Goal: Task Accomplishment & Management: Manage account settings

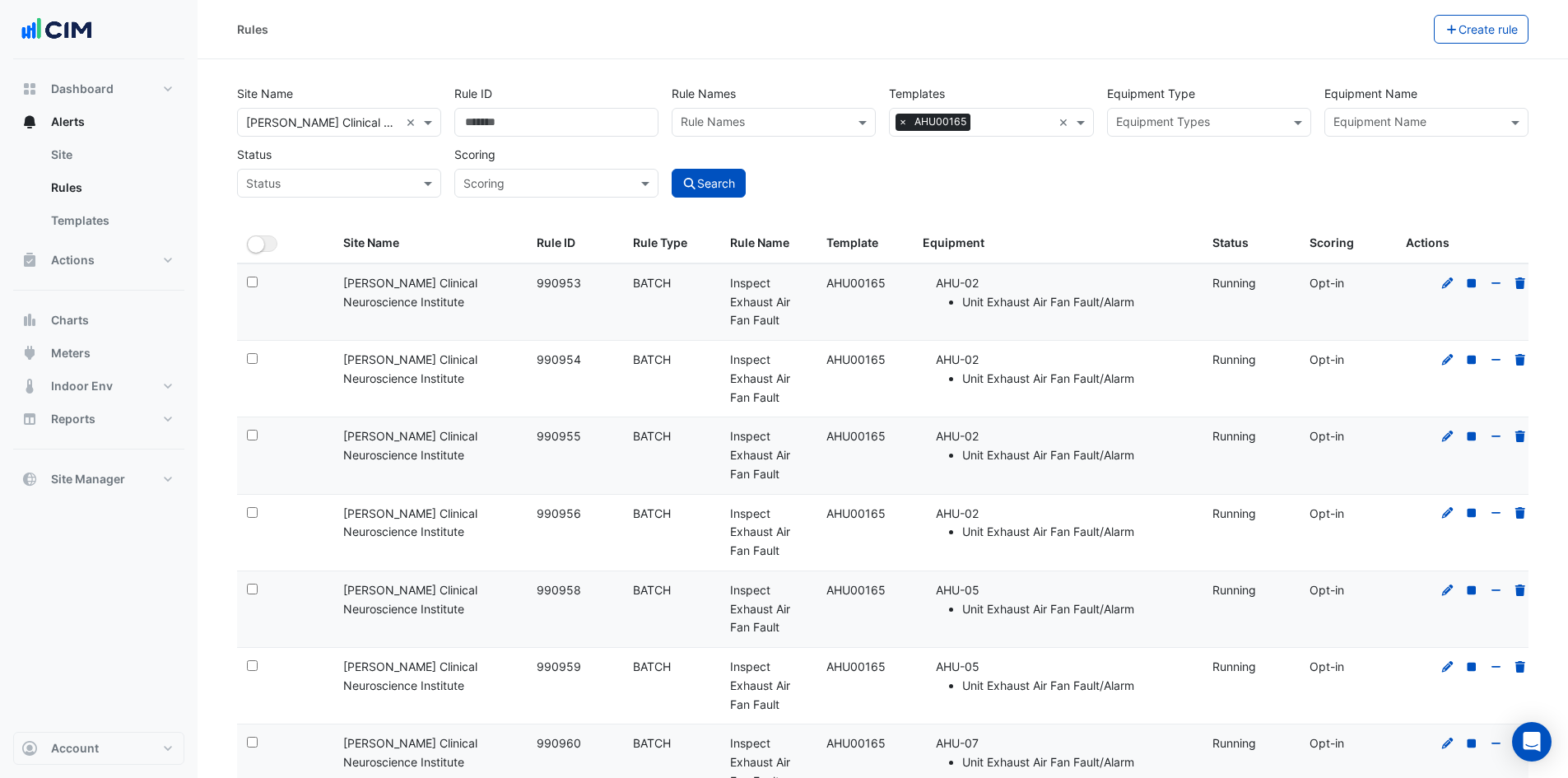
select select "***"
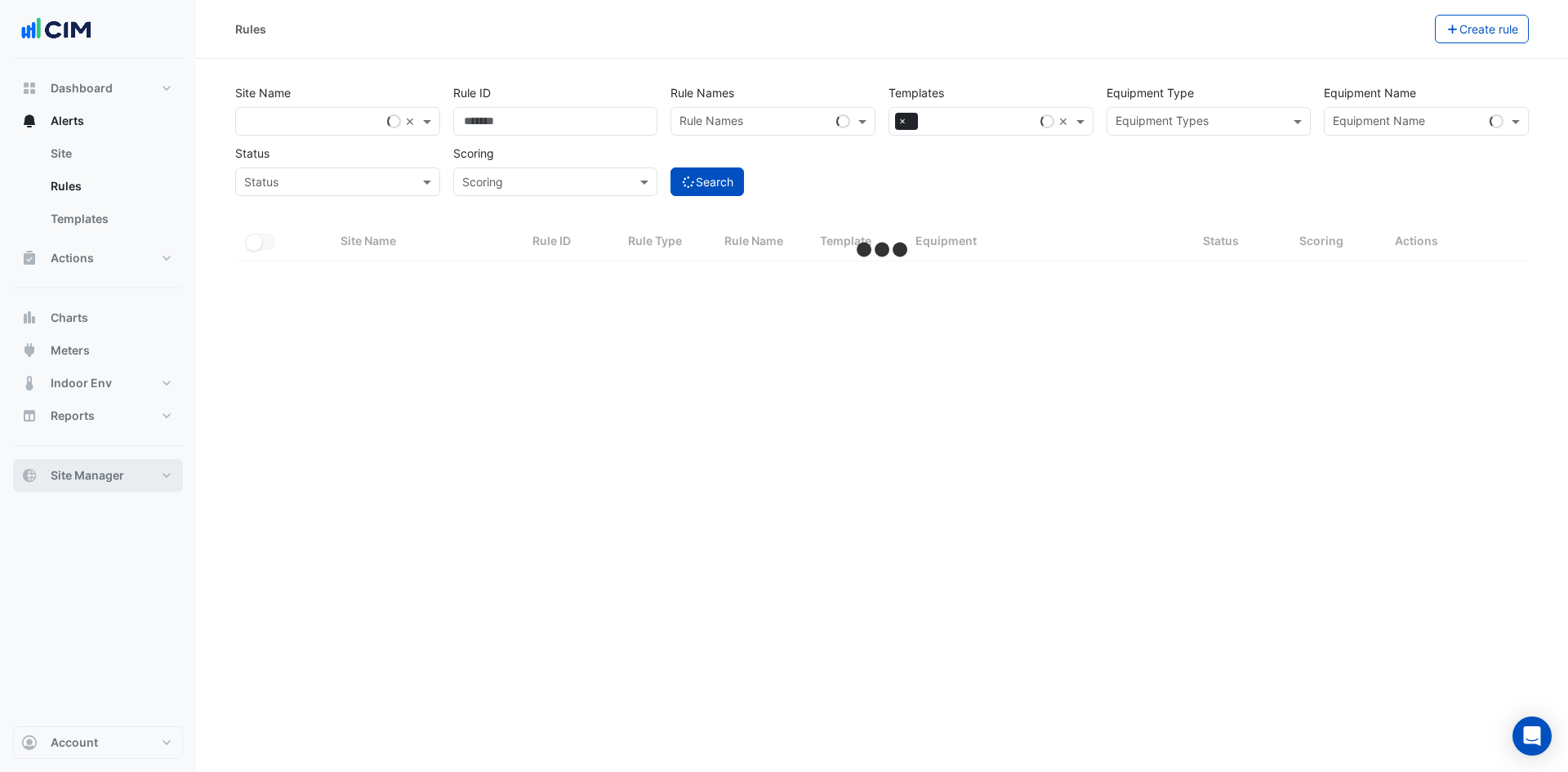
click at [148, 474] on button "Site Manager" at bounding box center [98, 475] width 170 height 32
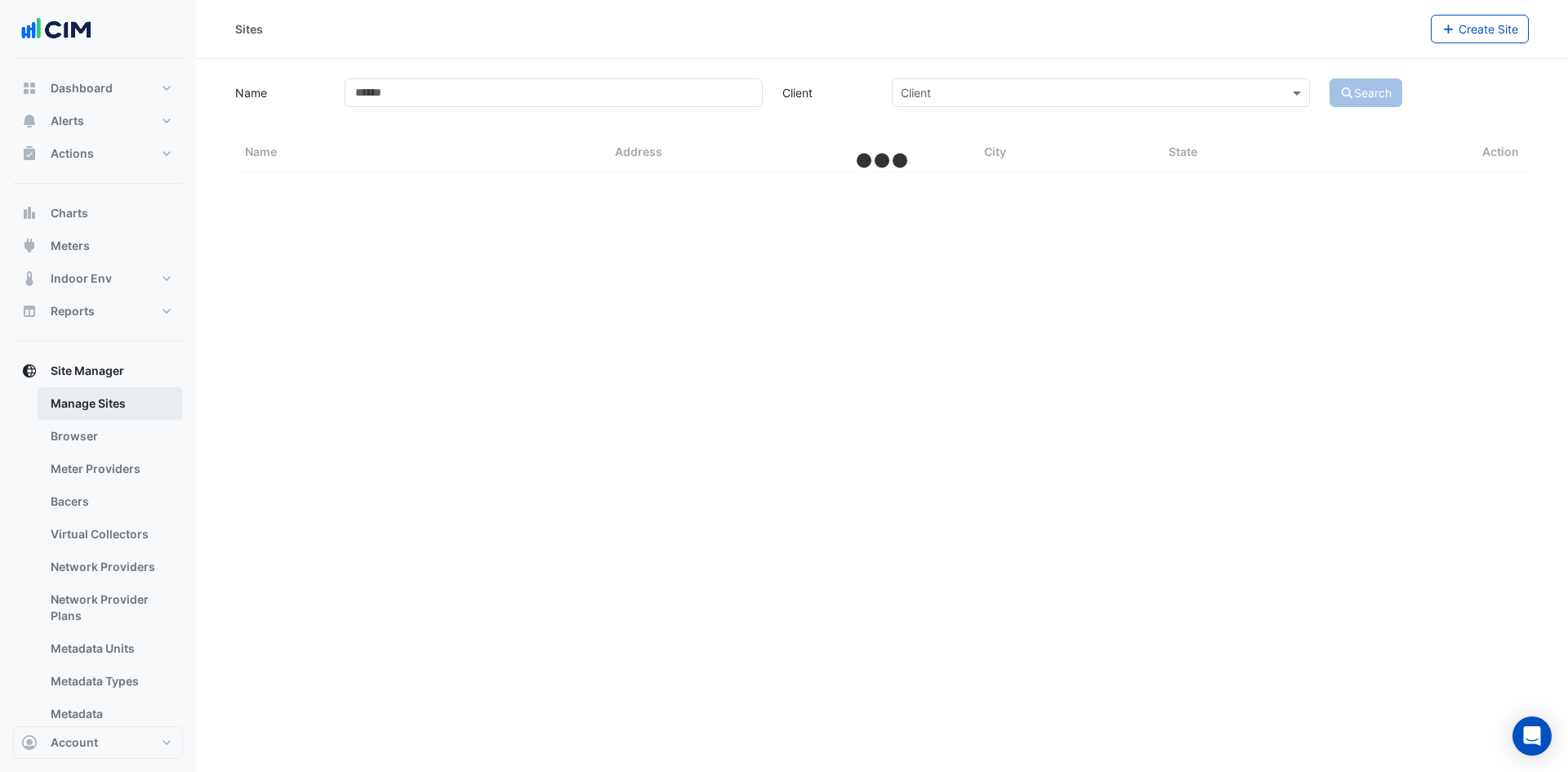
click at [99, 399] on link "Manage Sites" at bounding box center [110, 403] width 145 height 32
click at [436, 84] on input "Name" at bounding box center [554, 92] width 418 height 29
select select "***"
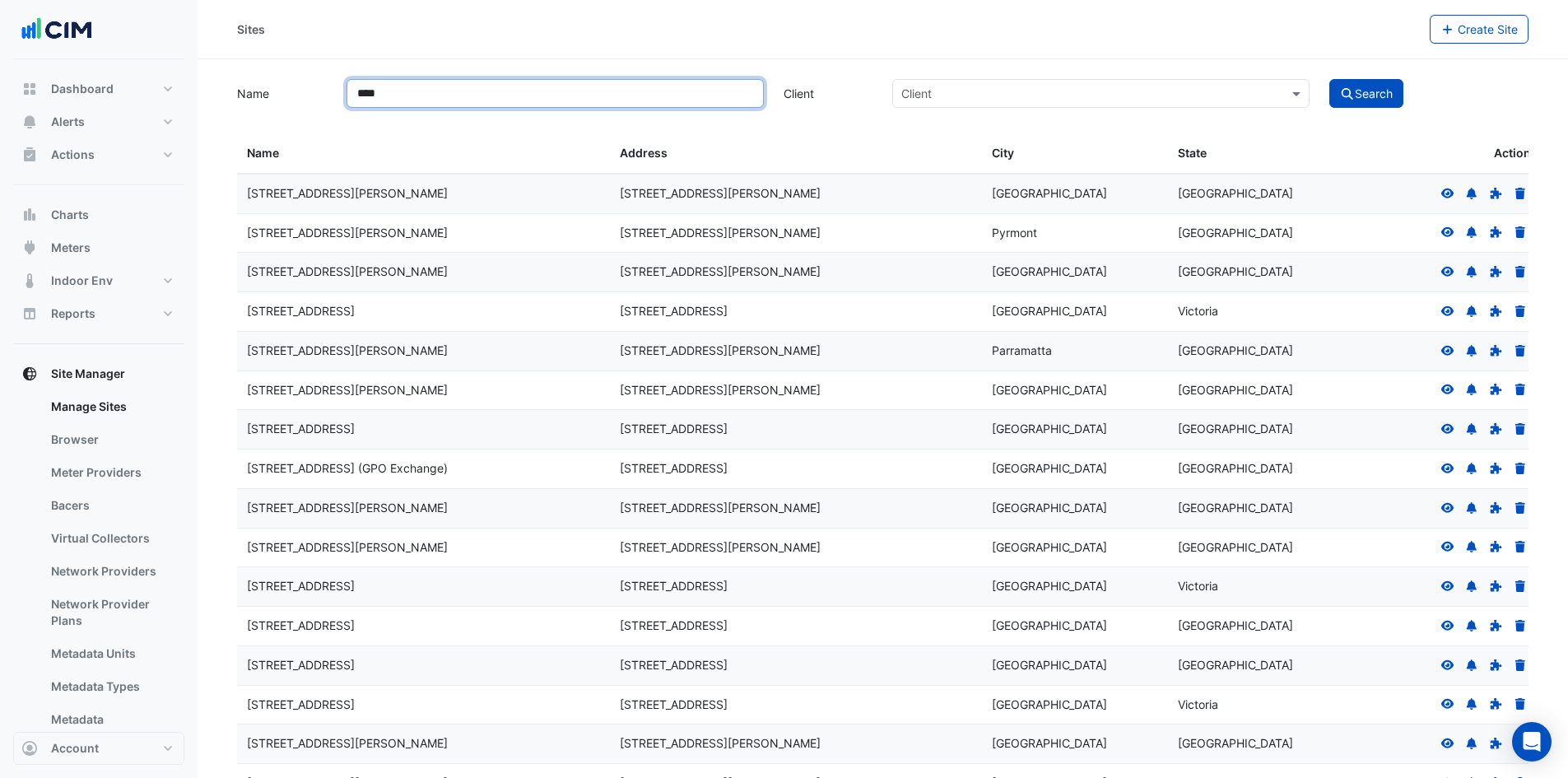
type input "****"
click at [1329, 79] on button "Search" at bounding box center [1366, 93] width 74 height 29
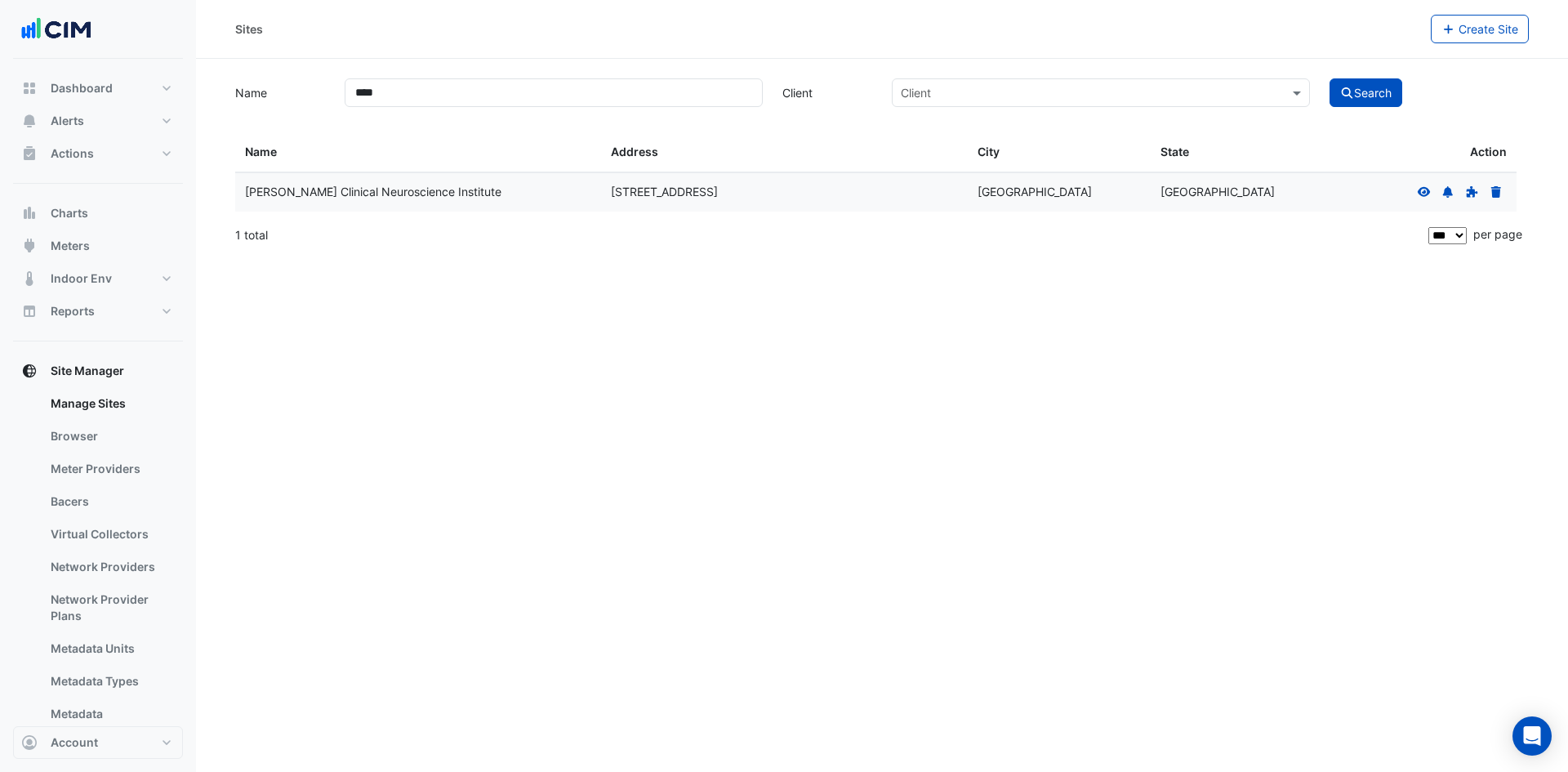
click at [1427, 188] on icon at bounding box center [1424, 190] width 13 height 10
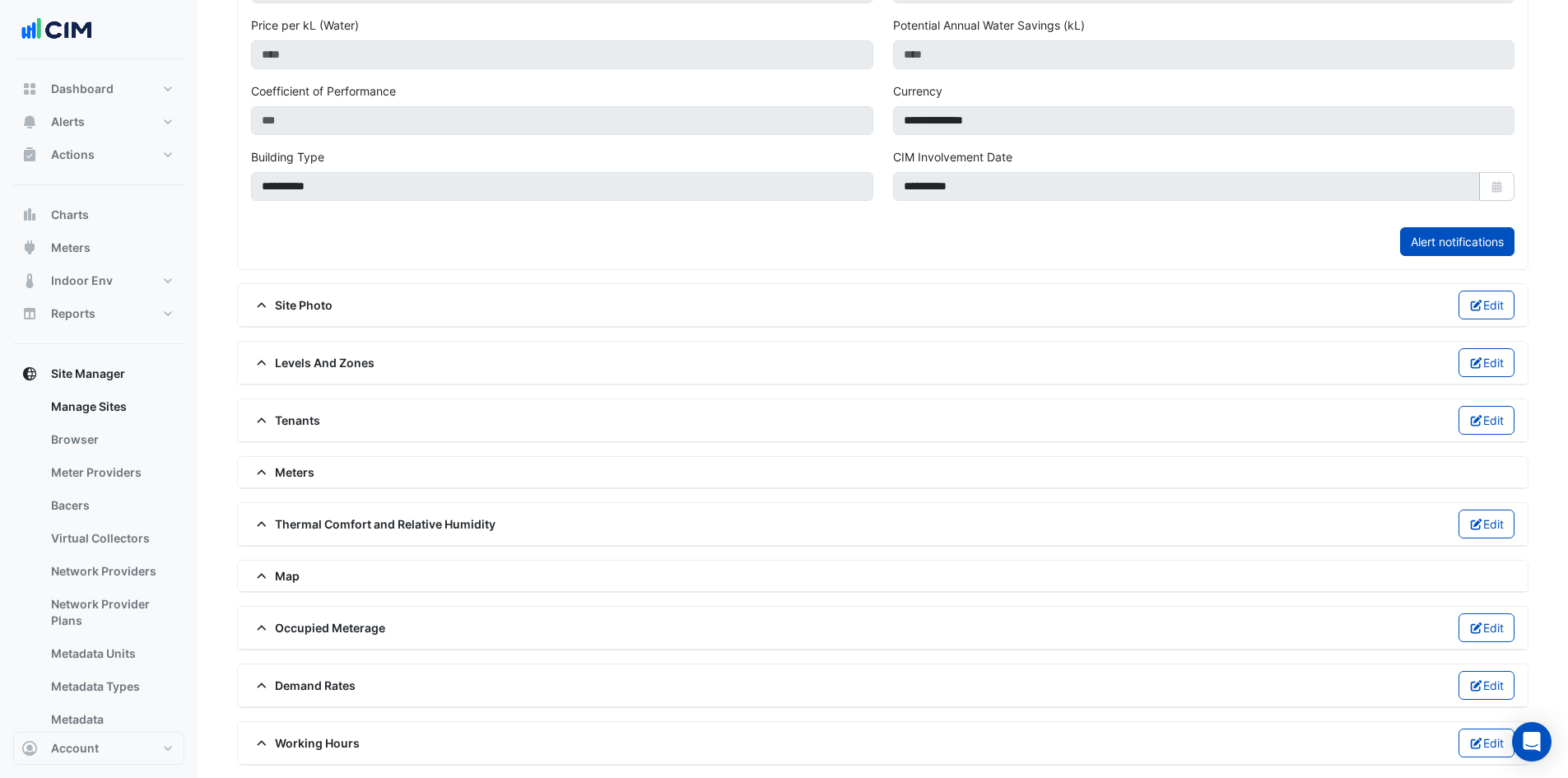
scroll to position [582, 0]
click at [1475, 354] on button "Edit" at bounding box center [1487, 362] width 57 height 29
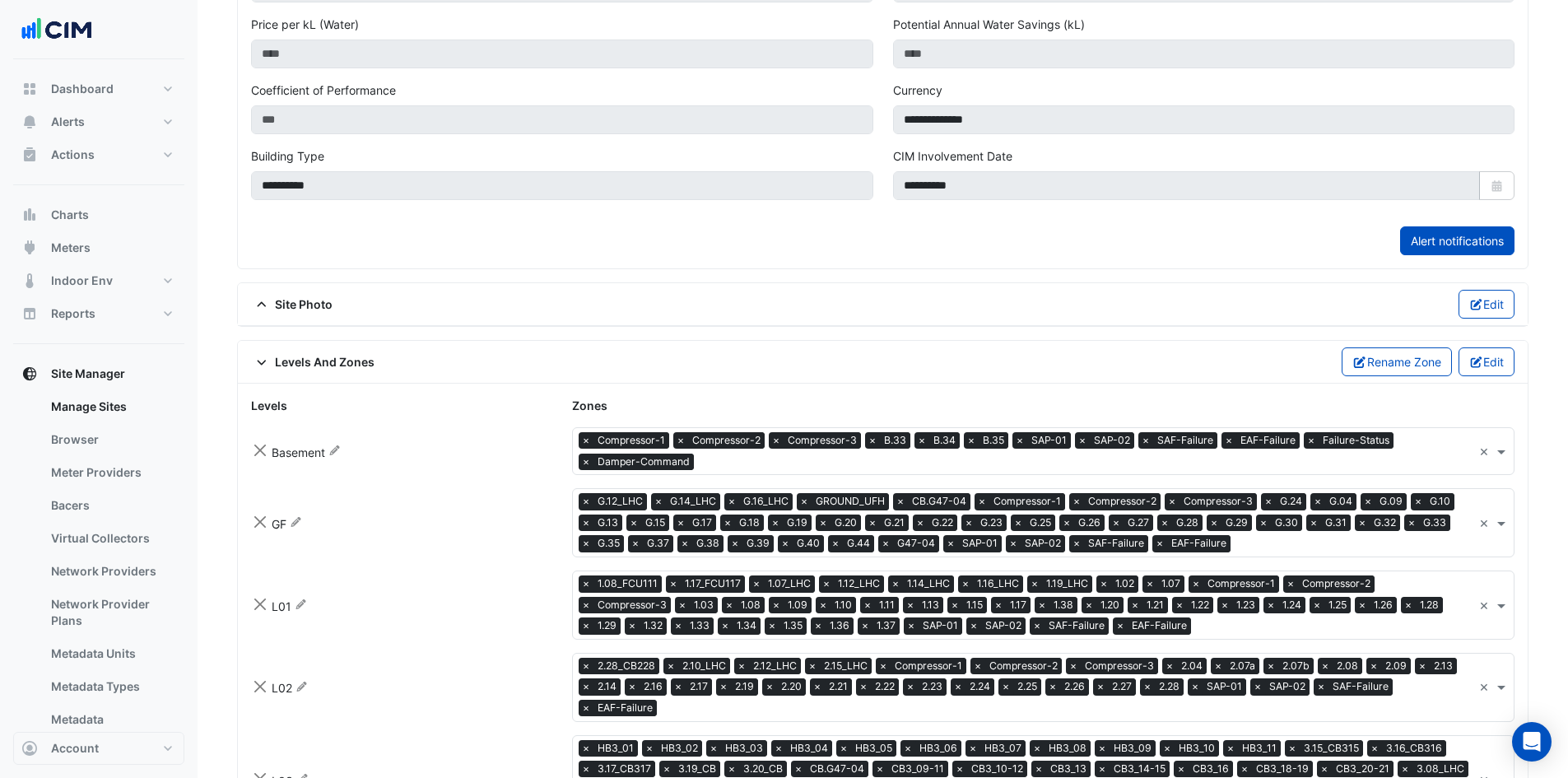
click at [748, 466] on input "text" at bounding box center [1086, 462] width 772 height 17
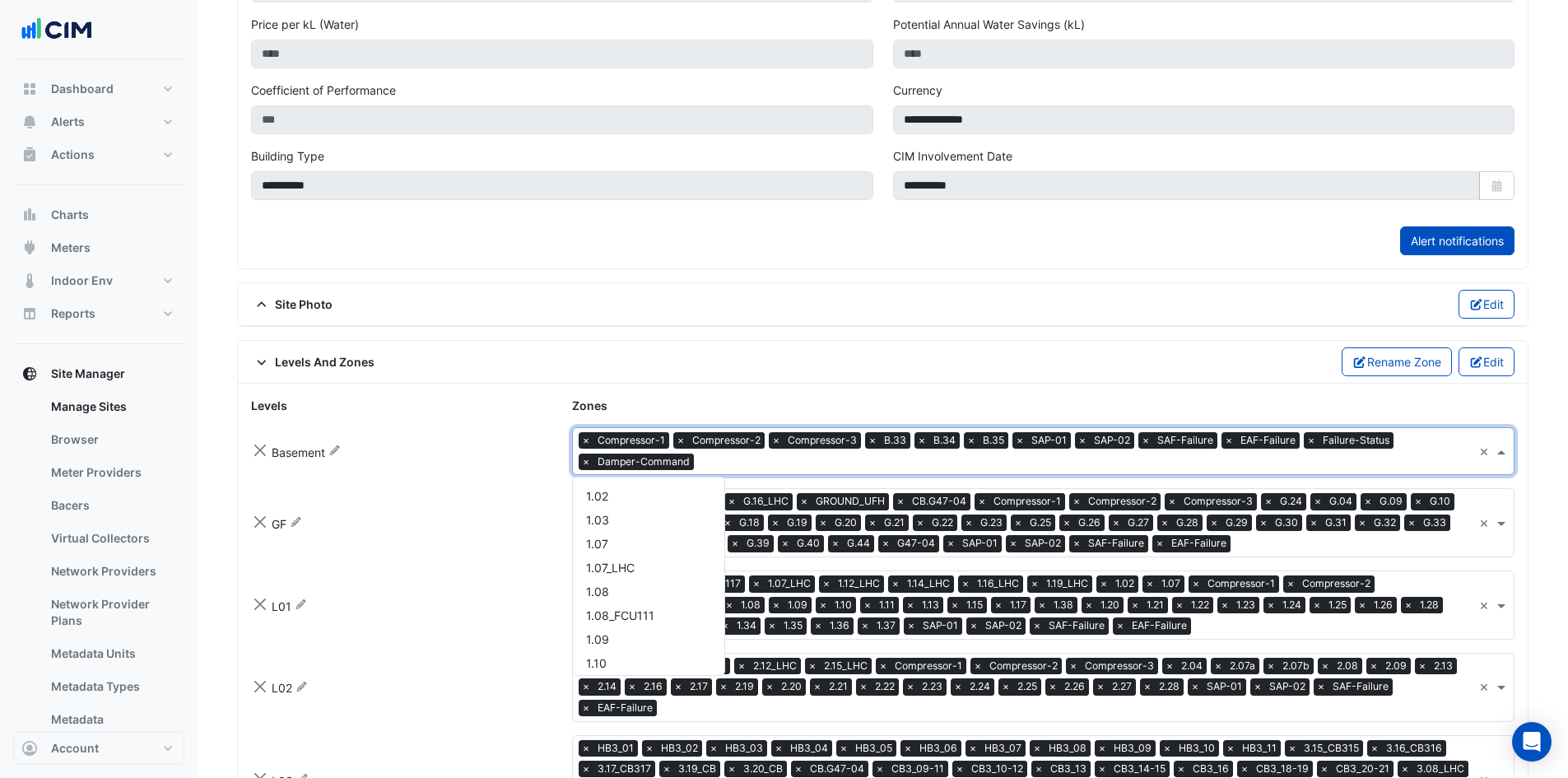
scroll to position [2203, 0]
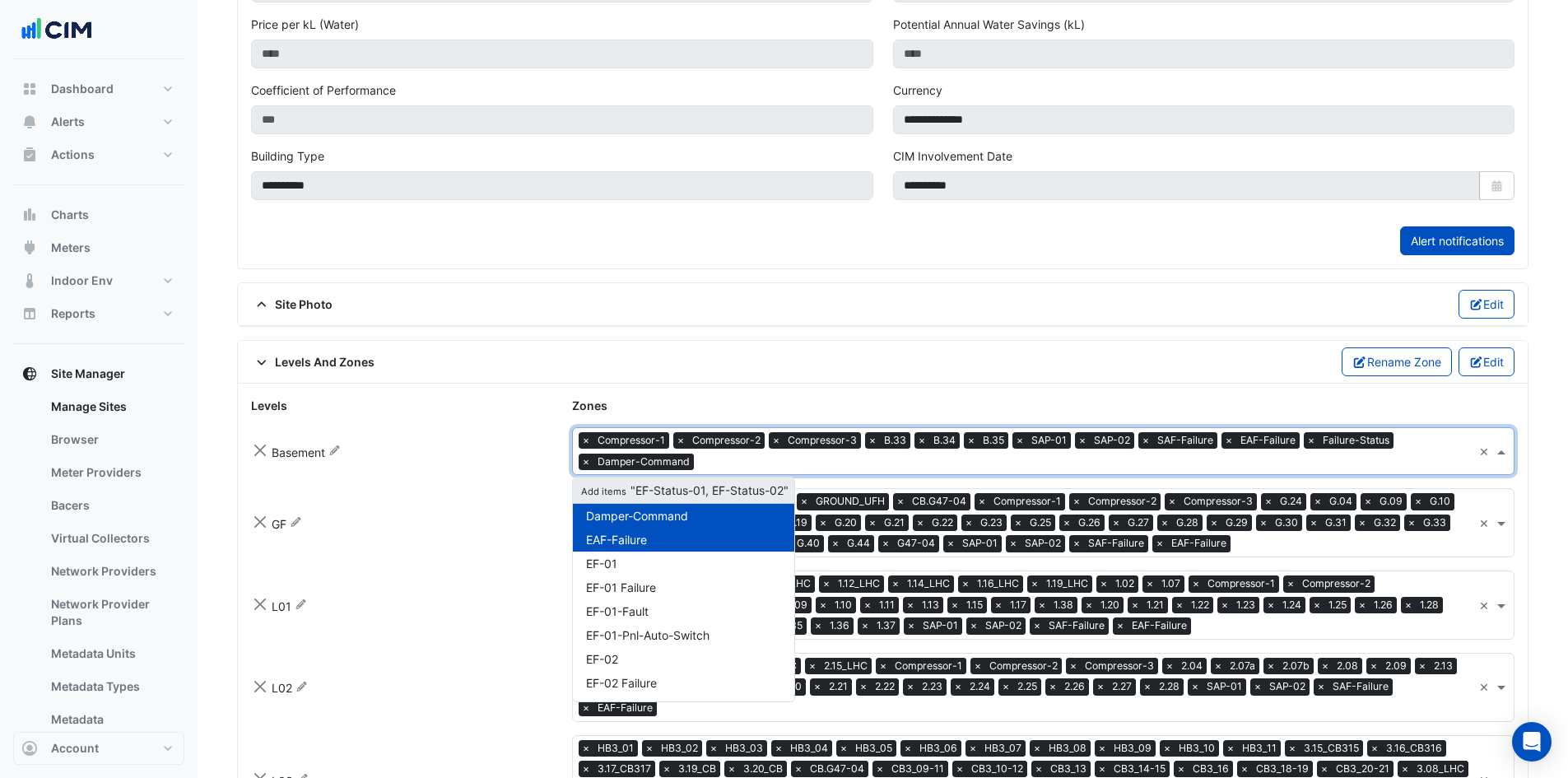
click at [737, 489] on span "Add items "EF-Status-01, EF-Status-02"" at bounding box center [684, 489] width 210 height 14
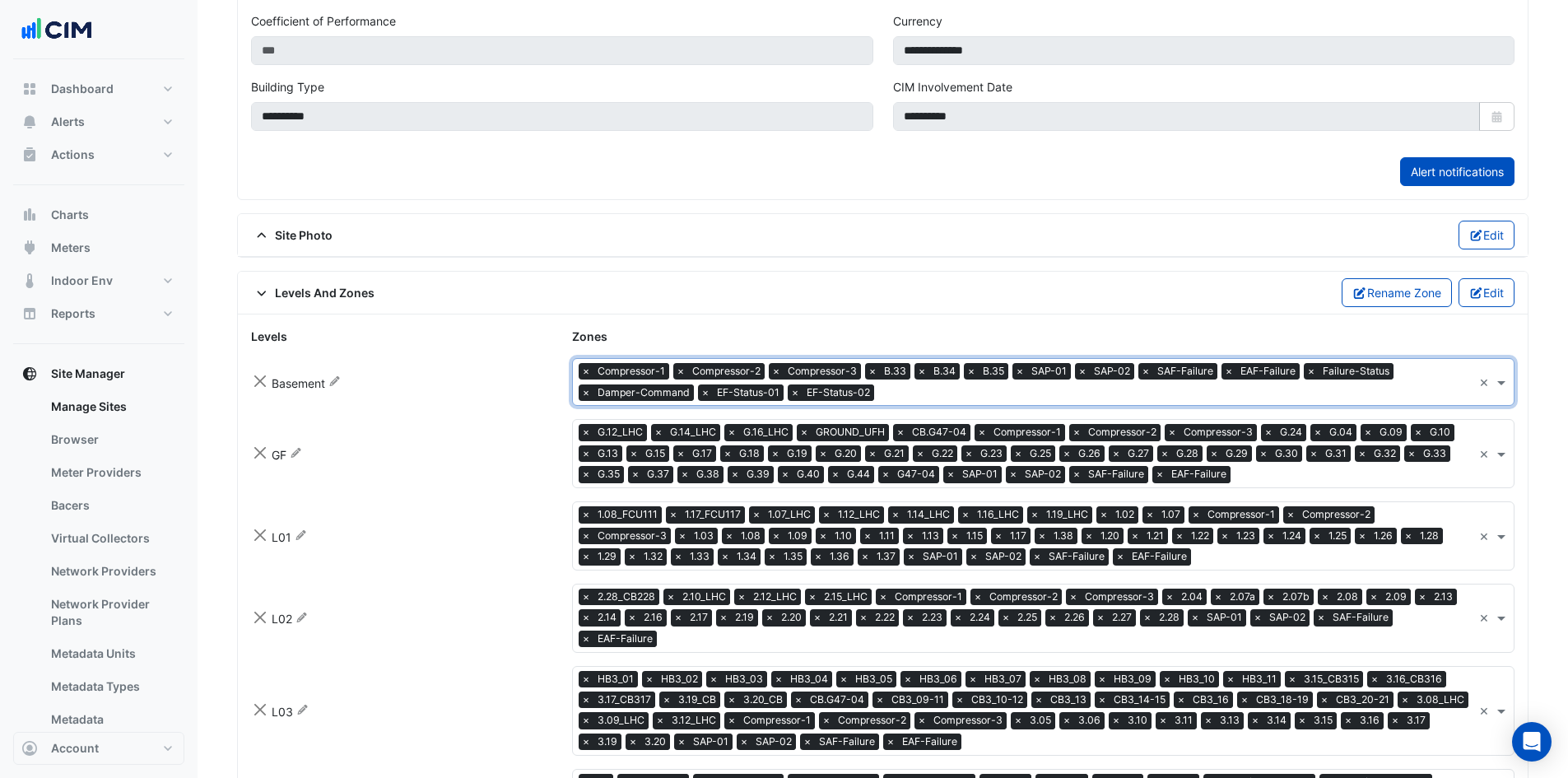
scroll to position [746, 0]
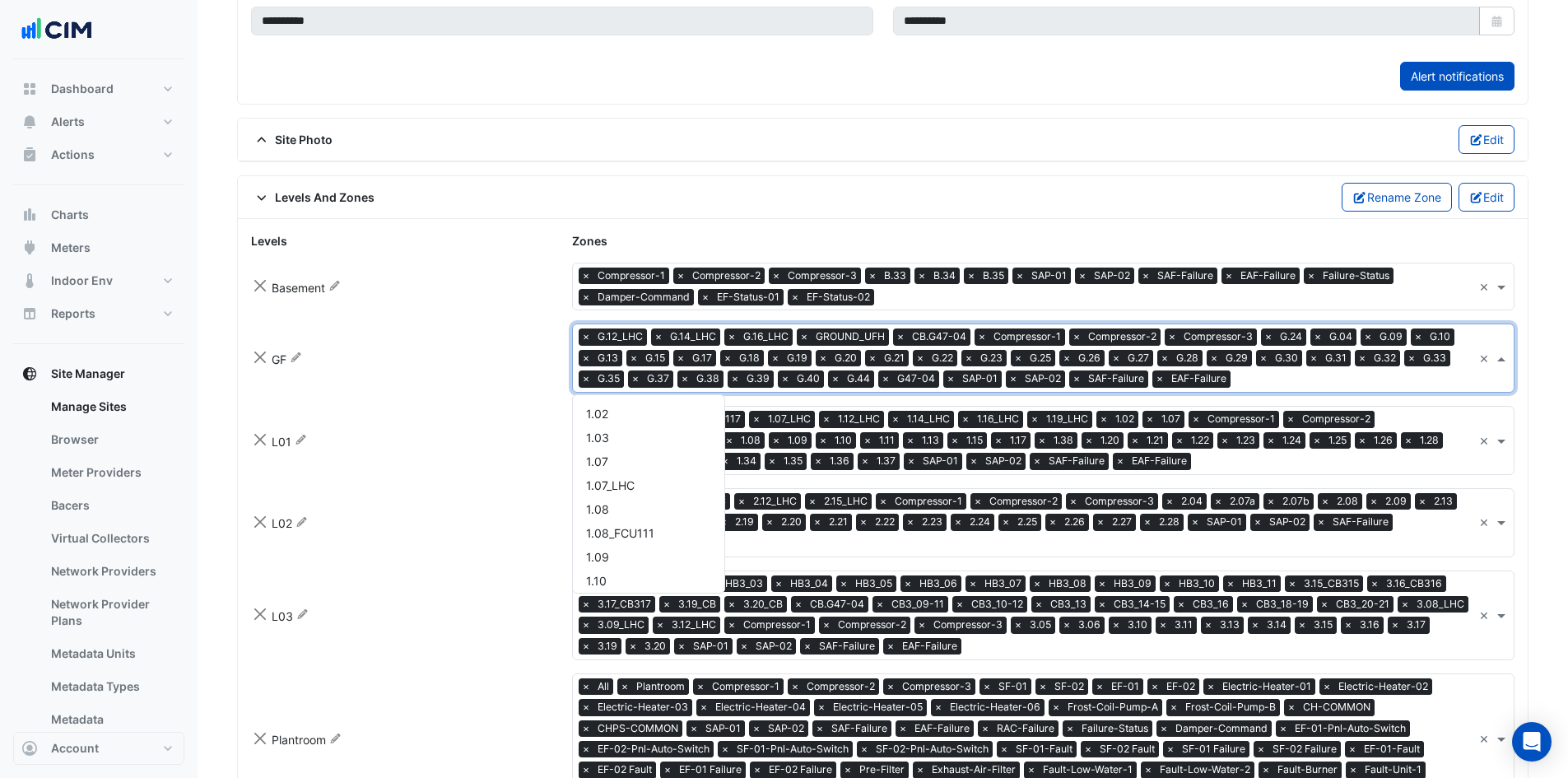
click at [1309, 382] on input "text" at bounding box center [1355, 380] width 235 height 17
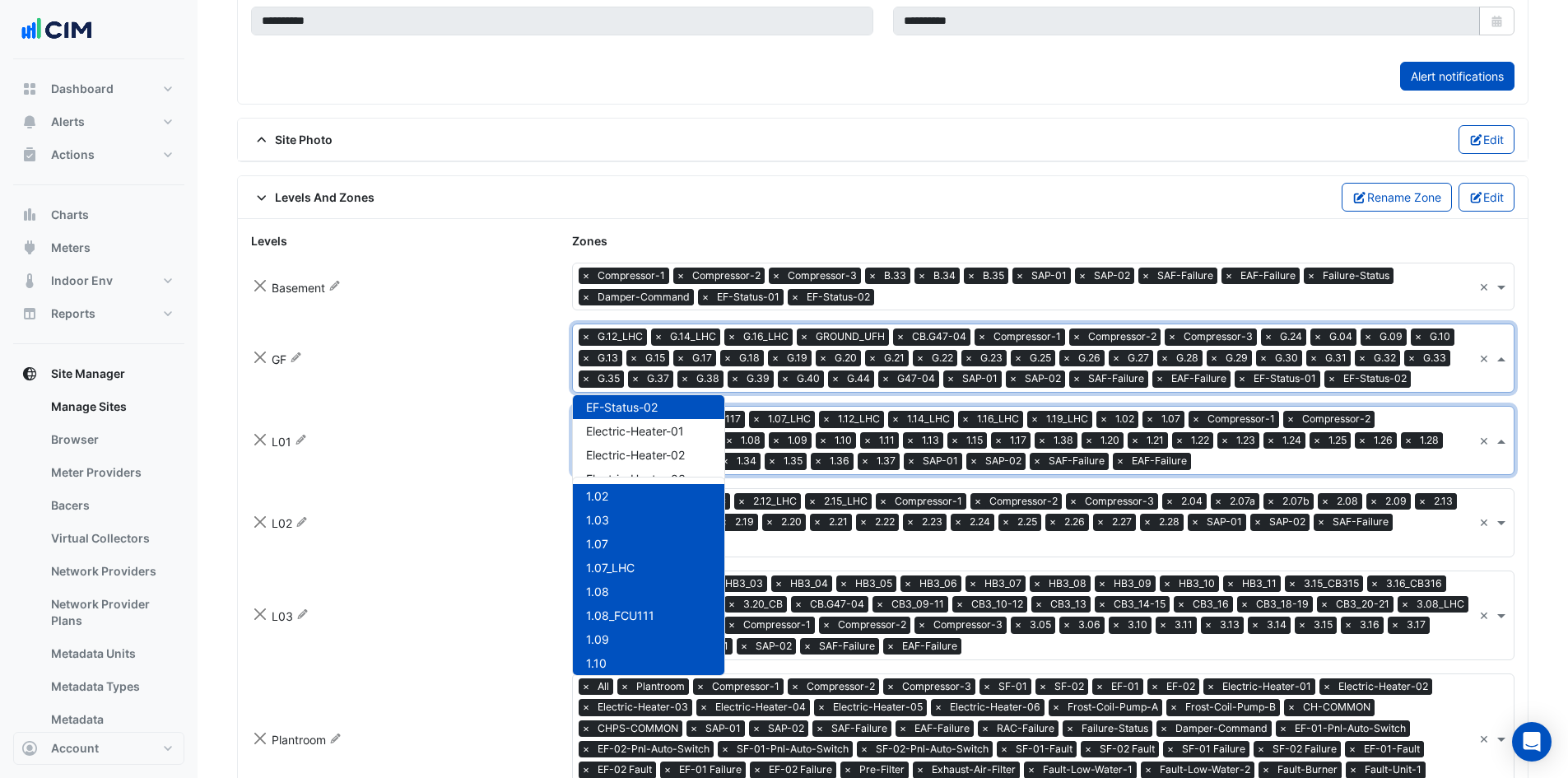
click at [1197, 466] on input "text" at bounding box center [1335, 462] width 275 height 17
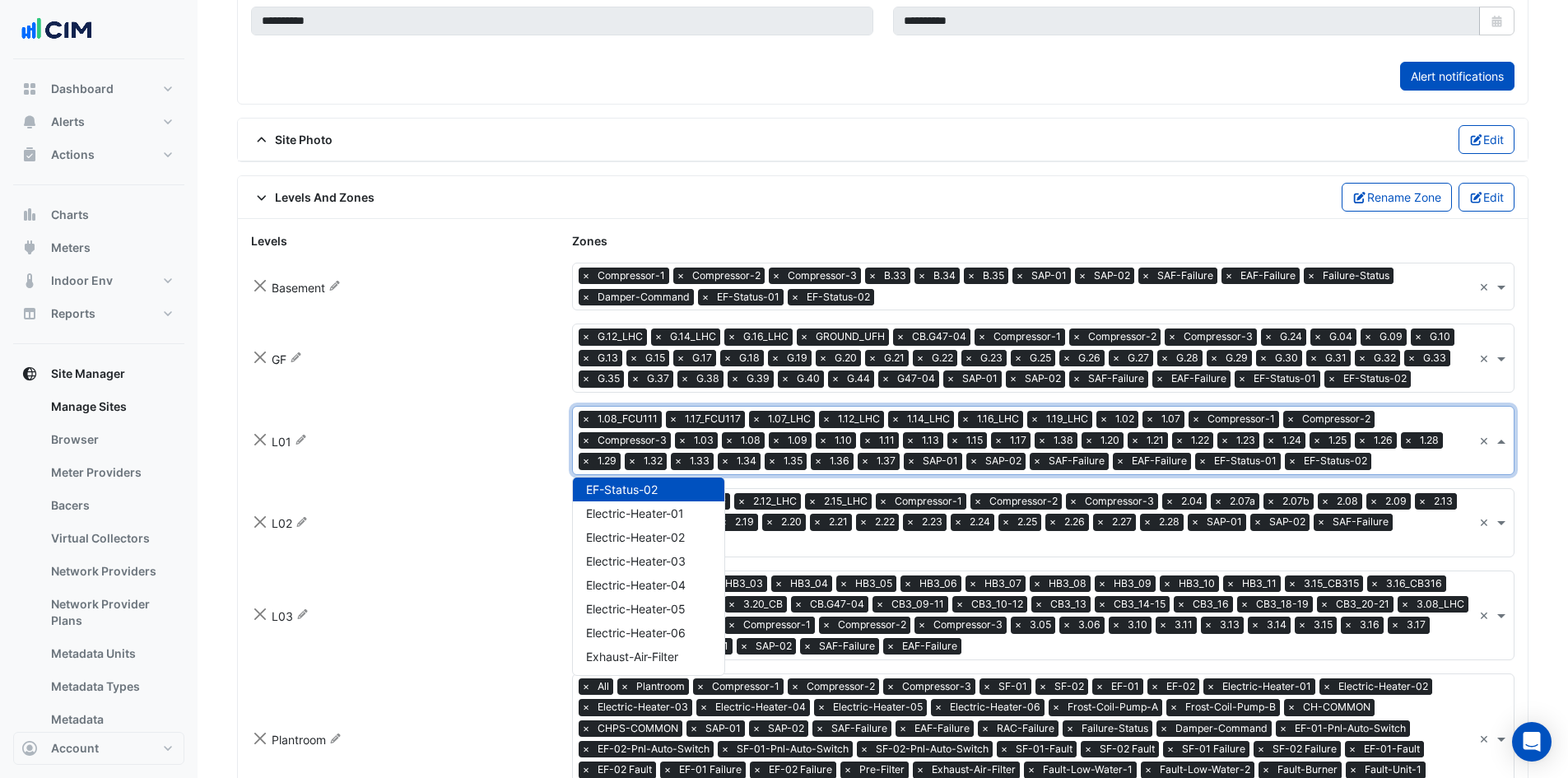
click at [443, 472] on div "L01 Rename zones × 1.08_FCU111 × 1.17_FCU117 × 1.07_LHC × 1.12_LHC × 1.14_LHC ×…" at bounding box center [883, 441] width 1283 height 69
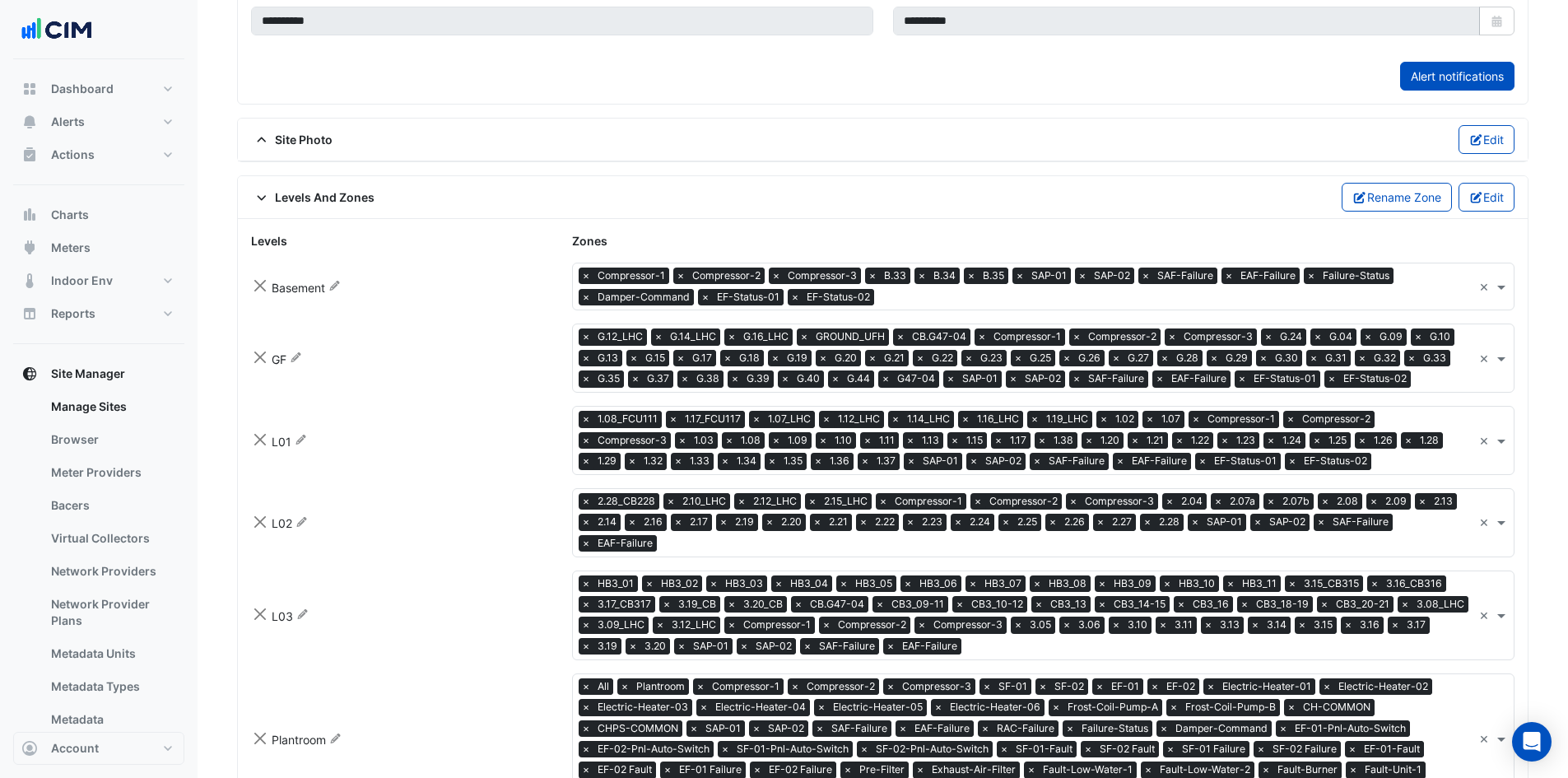
click at [732, 548] on input "text" at bounding box center [1068, 545] width 809 height 17
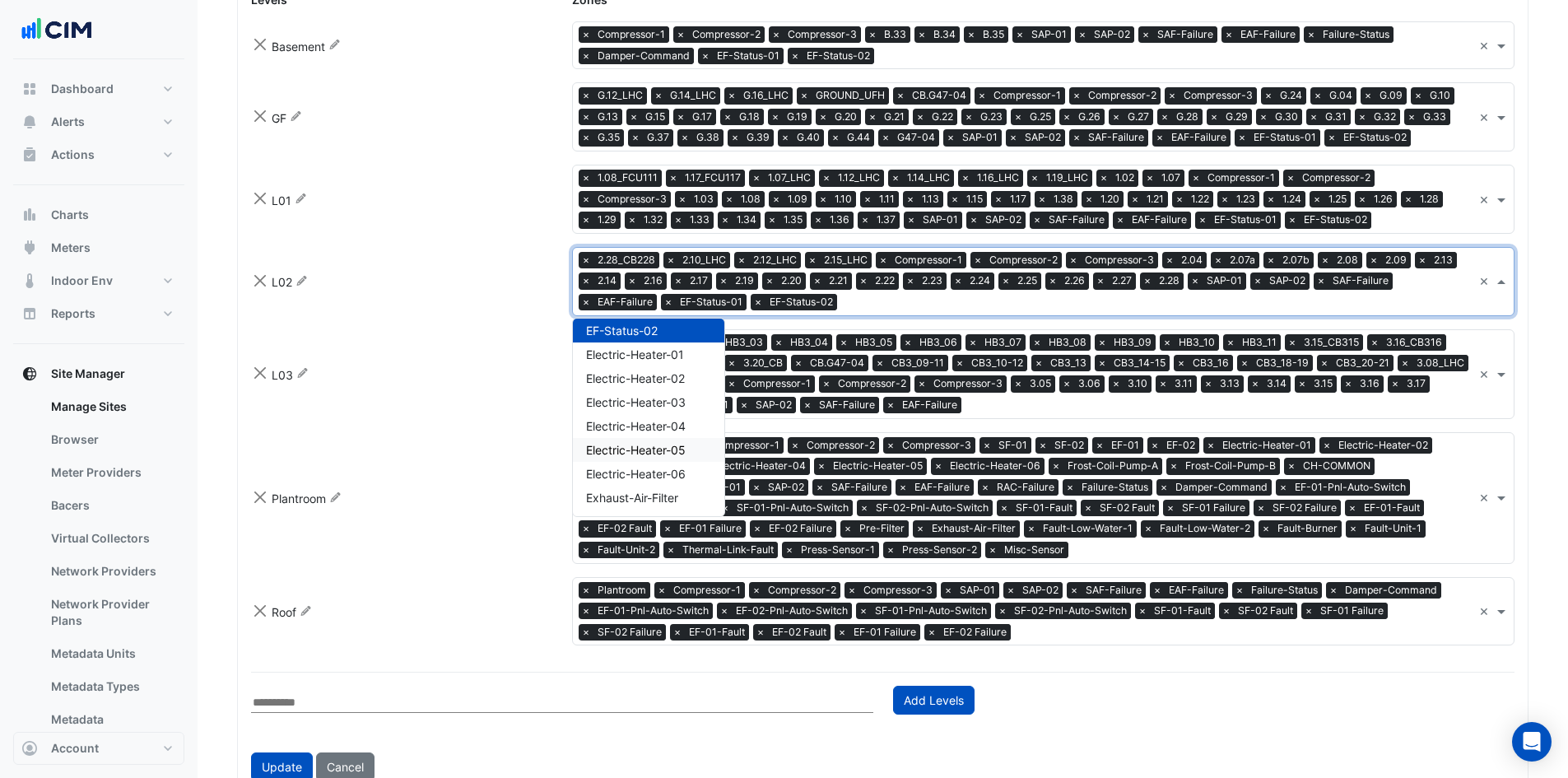
scroll to position [993, 0]
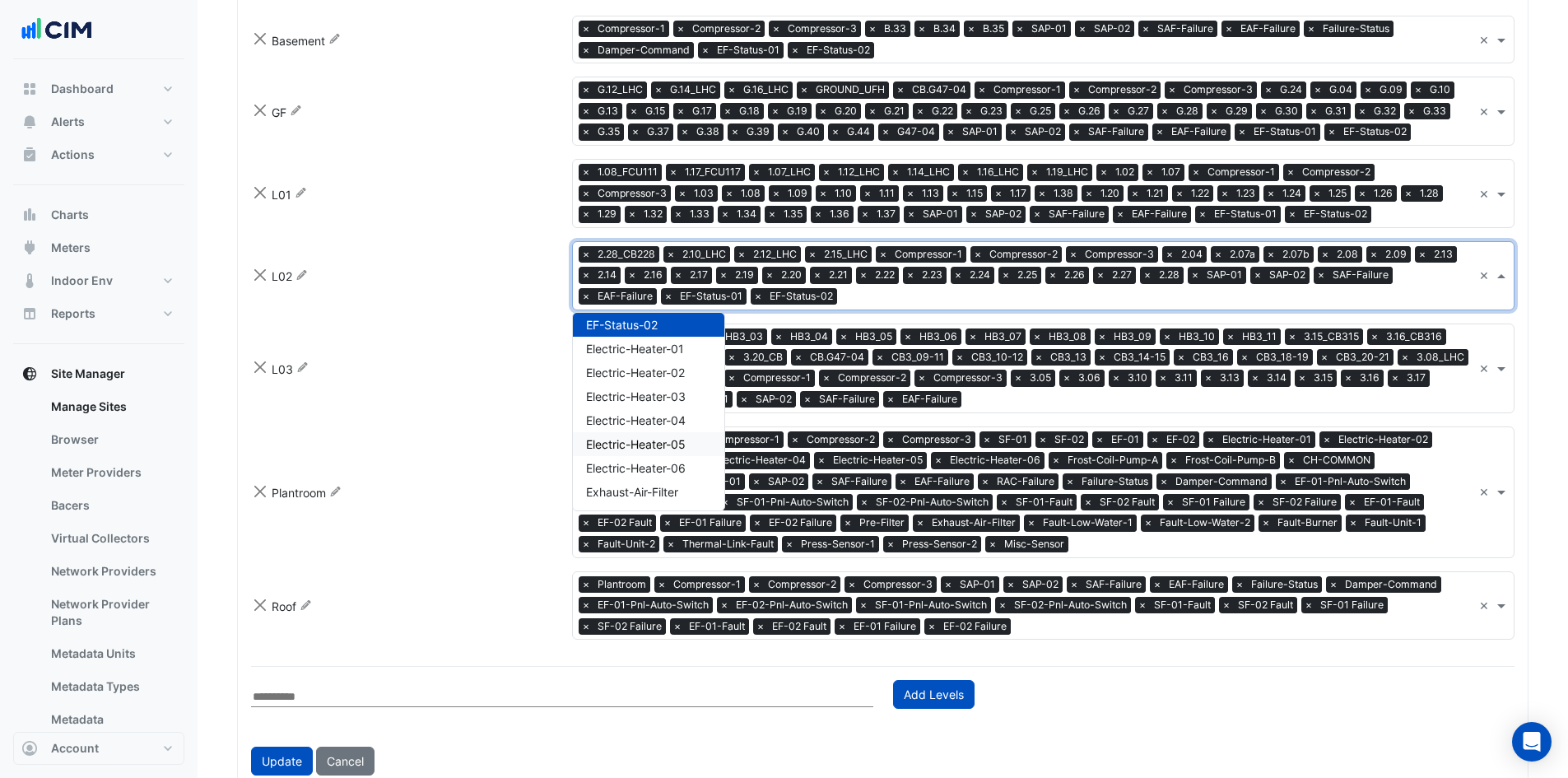
click at [1011, 394] on input "text" at bounding box center [1220, 401] width 505 height 17
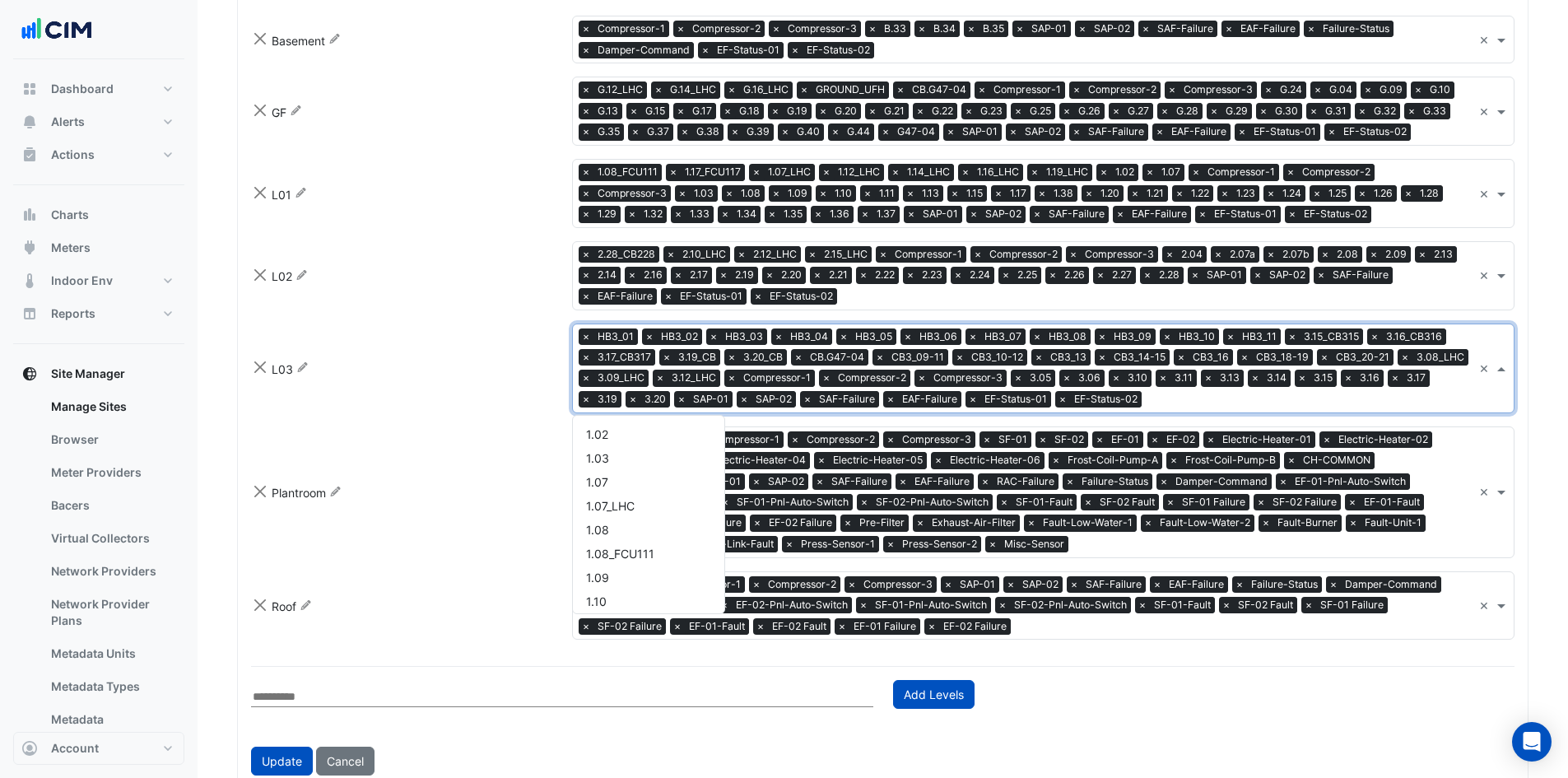
scroll to position [2466, 0]
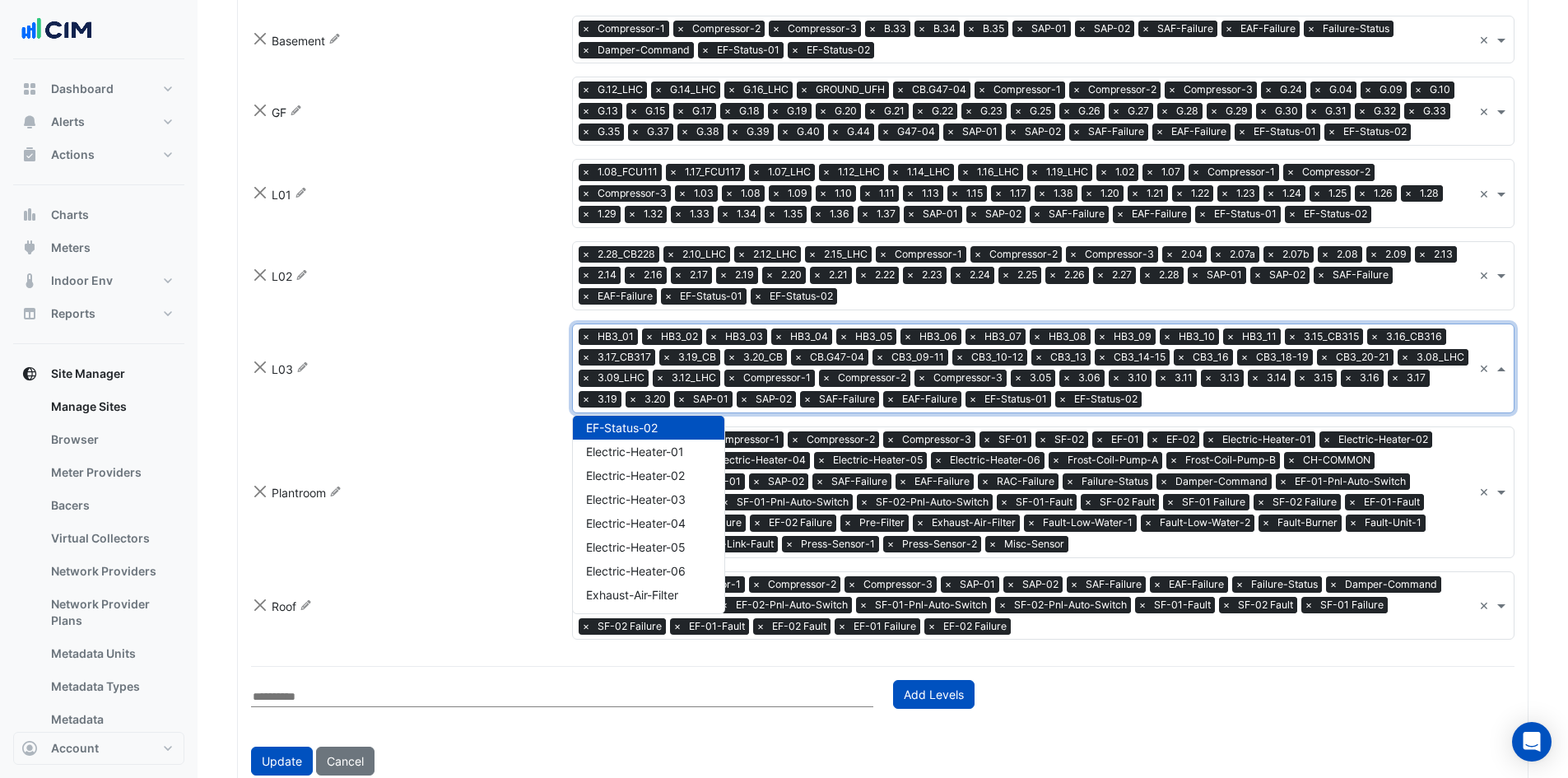
click at [1104, 540] on input "text" at bounding box center [1274, 546] width 398 height 17
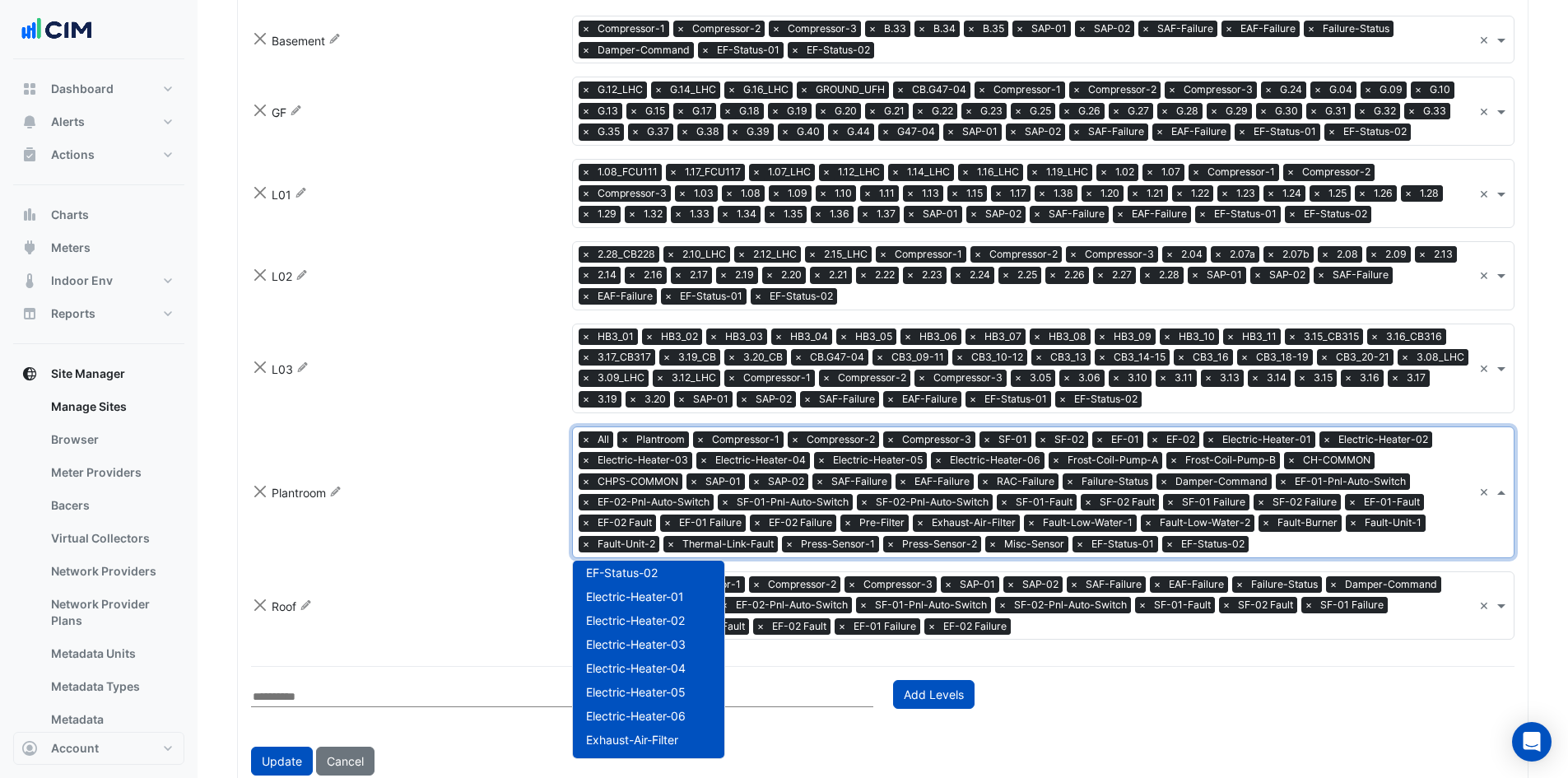
click at [1060, 622] on input "text" at bounding box center [1244, 627] width 455 height 17
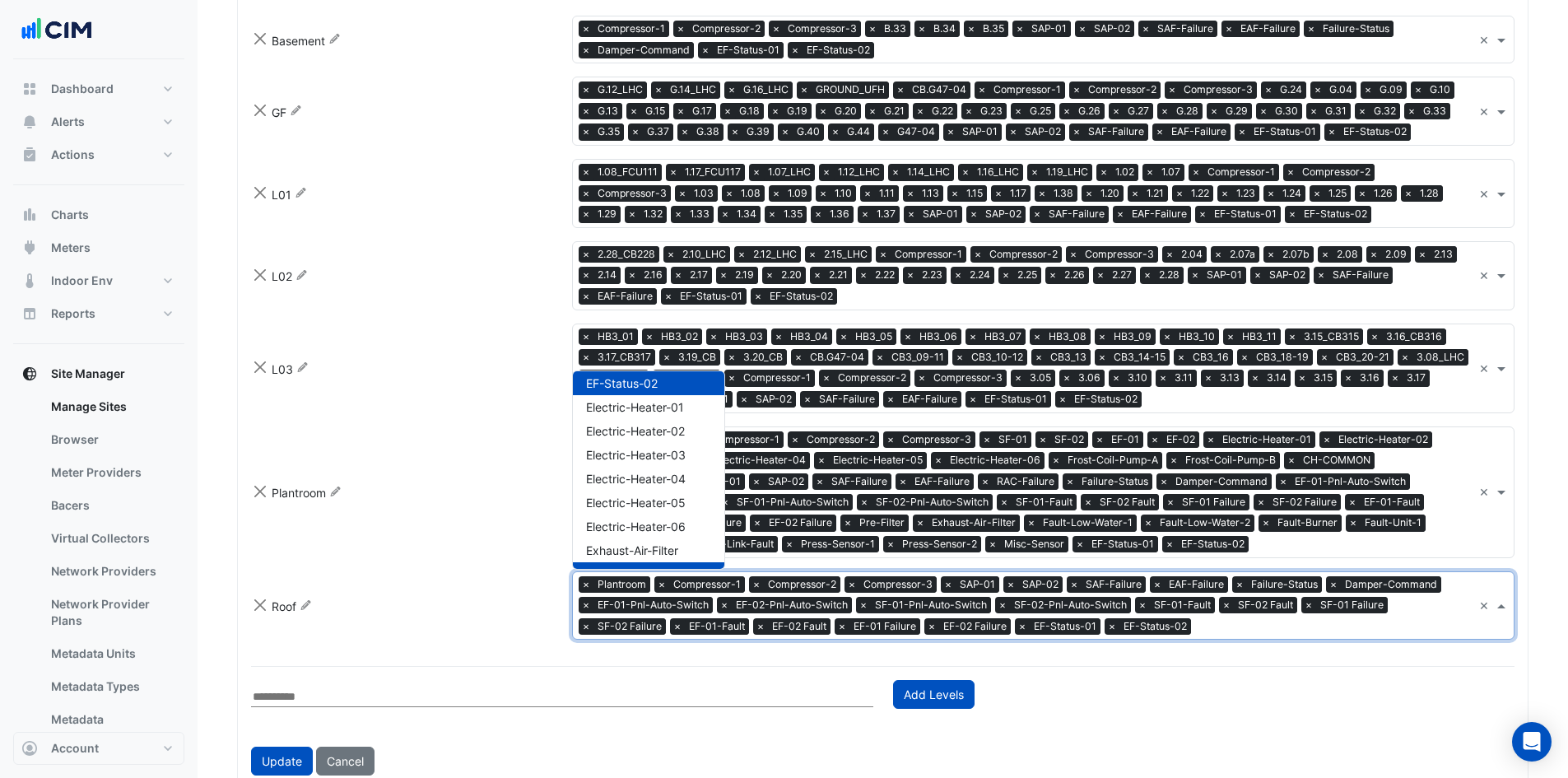
click at [1114, 658] on form "Levels Zones Basement Rename zones × Compressor-1 × Compressor-2 × Compressor-3…" at bounding box center [883, 381] width 1263 height 791
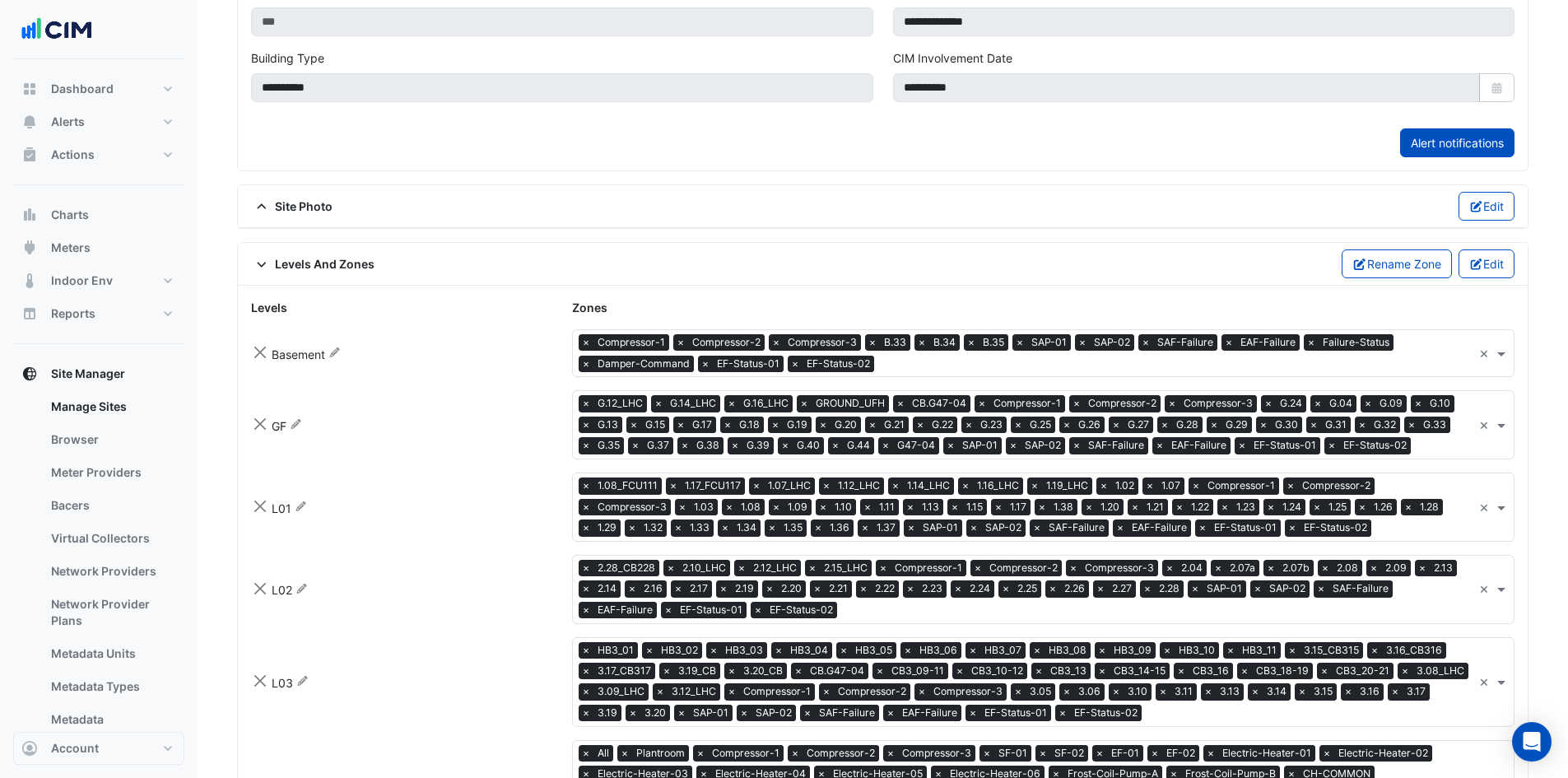
scroll to position [664, 0]
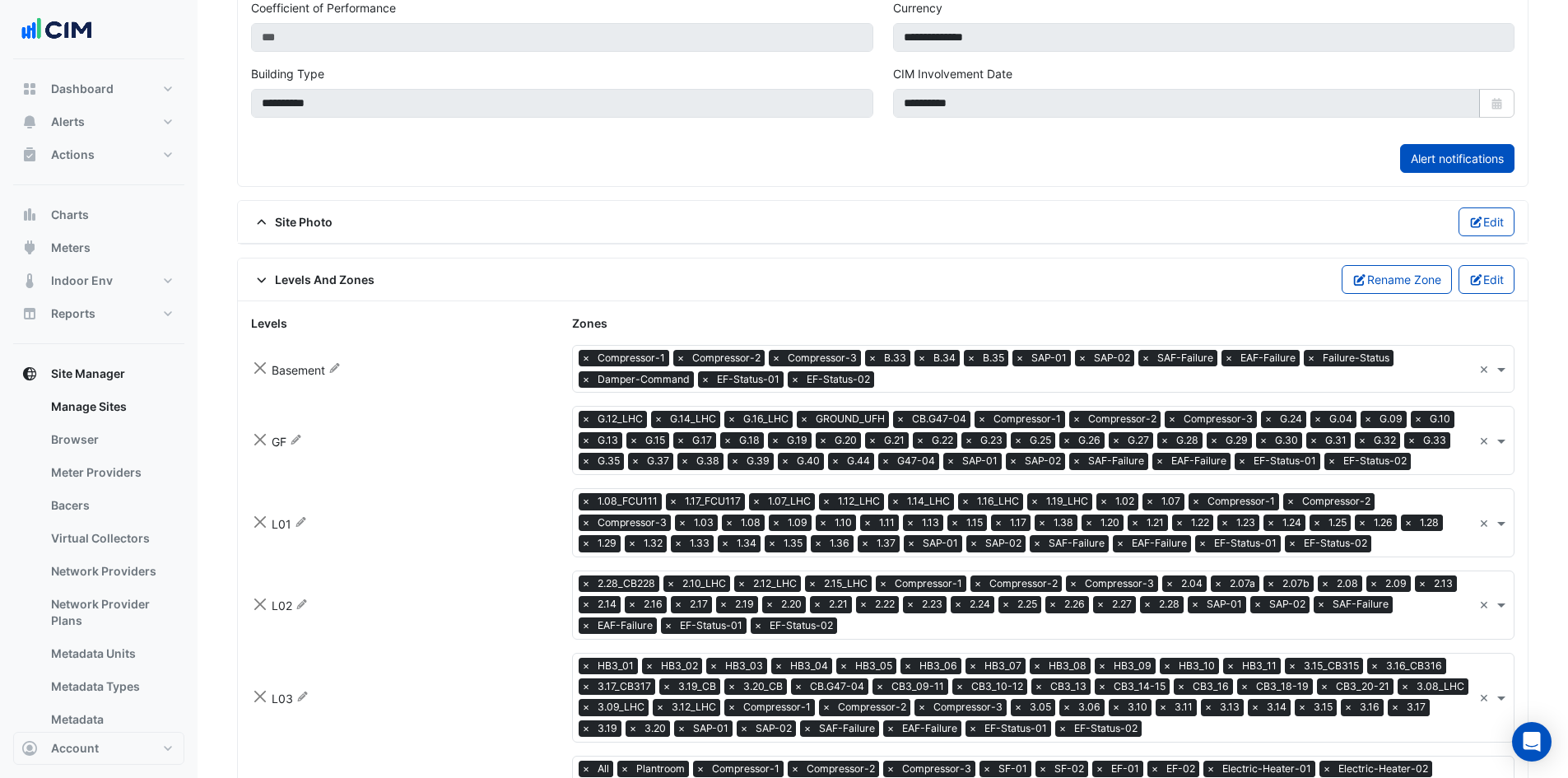
click at [921, 375] on input "text" at bounding box center [1176, 380] width 591 height 17
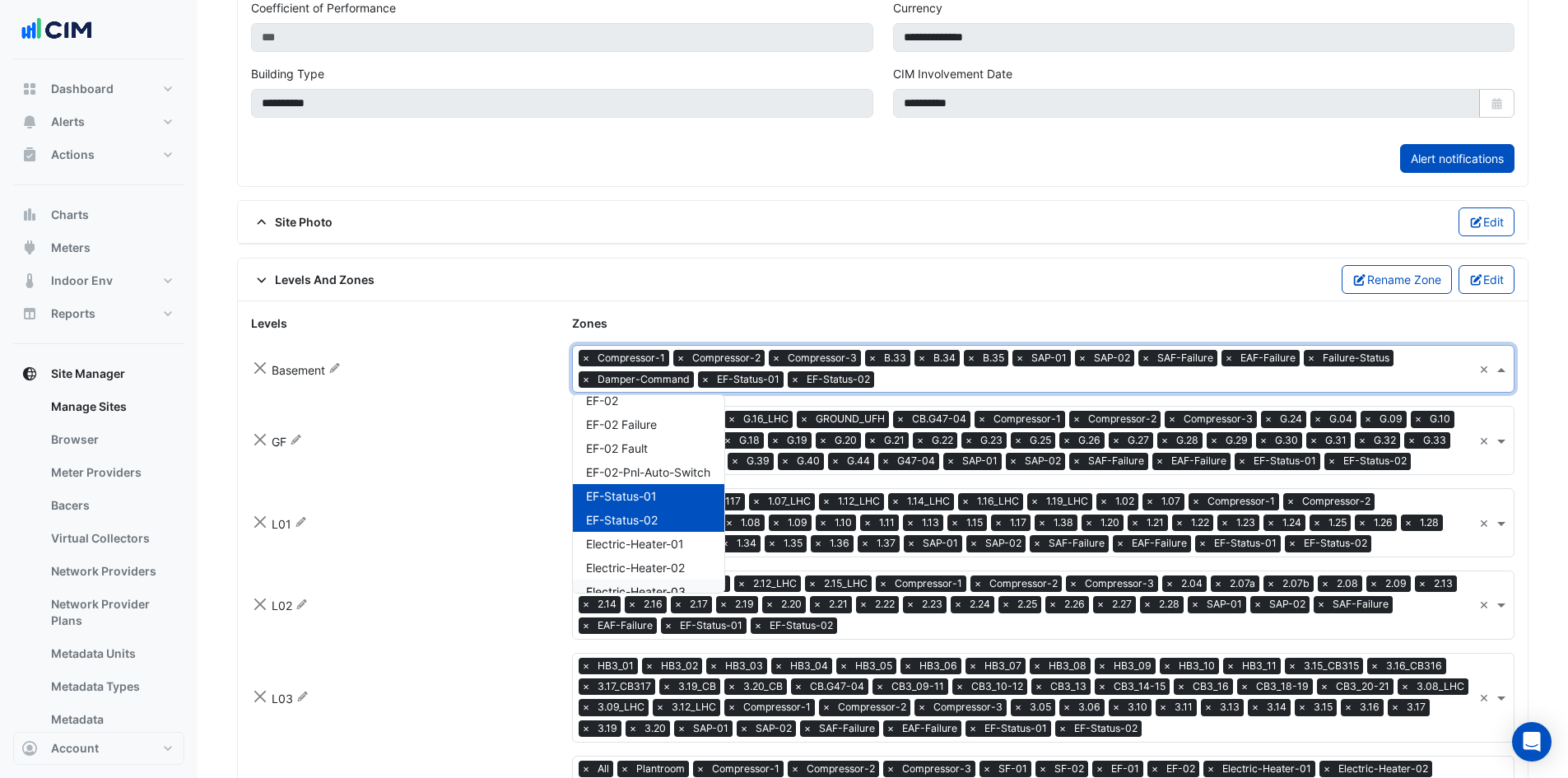
scroll to position [2301, 0]
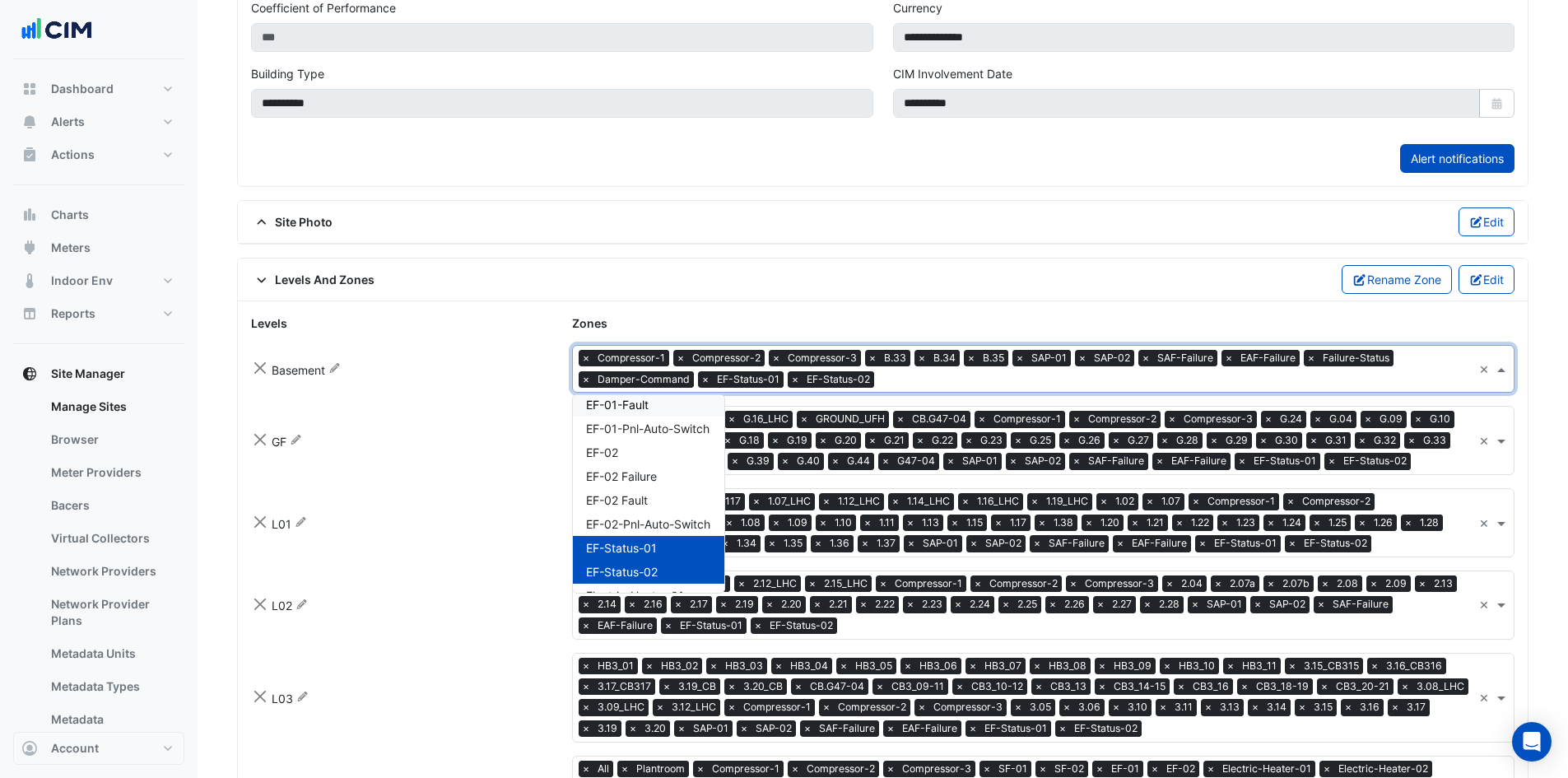
click at [647, 402] on span "EF-01-Fault" at bounding box center [617, 404] width 62 height 14
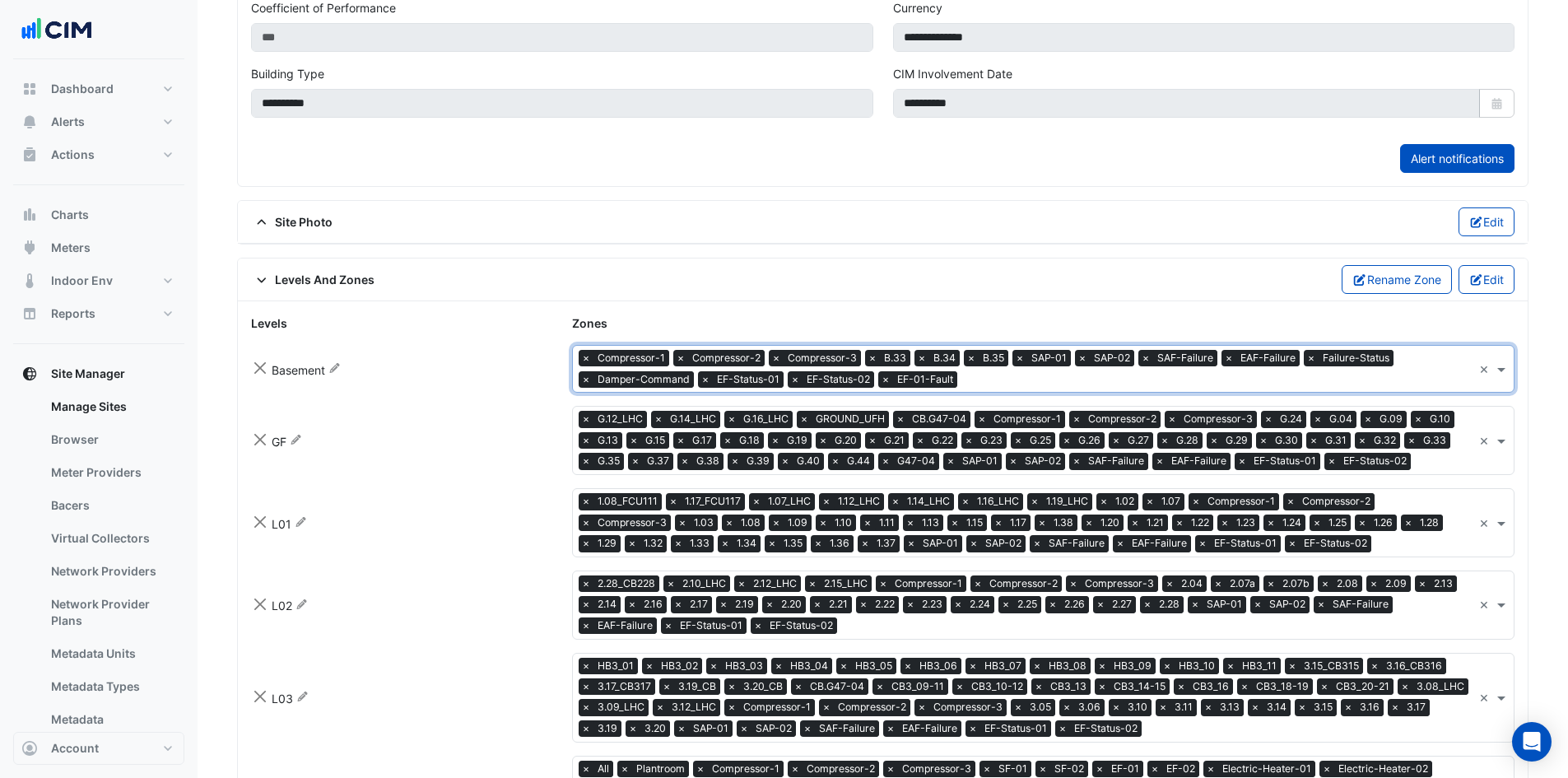
click at [986, 373] on input "text" at bounding box center [1218, 380] width 508 height 17
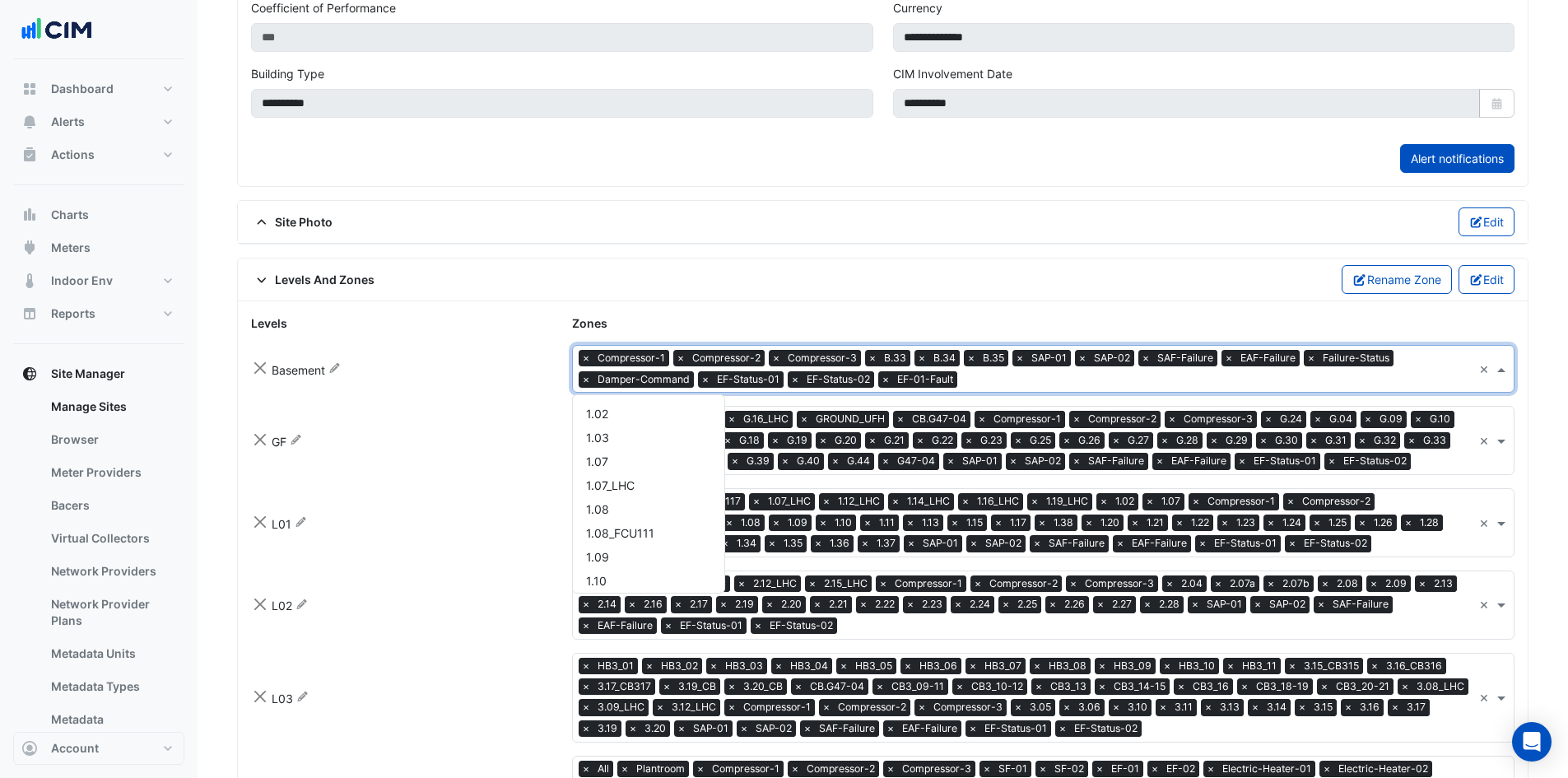
scroll to position [2299, 0]
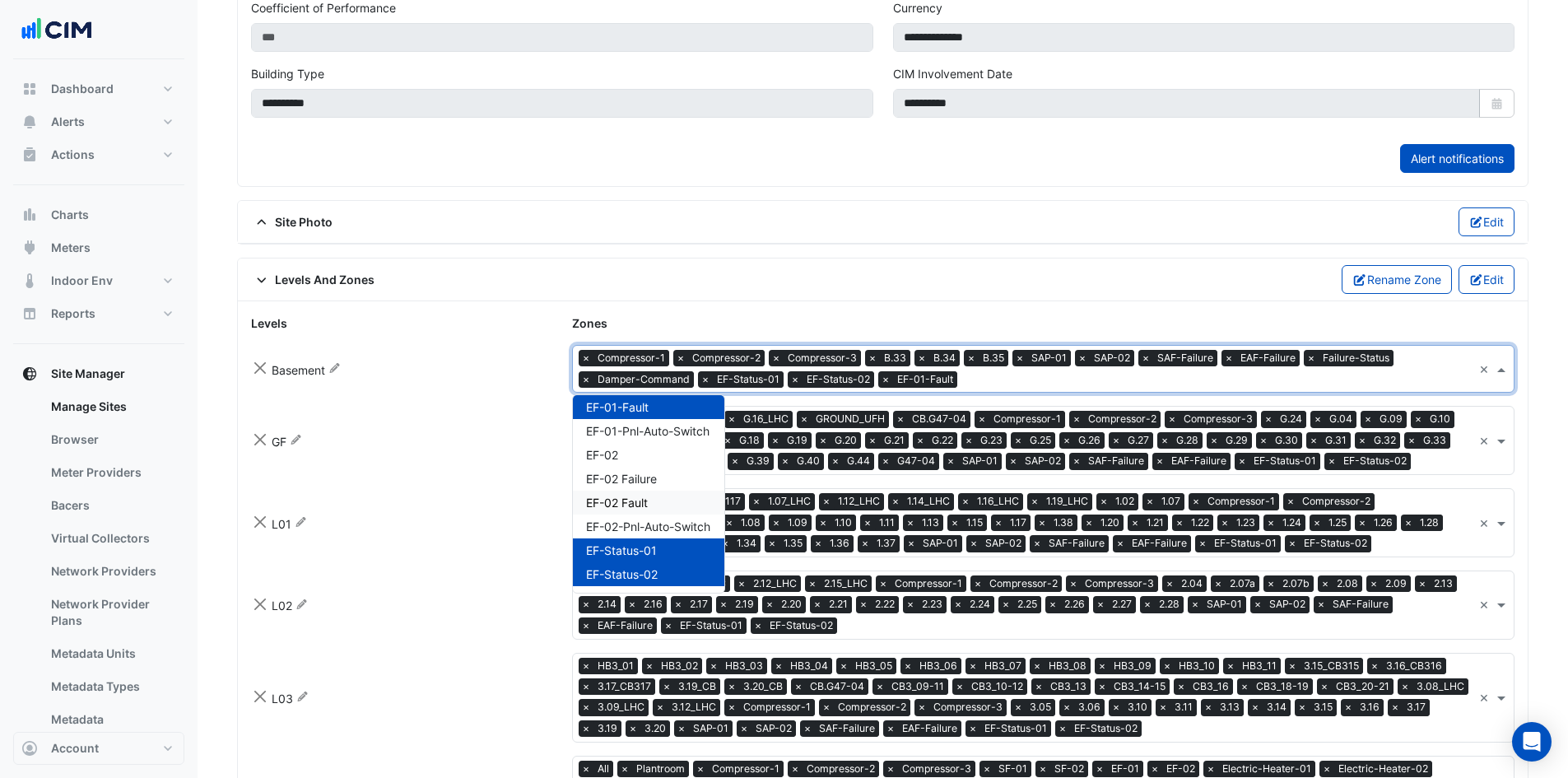
click at [638, 499] on span "EF-02 Fault" at bounding box center [617, 502] width 61 height 14
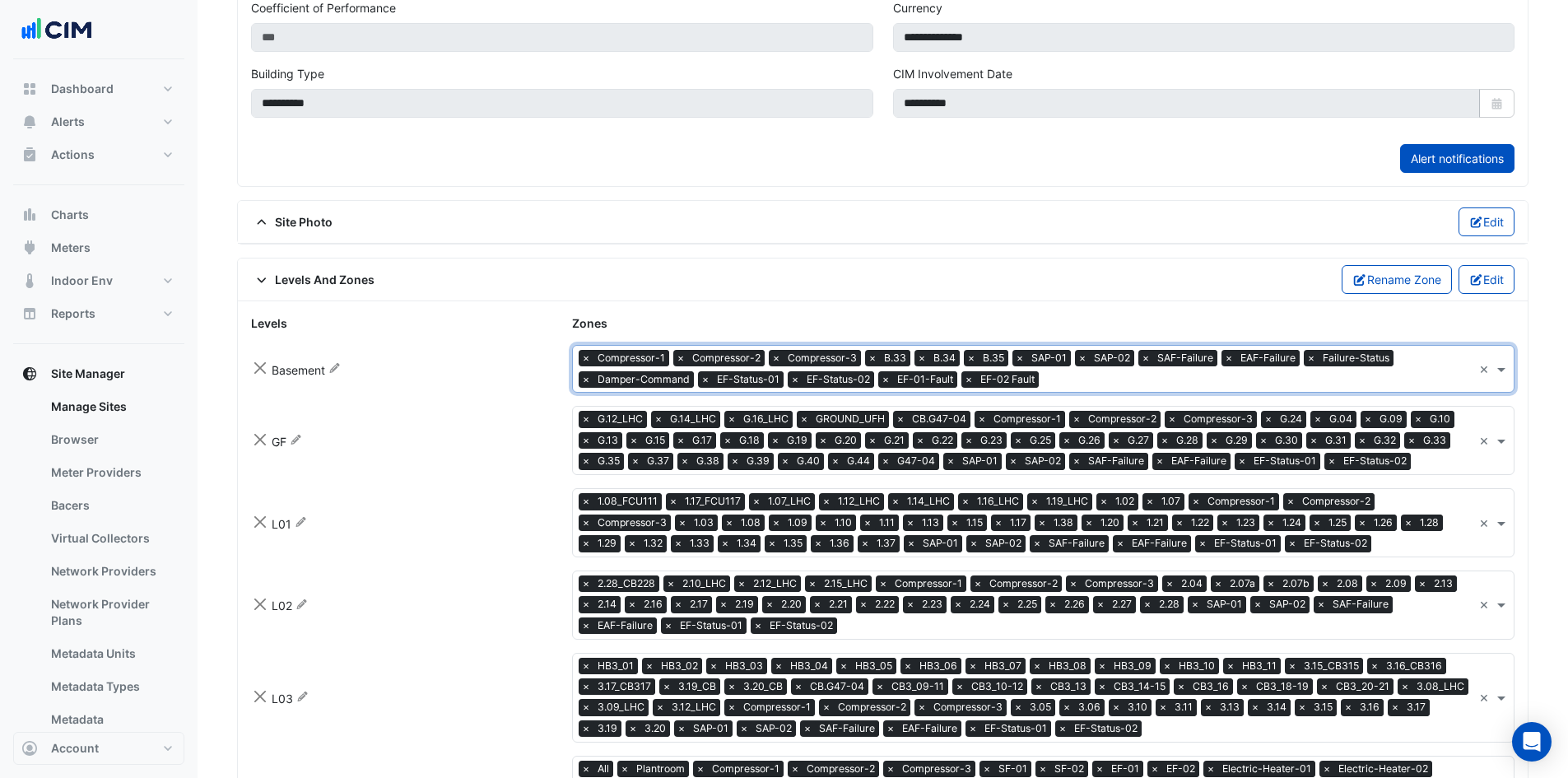
click at [1108, 380] on input "text" at bounding box center [1259, 380] width 427 height 17
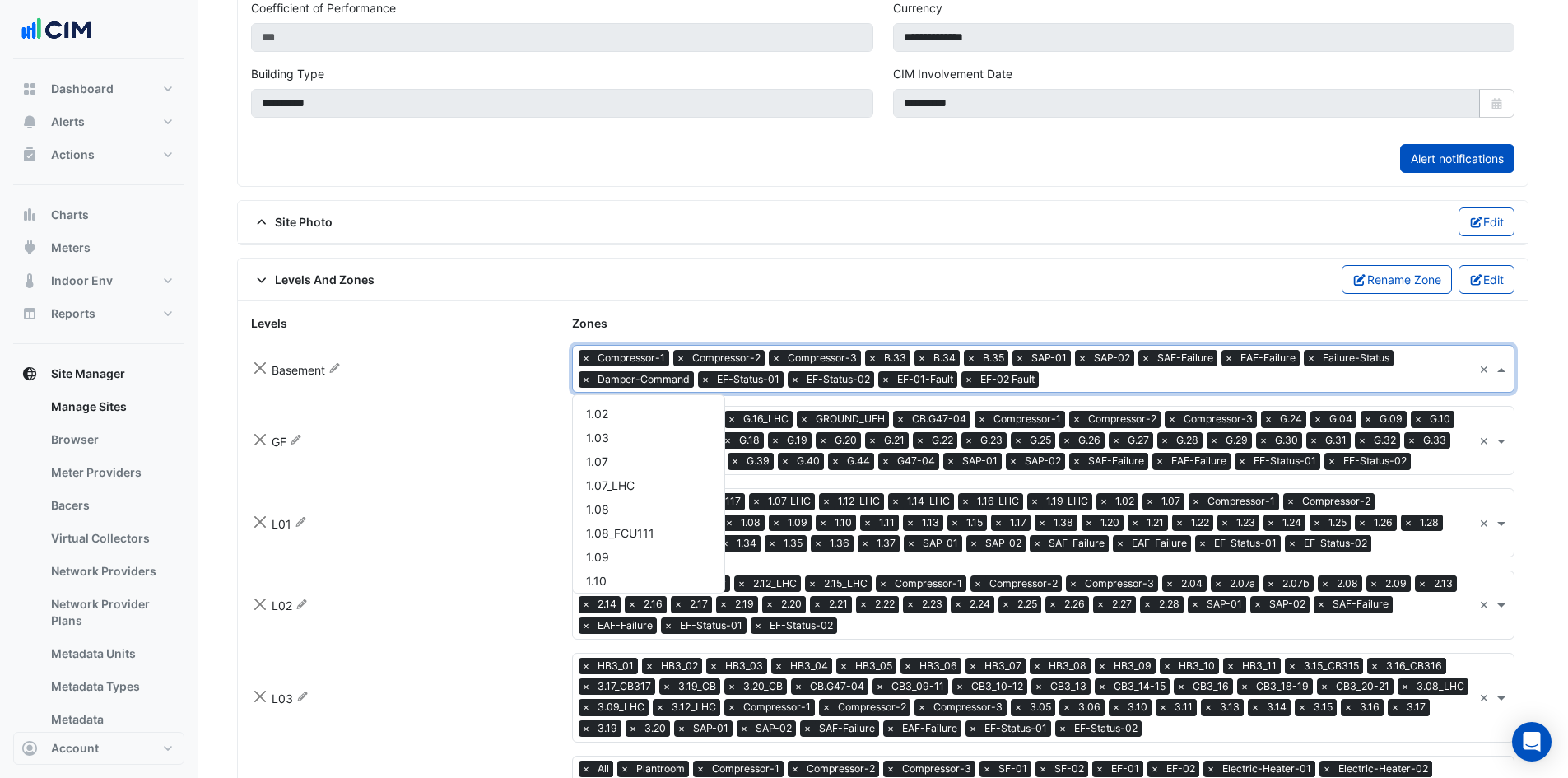
scroll to position [2395, 0]
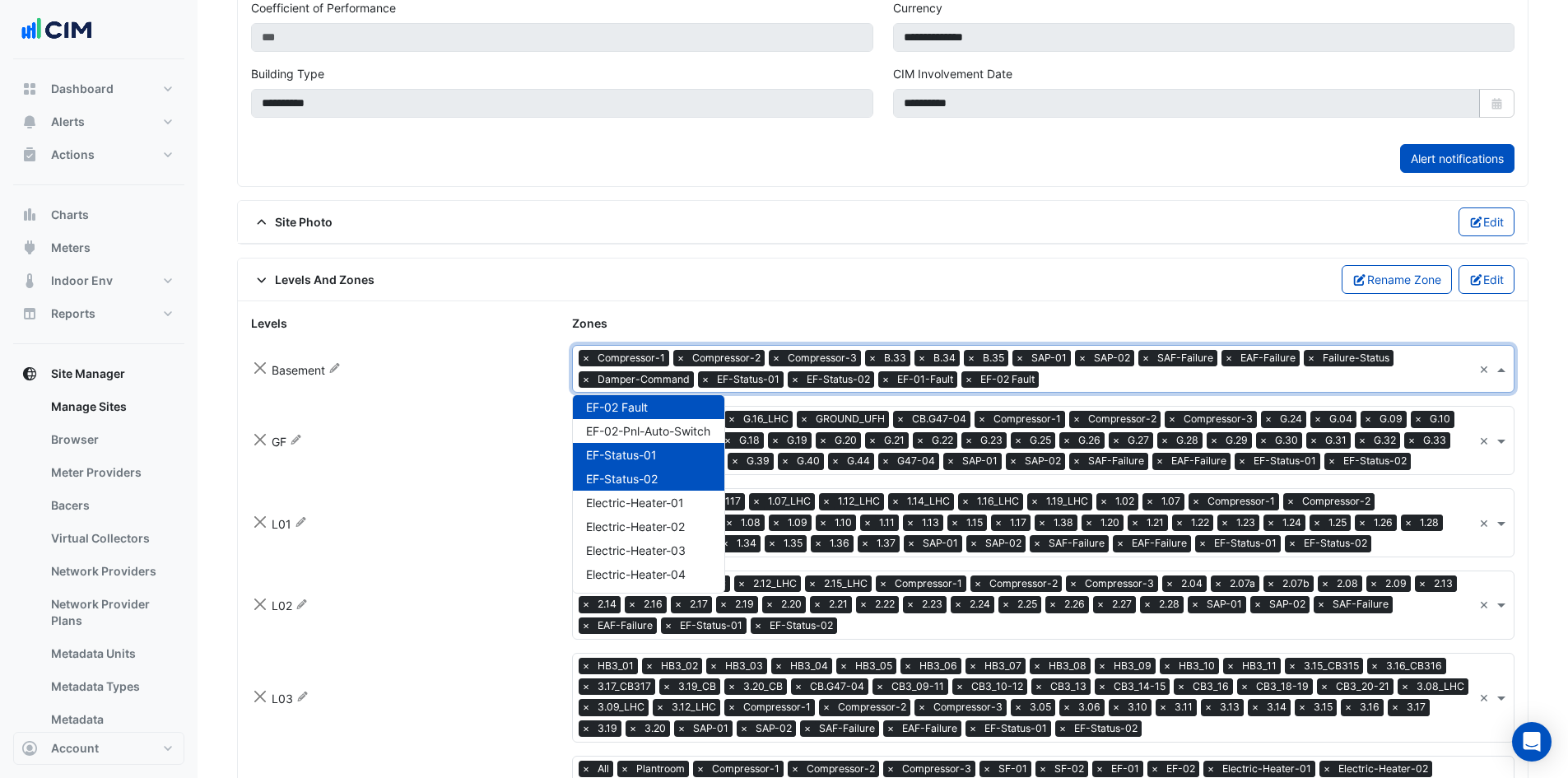
drag, startPoint x: 1072, startPoint y: 380, endPoint x: 938, endPoint y: 384, distance: 134.1
click at [940, 382] on div "zones × Compressor-1 × Compressor-2 × Compressor-3 × B.33 × B.34 × B.35 × SAP-0…" at bounding box center [1022, 368] width 900 height 46
click at [1450, 460] on input "text" at bounding box center [1444, 462] width 55 height 17
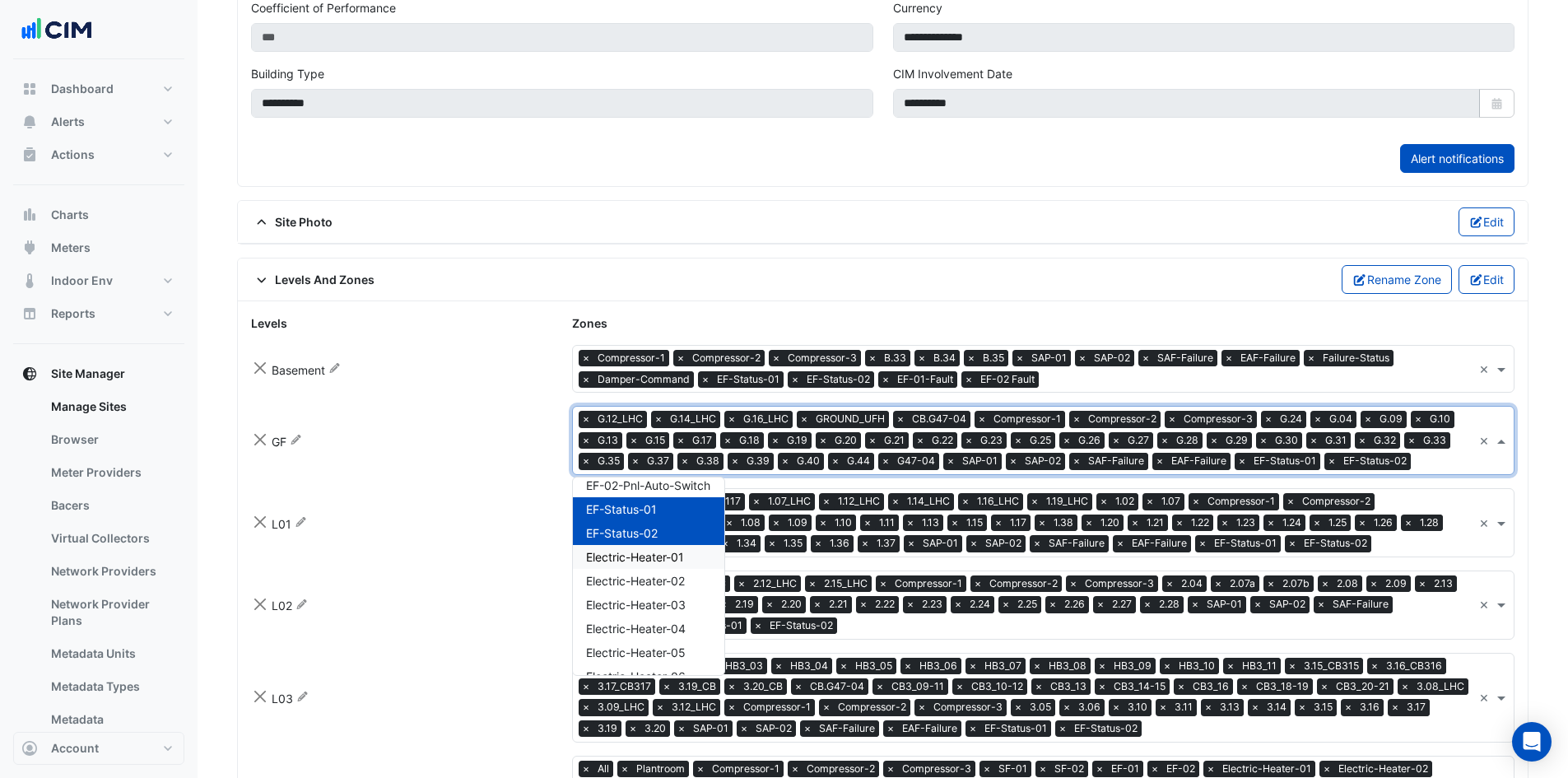
scroll to position [2384, 0]
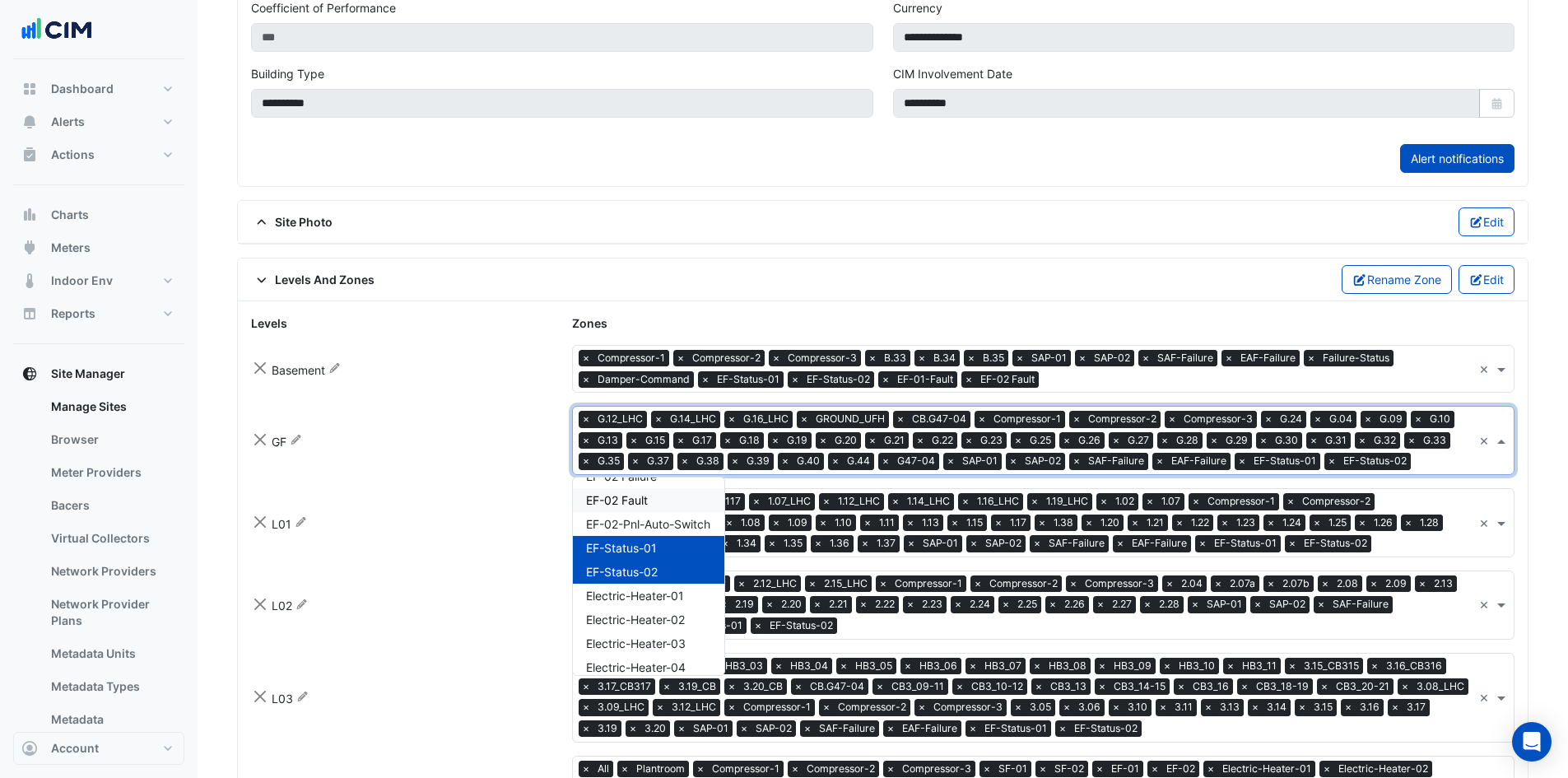
click at [664, 502] on div "EF-02 Fault" at bounding box center [647, 500] width 151 height 24
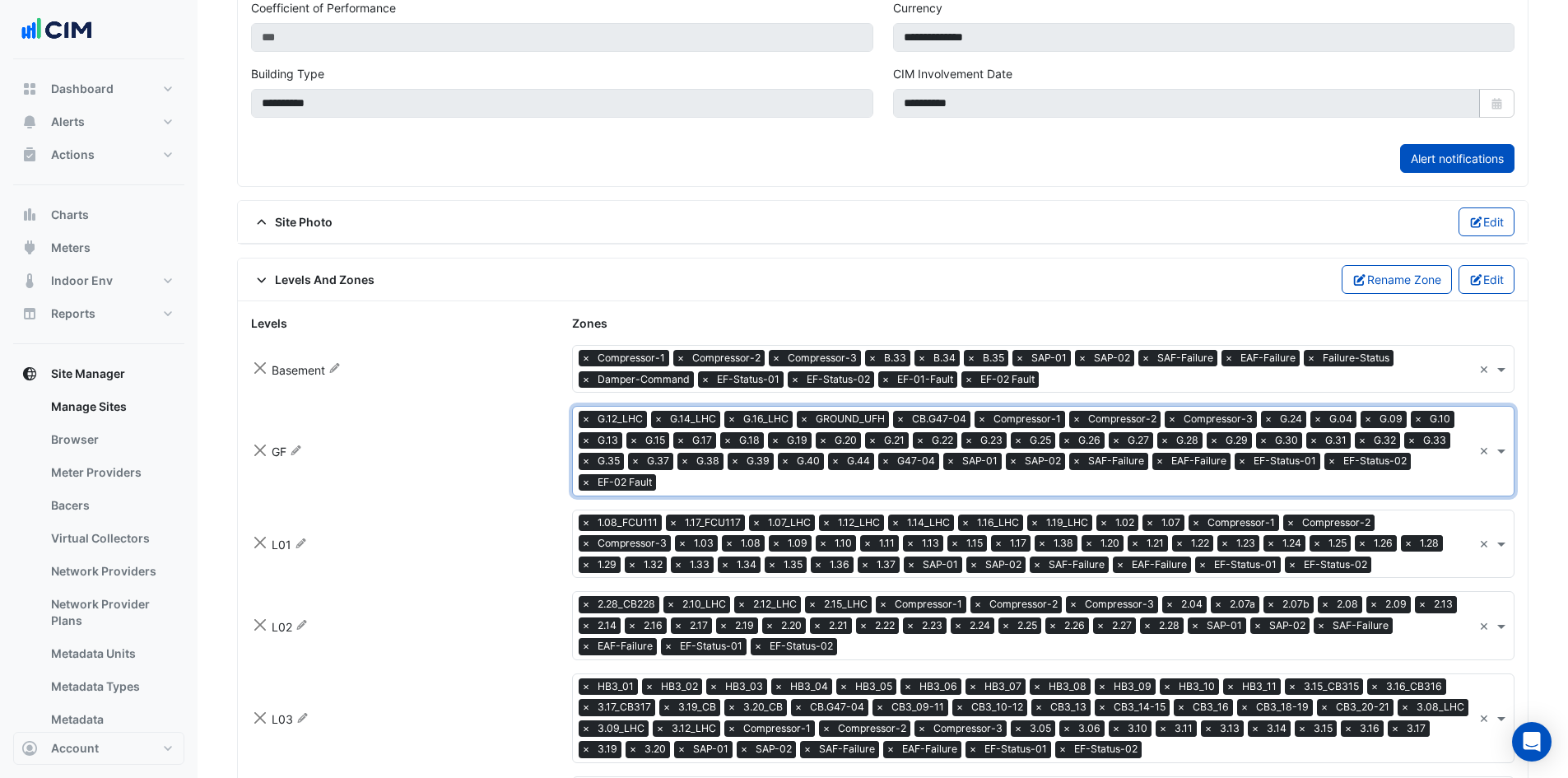
click at [705, 484] on input "text" at bounding box center [1068, 484] width 810 height 17
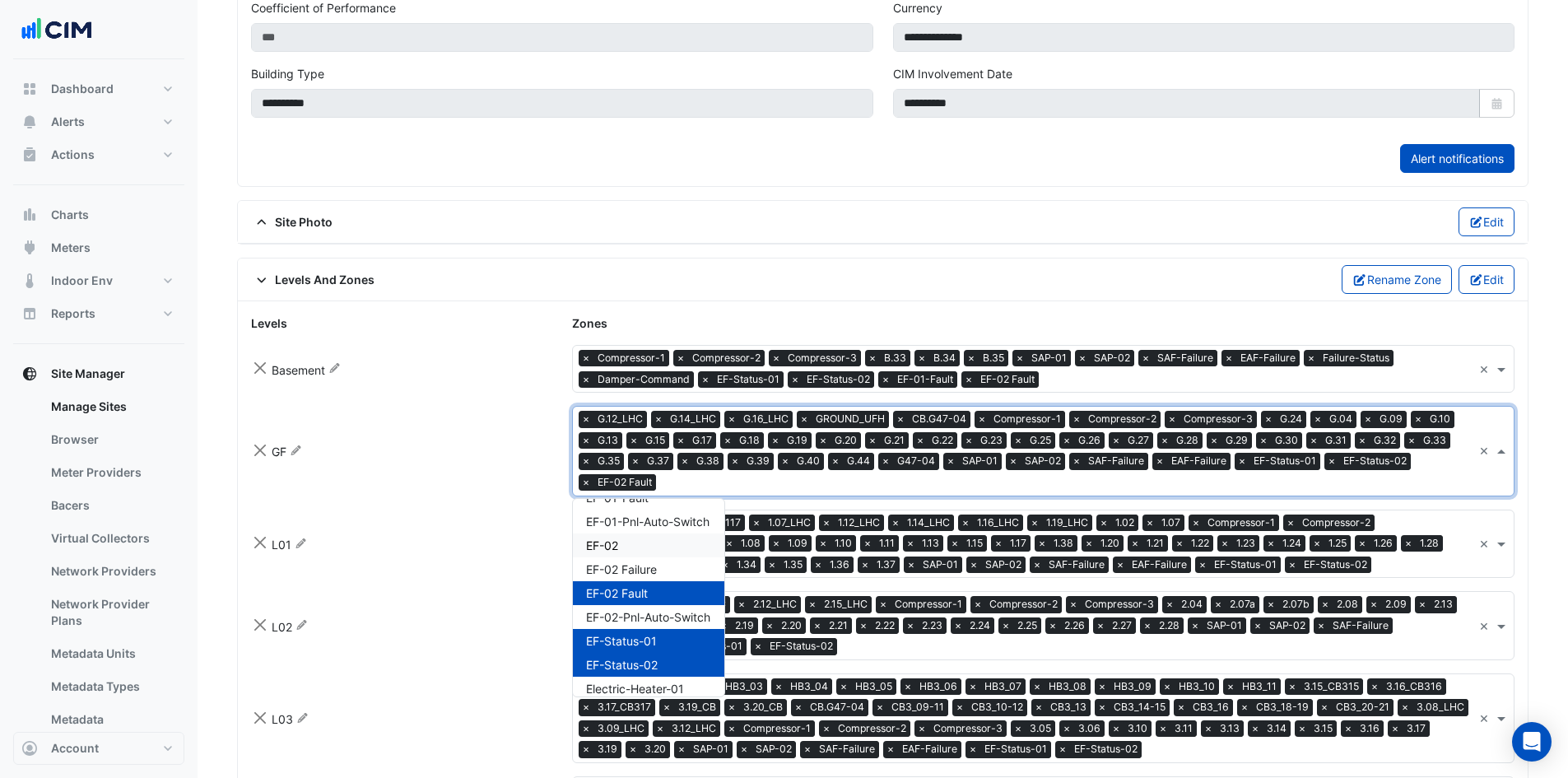
scroll to position [2229, 0]
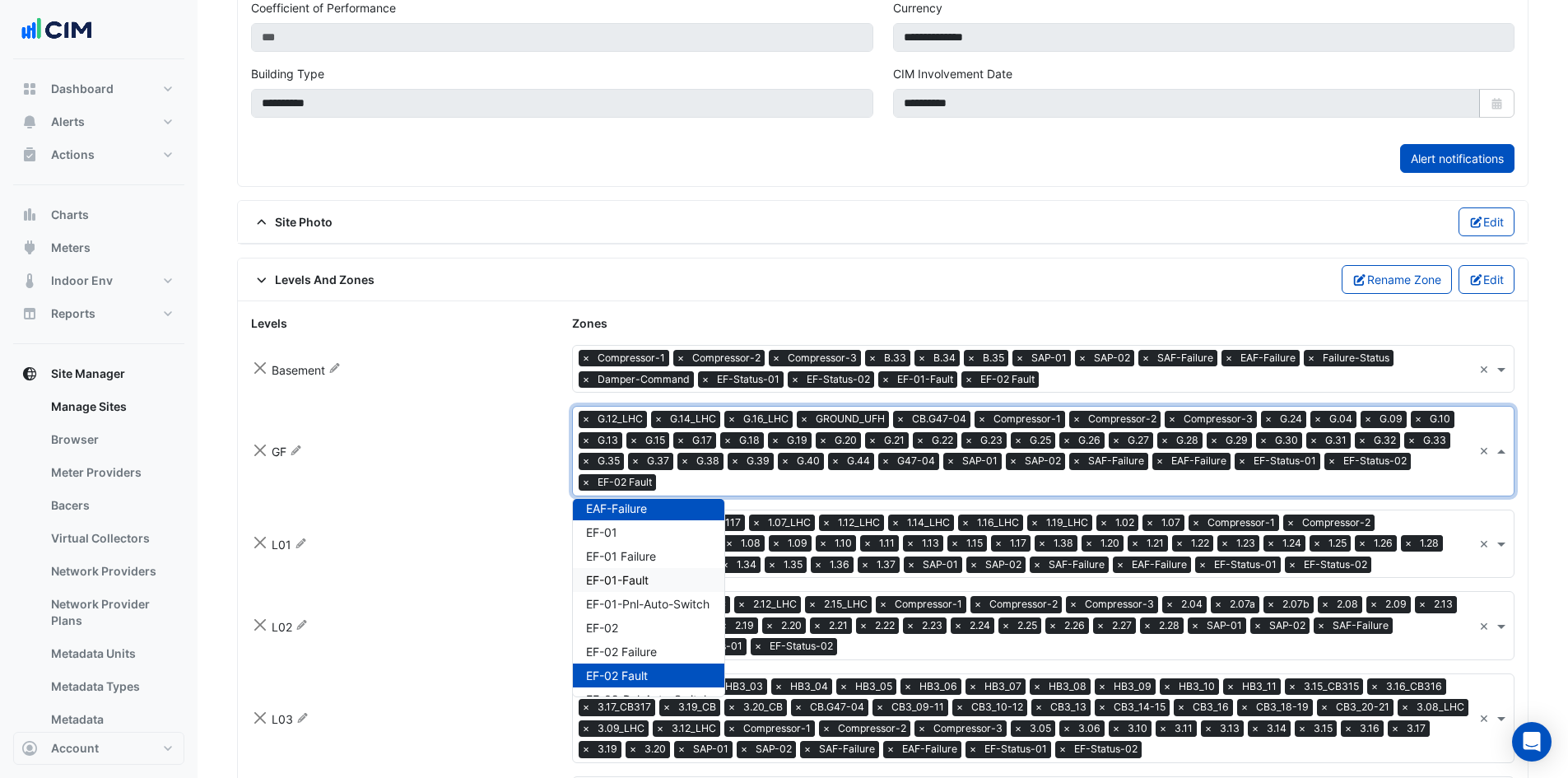
click at [648, 577] on span "EF-01-Fault" at bounding box center [617, 579] width 62 height 14
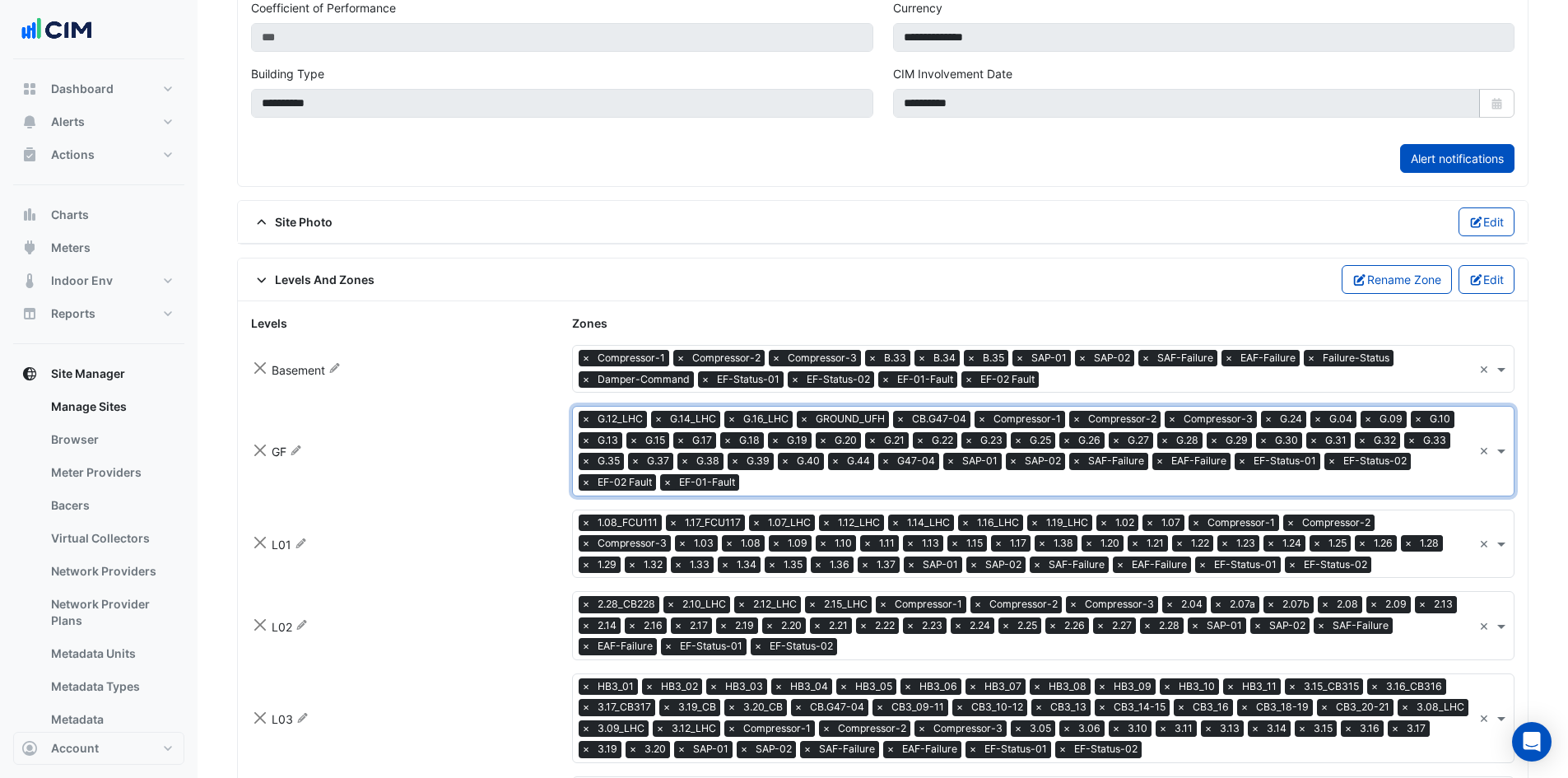
click at [1377, 567] on input "text" at bounding box center [1424, 565] width 95 height 17
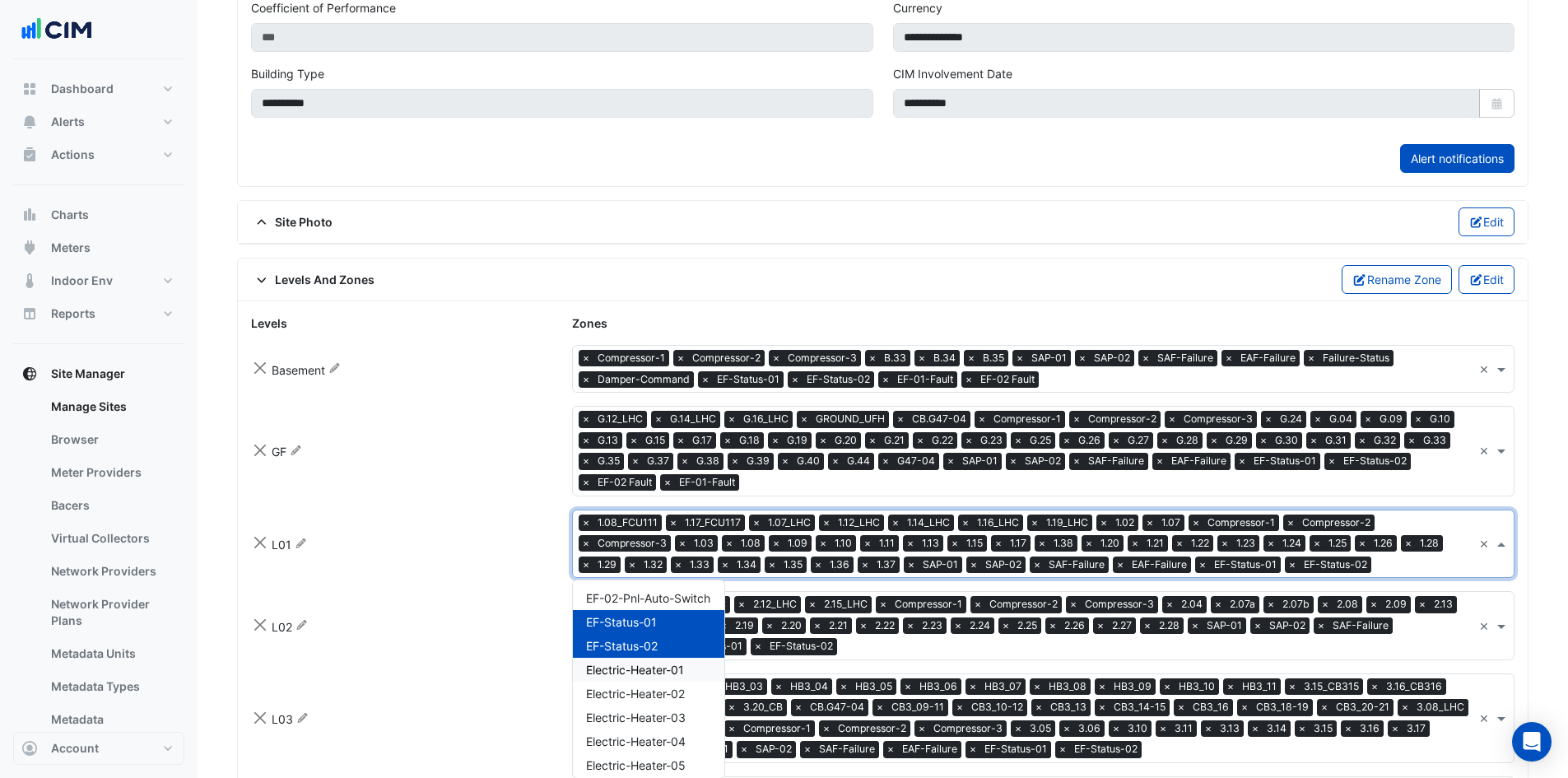
scroll to position [2384, 0]
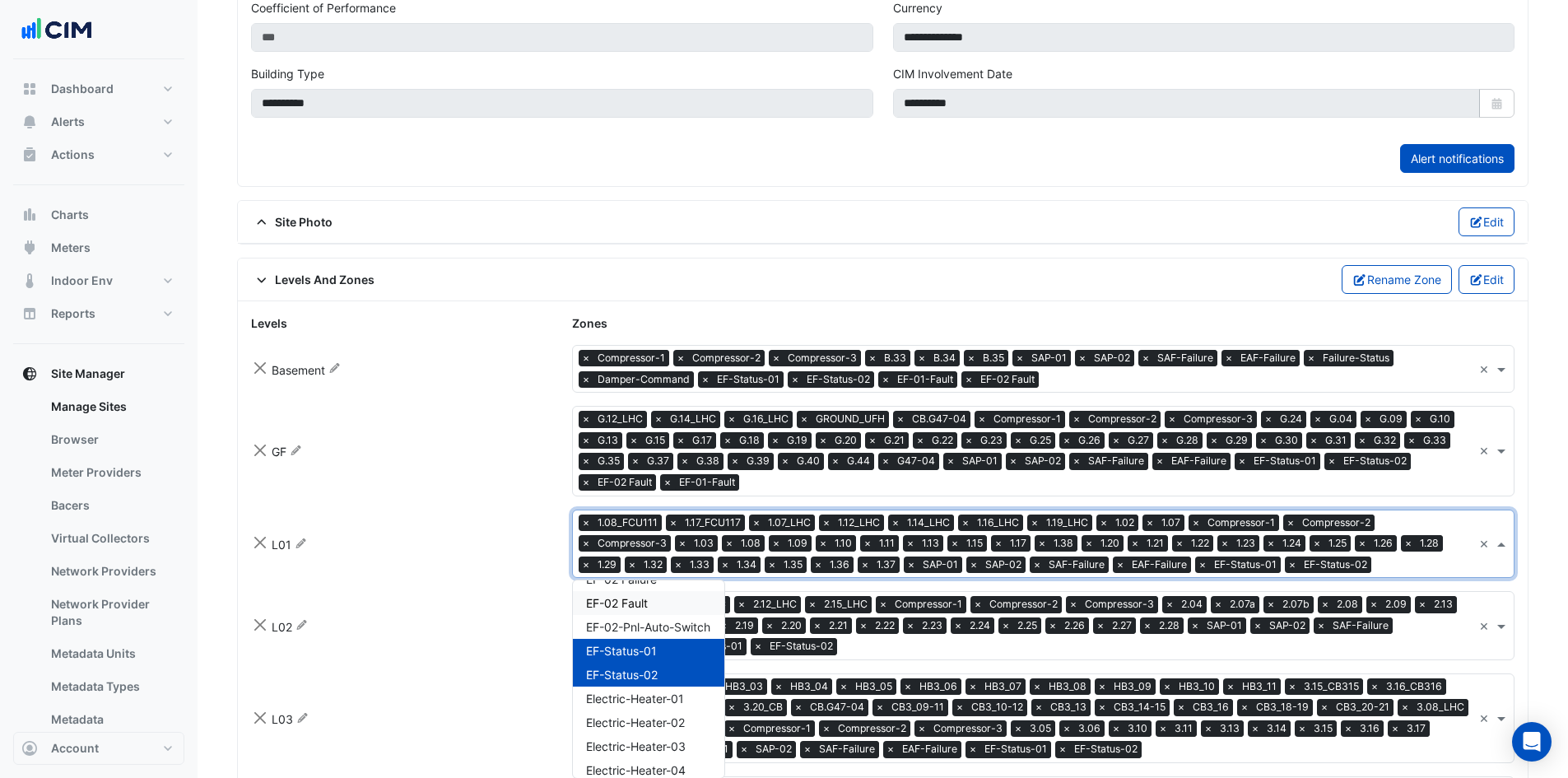
click at [670, 600] on div "EF-02 Fault" at bounding box center [647, 602] width 151 height 24
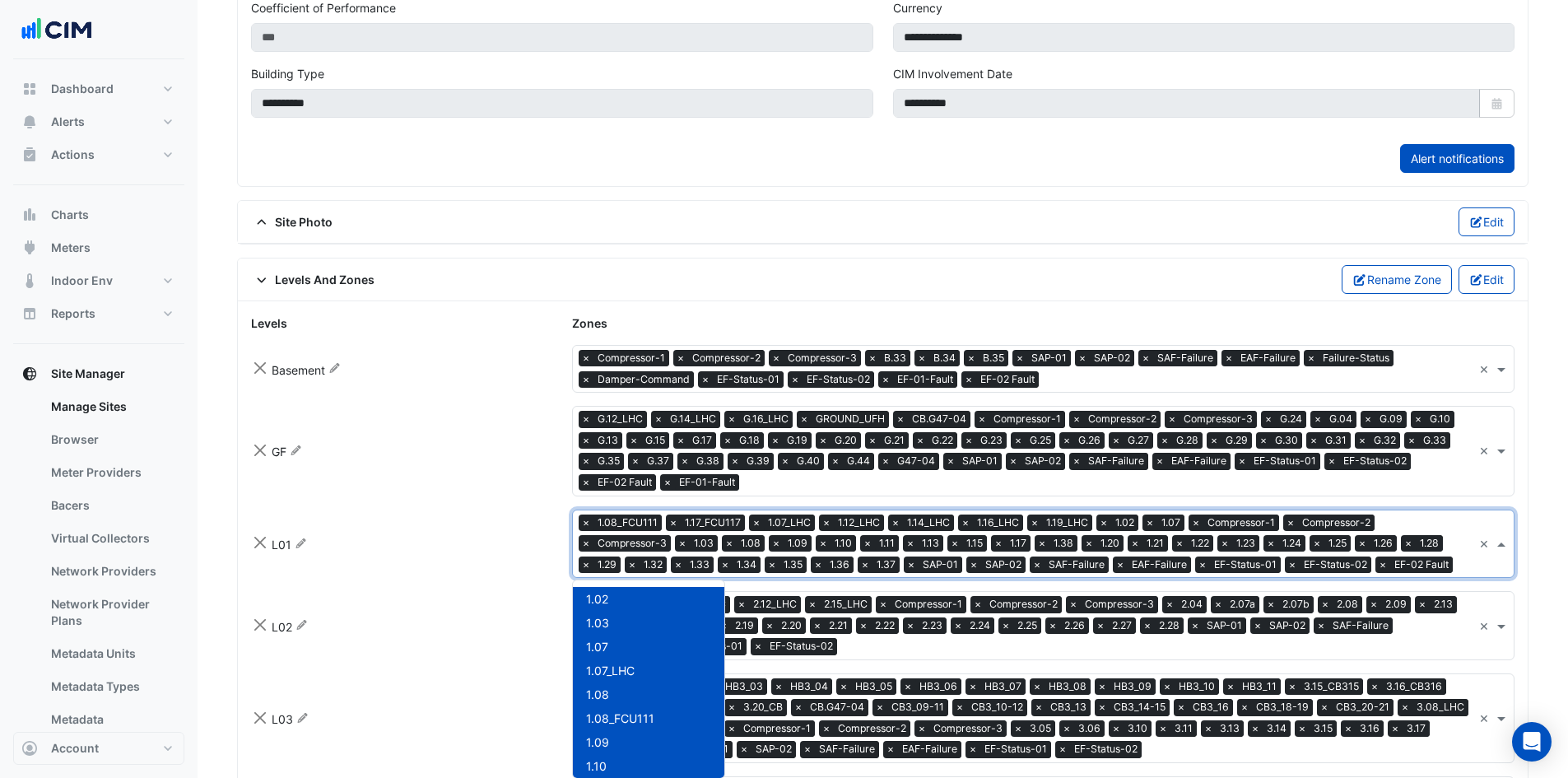
click at [1459, 558] on input "text" at bounding box center [1466, 565] width 14 height 17
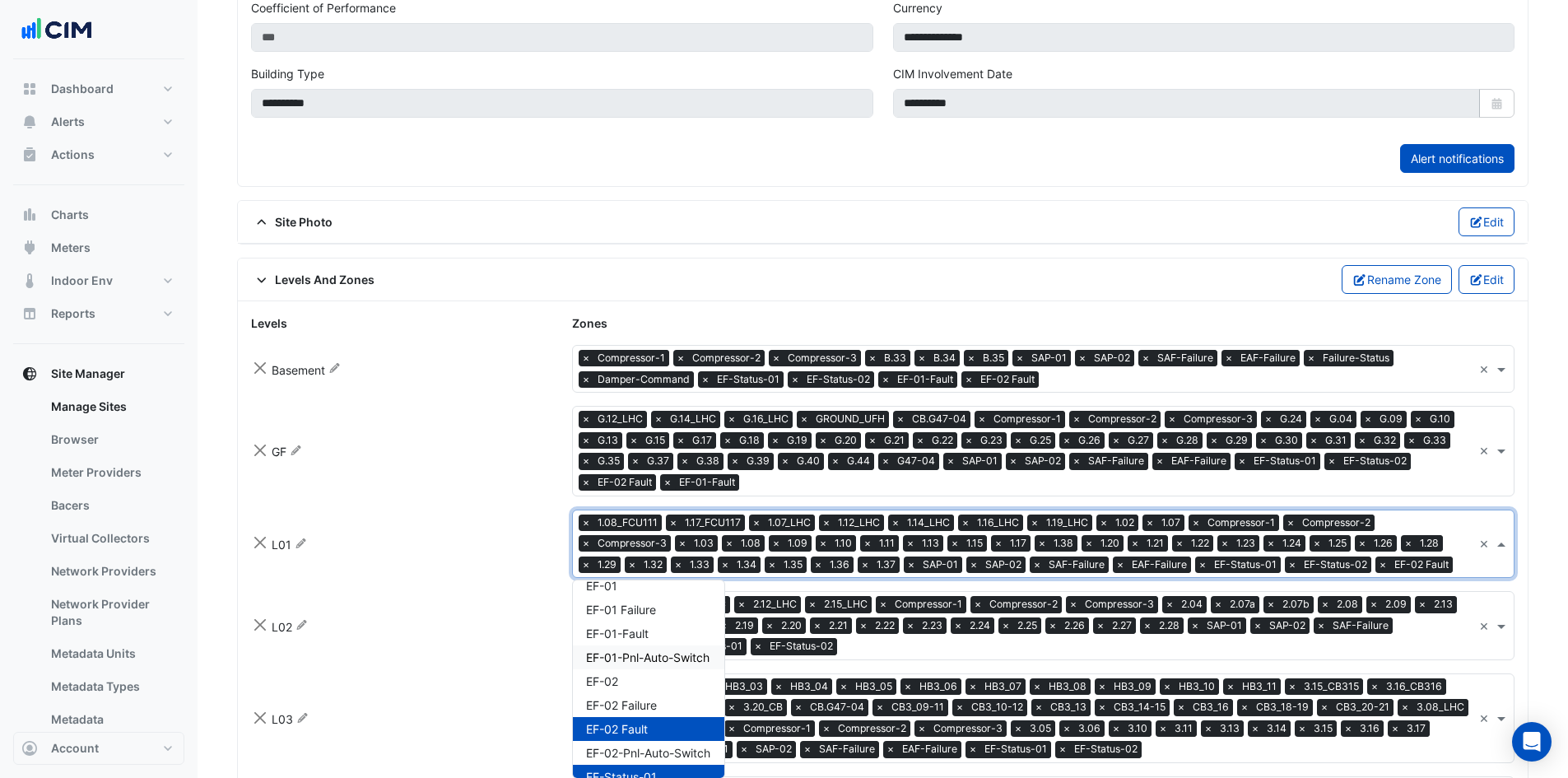
scroll to position [2229, 0]
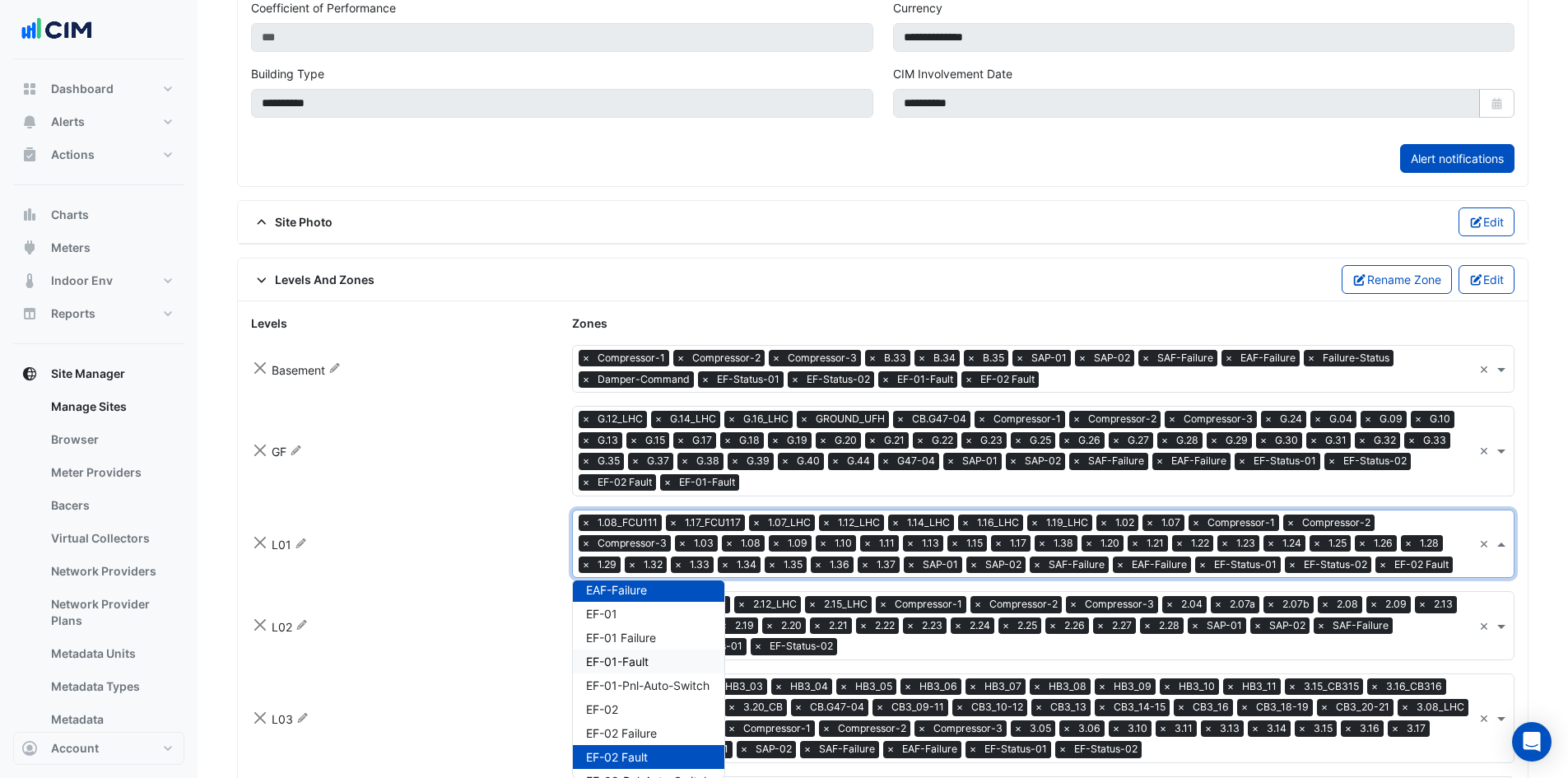
click at [646, 659] on span "EF-01-Fault" at bounding box center [617, 661] width 62 height 14
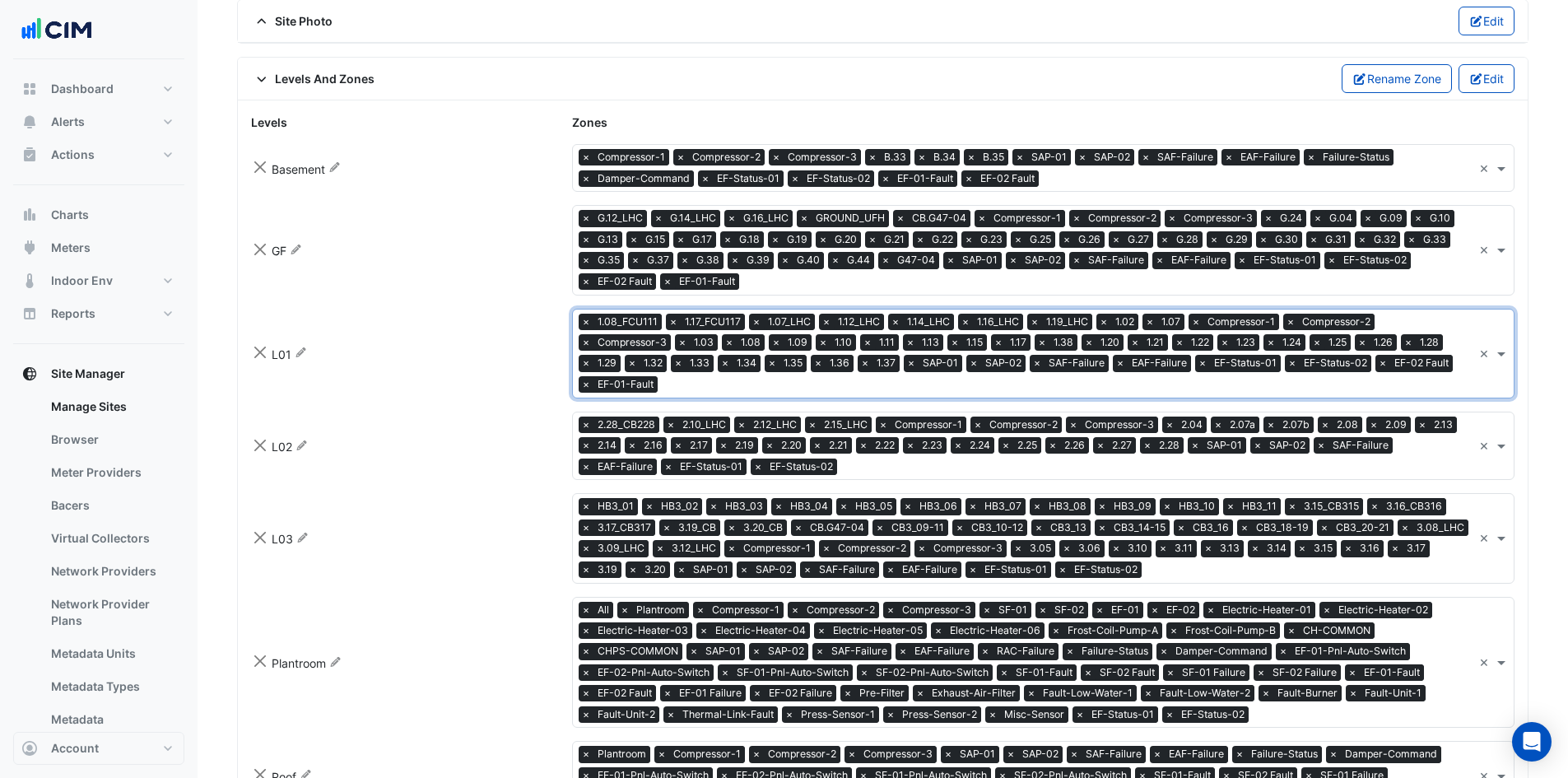
scroll to position [911, 0]
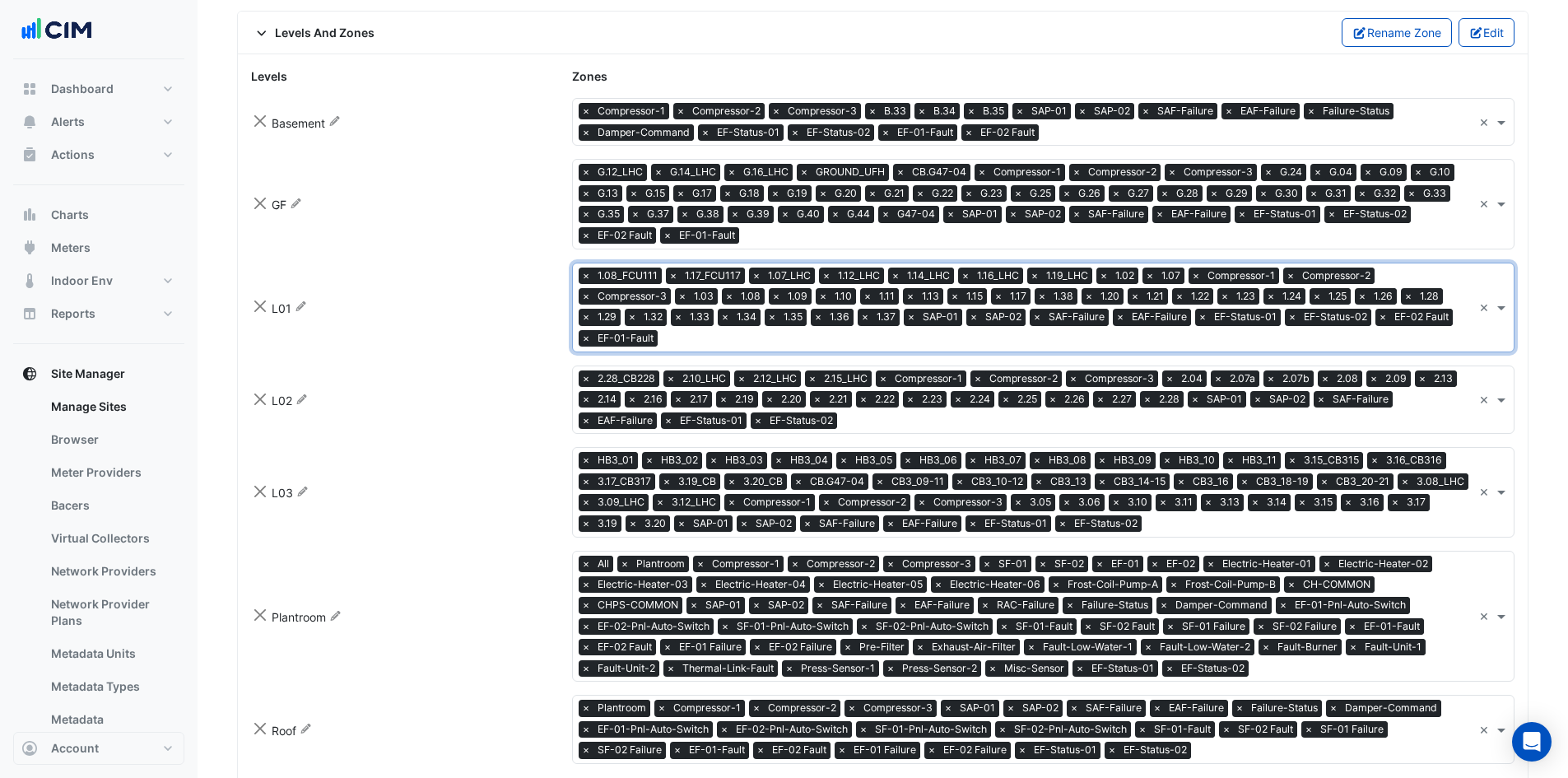
click at [900, 413] on input "text" at bounding box center [1157, 422] width 628 height 17
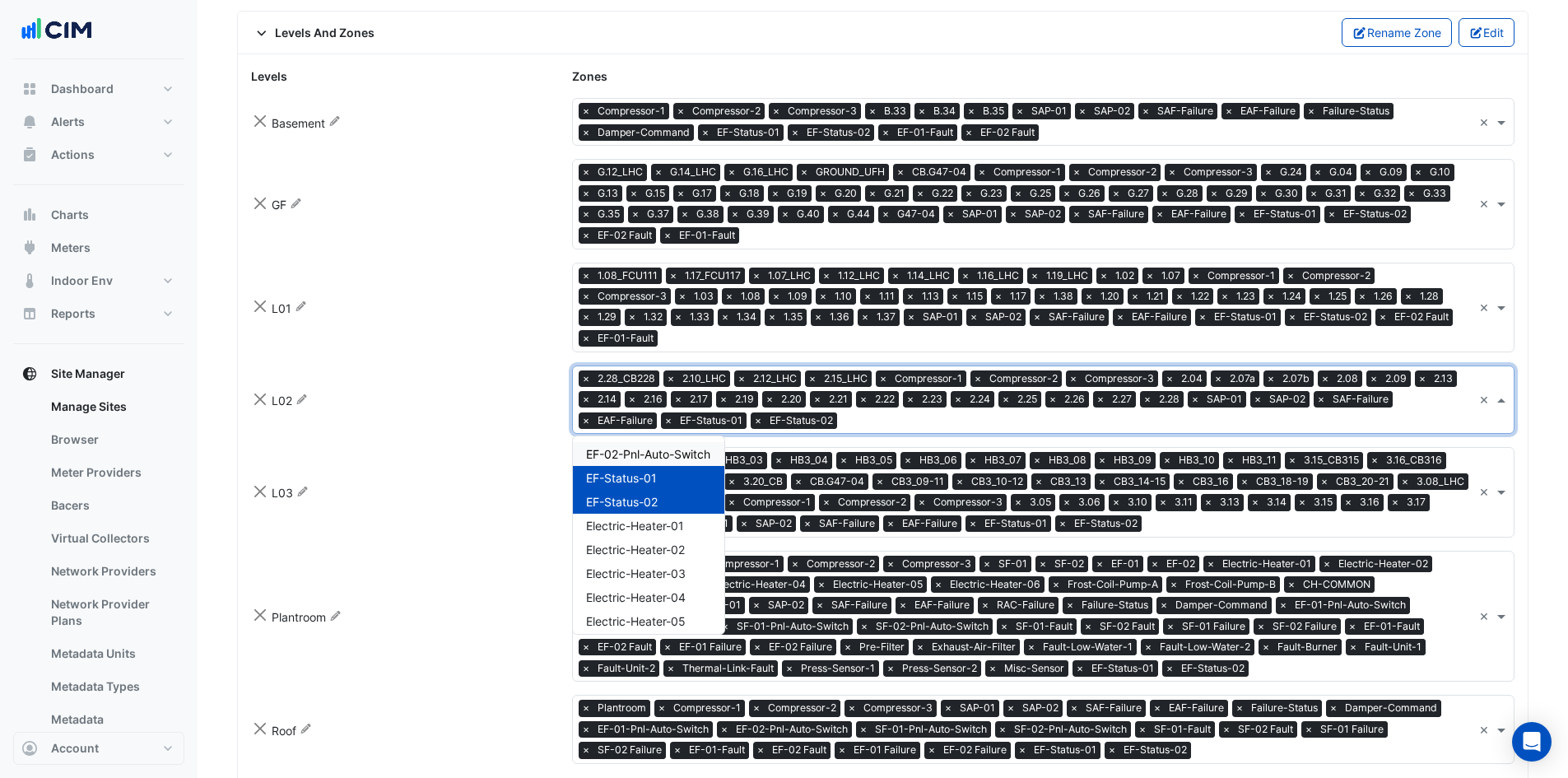
scroll to position [2384, 0]
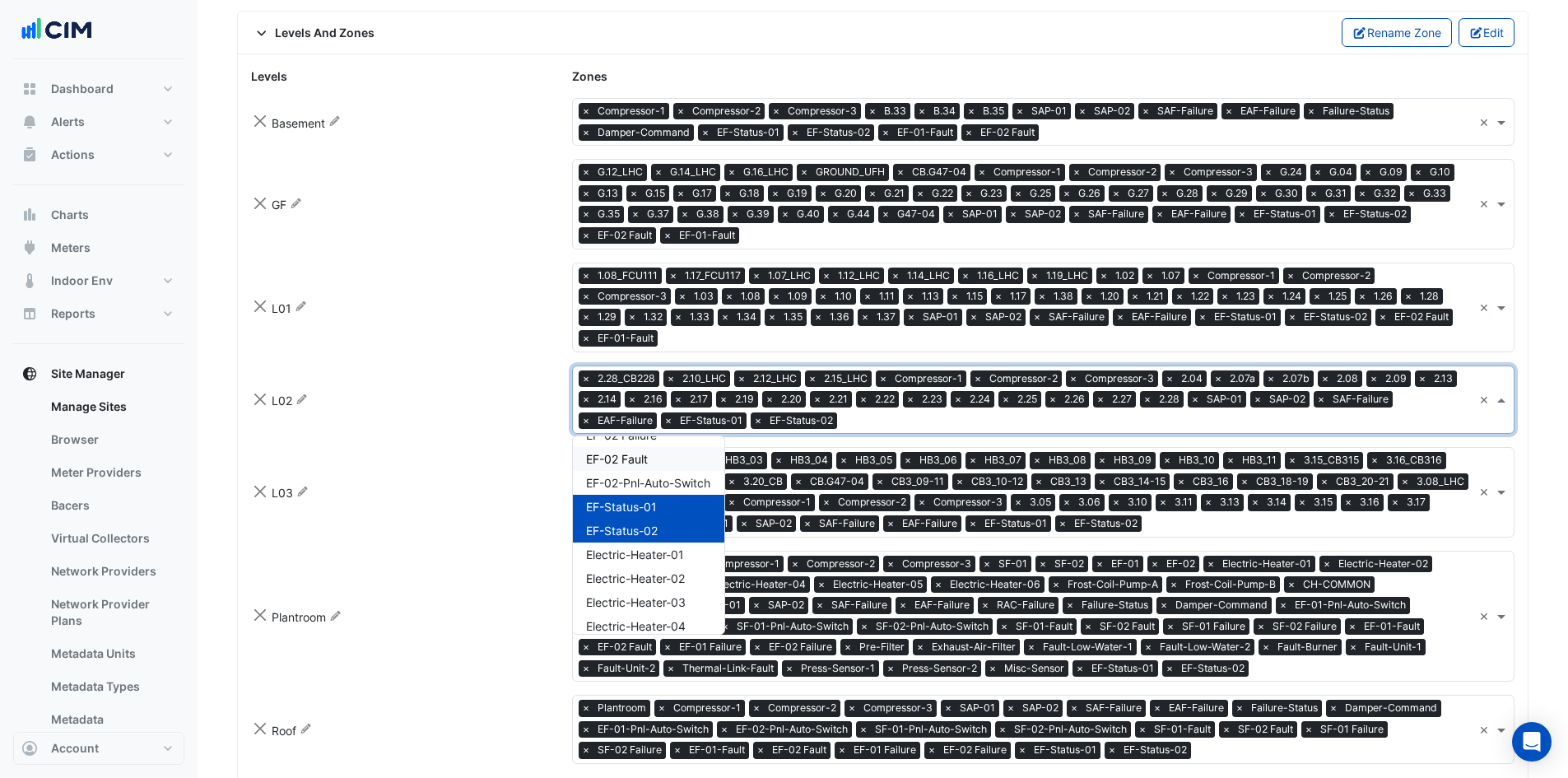
click at [662, 447] on div "EF-02 Fault" at bounding box center [647, 459] width 151 height 24
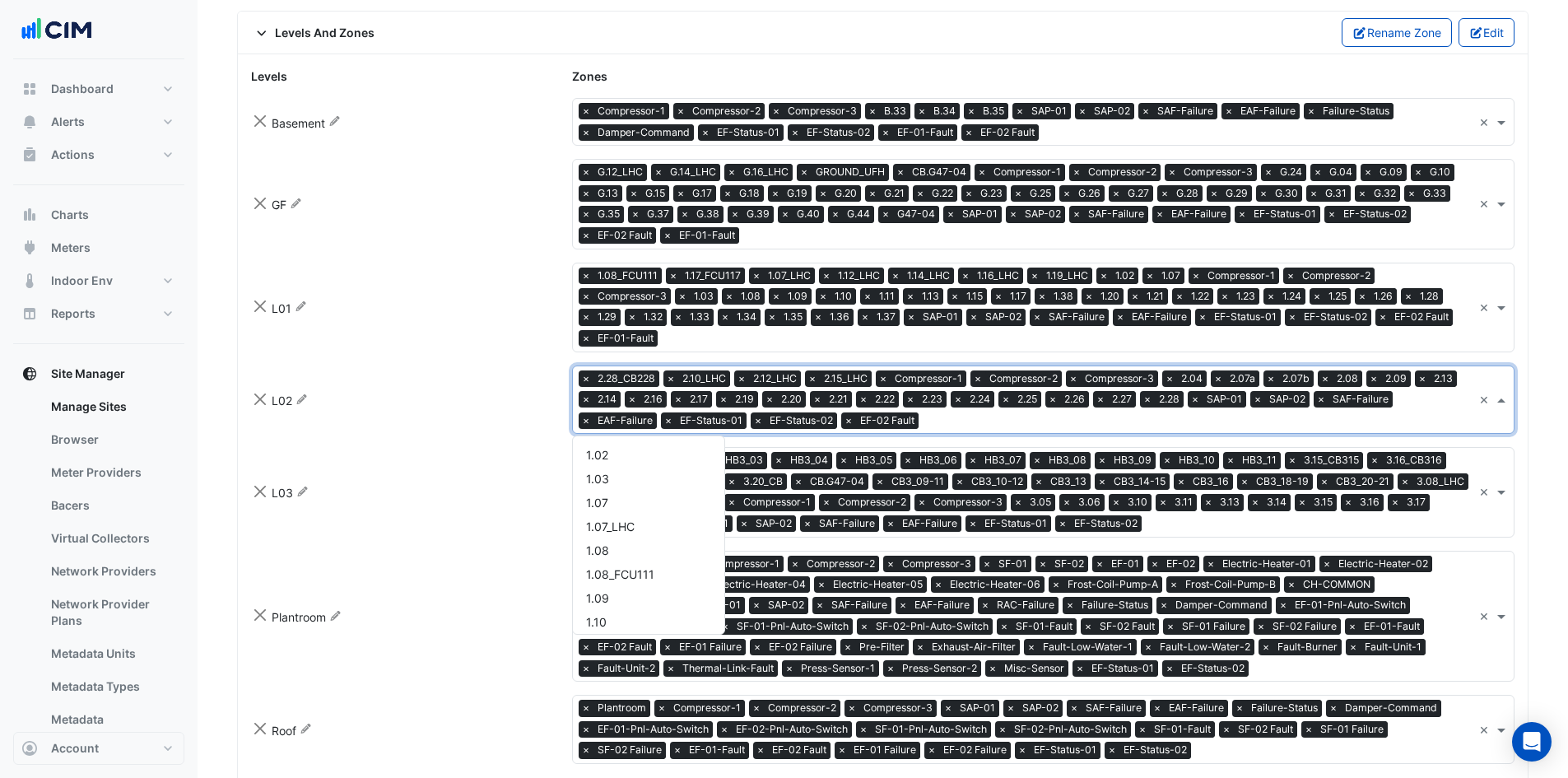
click at [958, 413] on input "text" at bounding box center [1198, 422] width 547 height 17
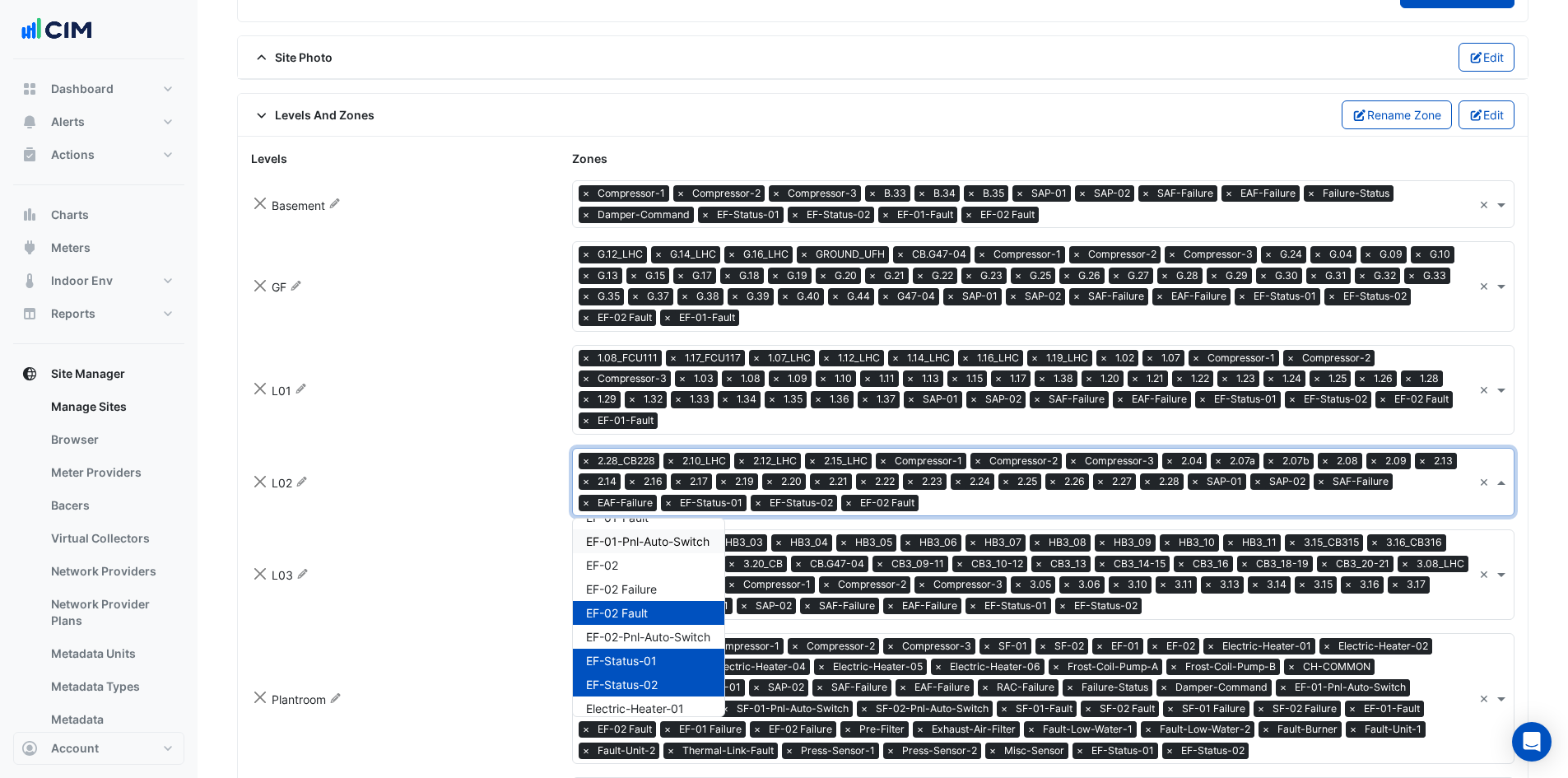
scroll to position [2229, 0]
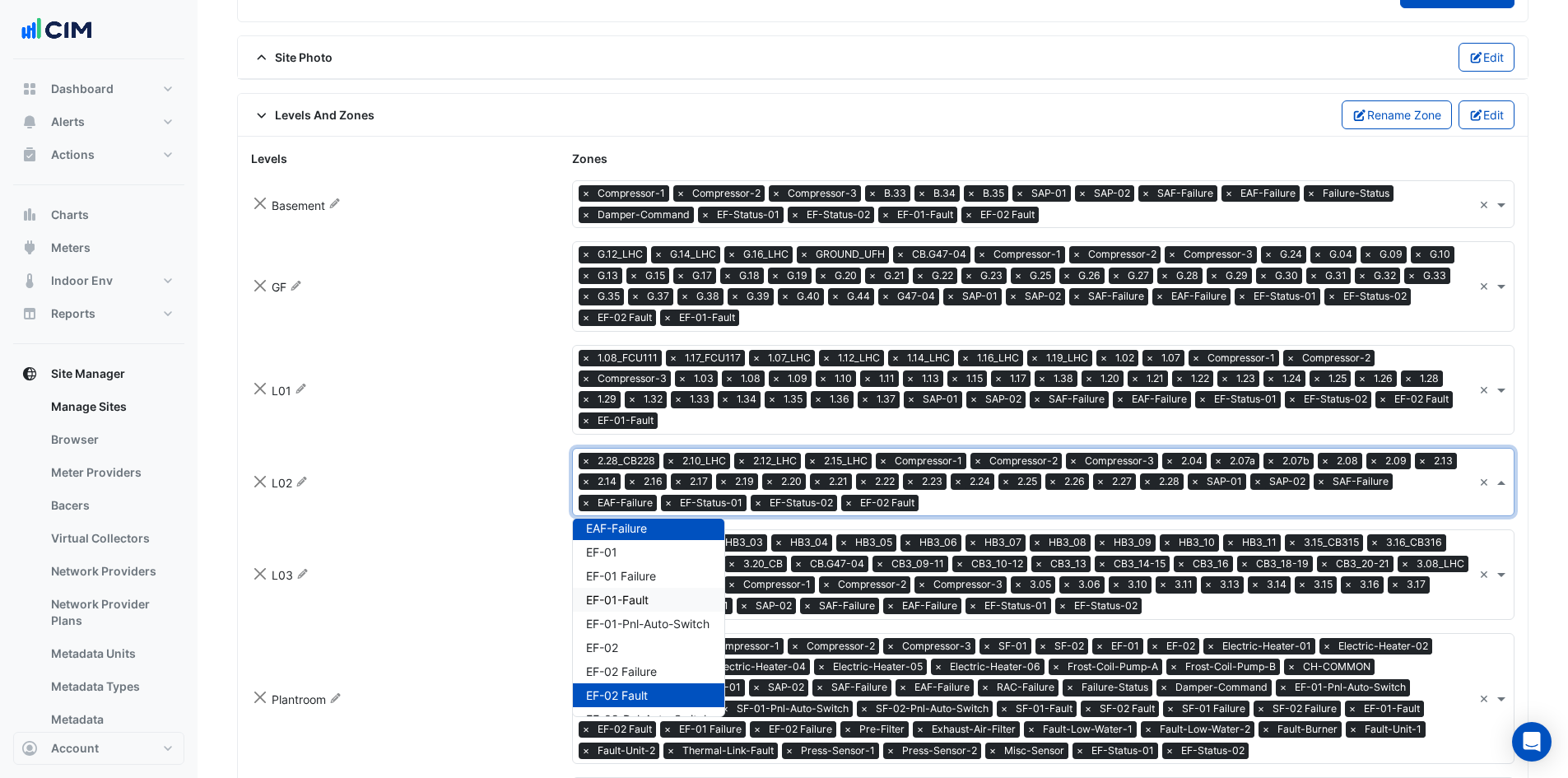
click at [663, 588] on div "EF-01-Fault" at bounding box center [647, 600] width 151 height 24
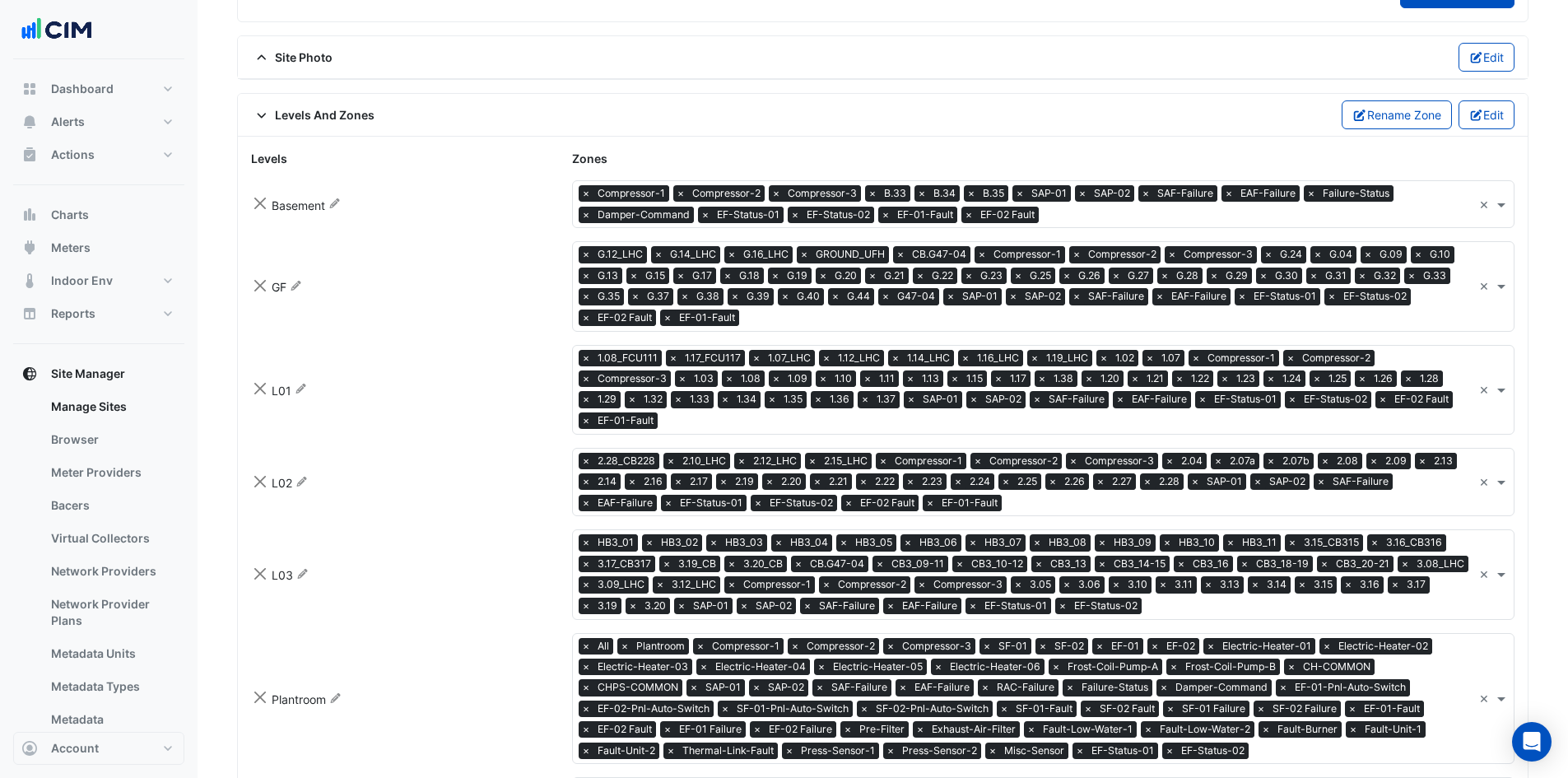
click at [484, 491] on div "L02 Rename zones × 2.28_CB228 × 2.10_LHC × 2.12_LHC × 2.15_LHC × Compressor-1 ×…" at bounding box center [883, 482] width 1283 height 69
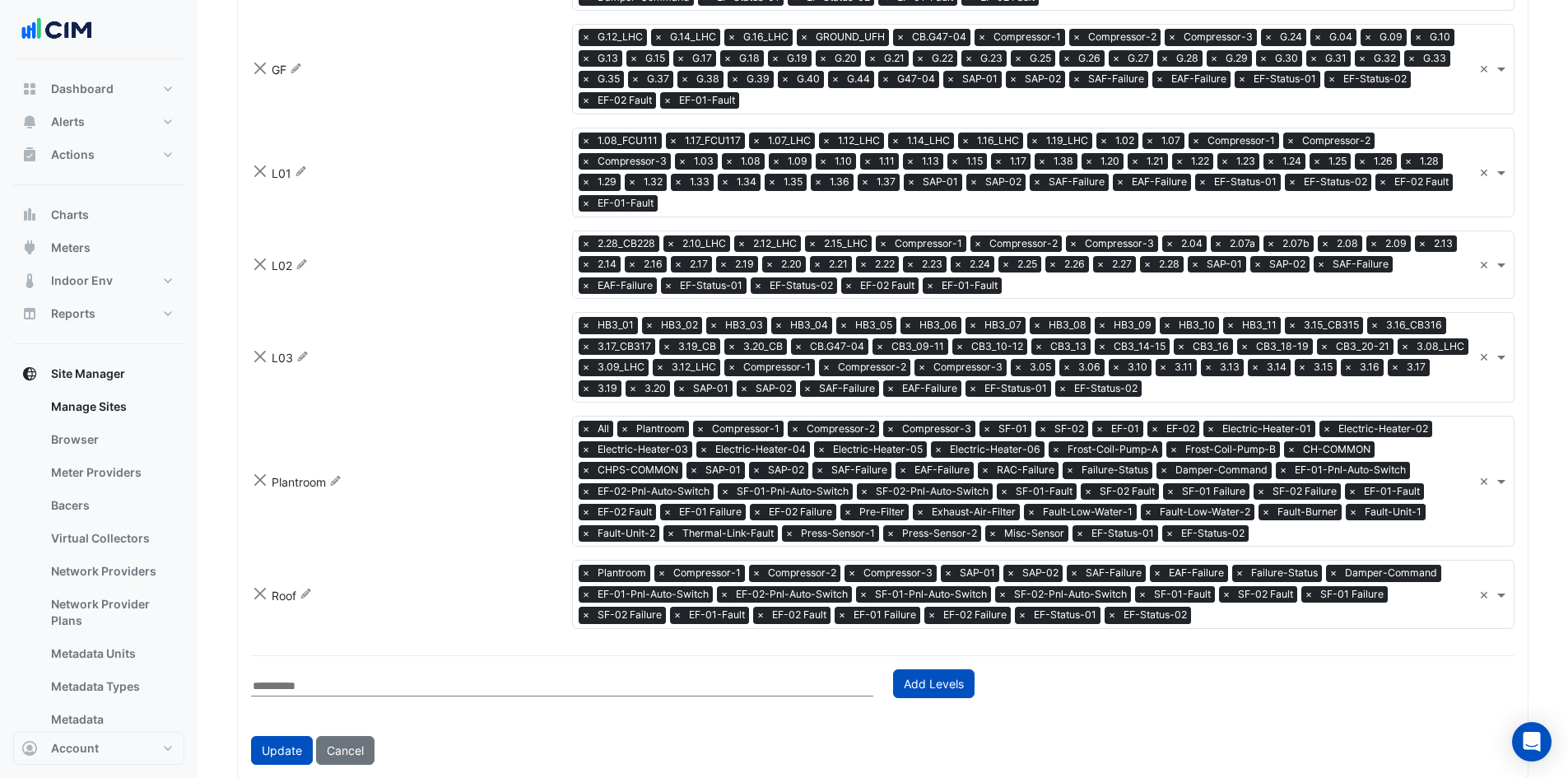
scroll to position [1076, 0]
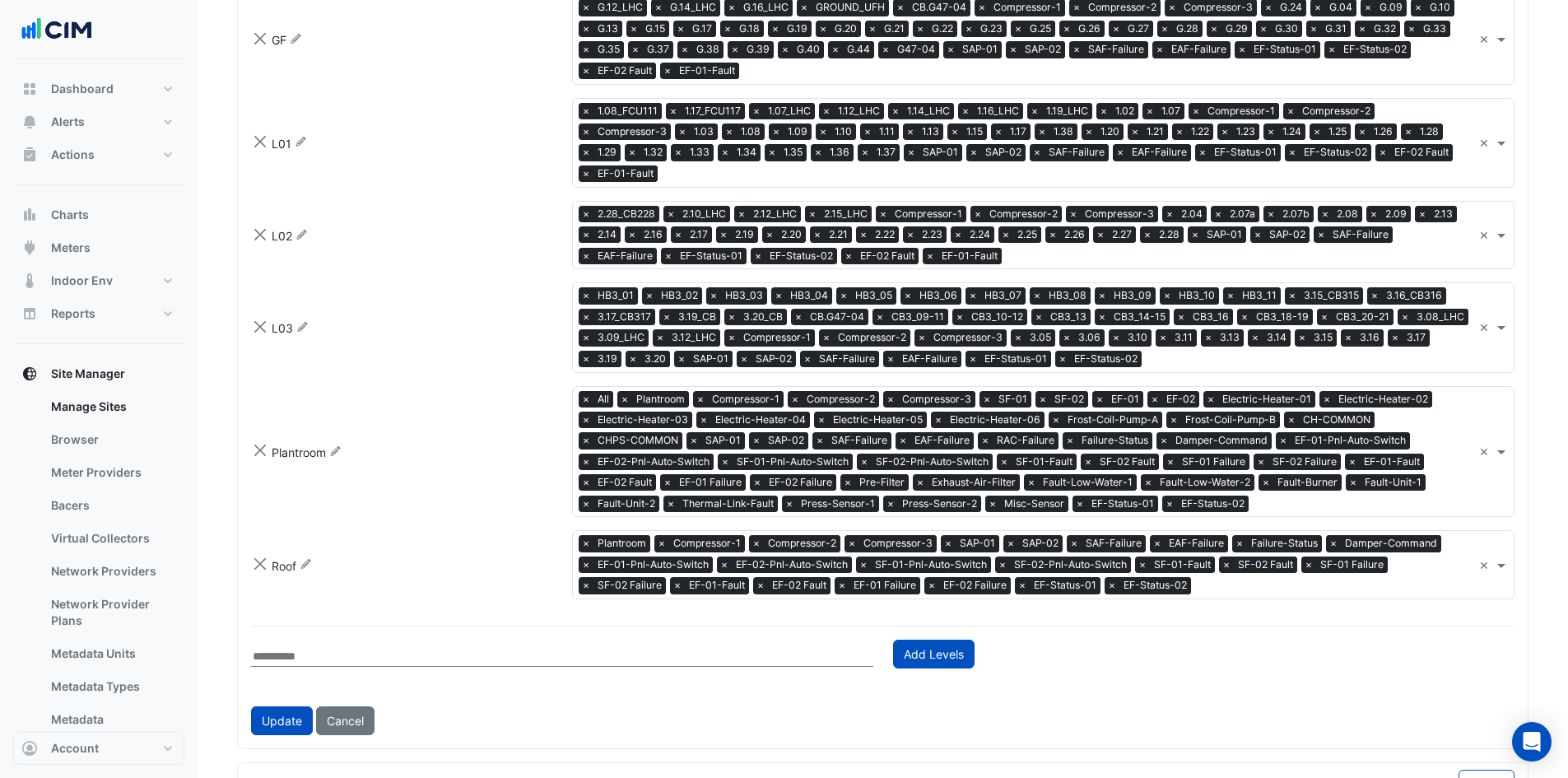
click at [1204, 353] on input "text" at bounding box center [1310, 361] width 325 height 17
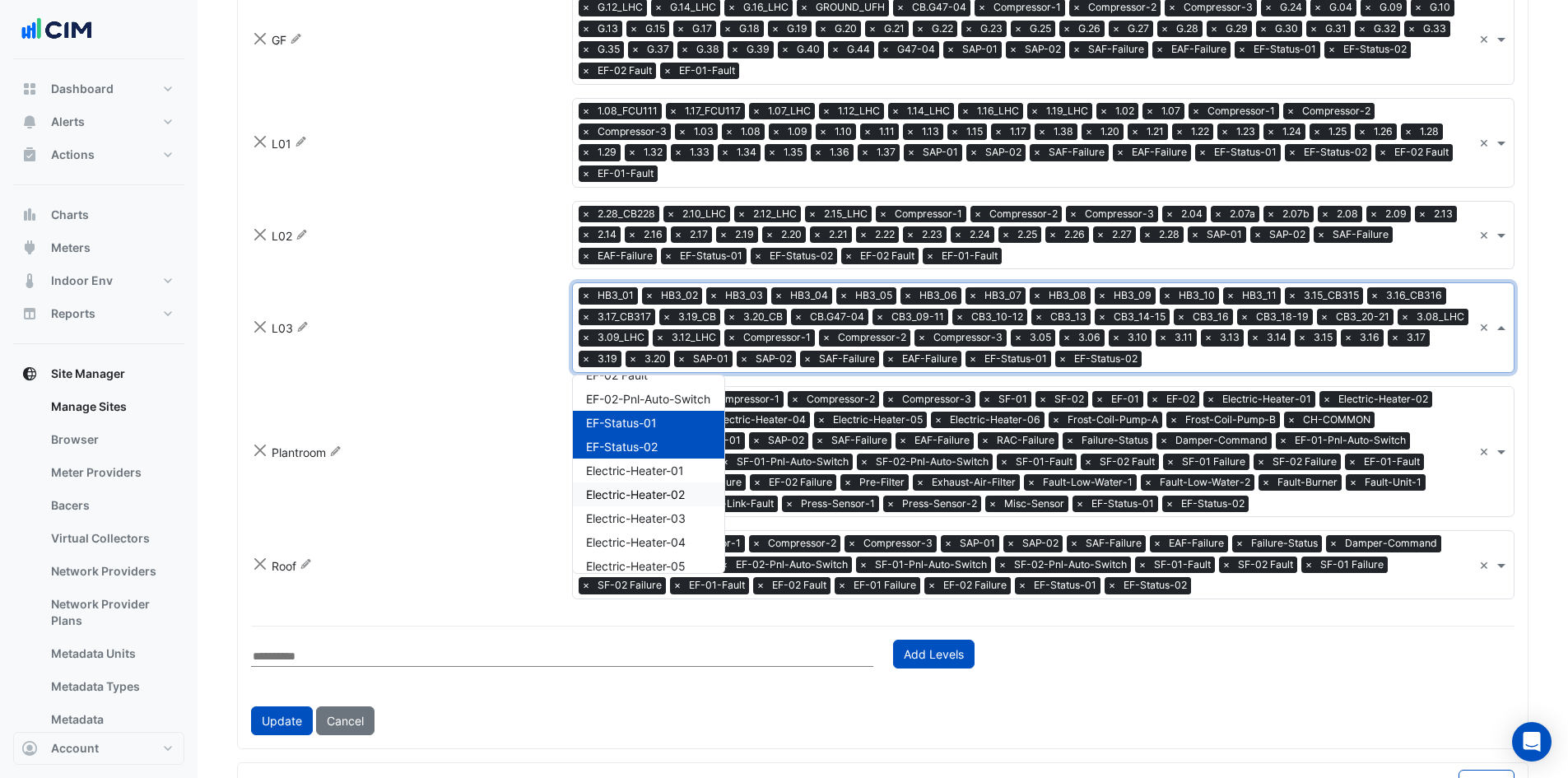
scroll to position [2384, 0]
click at [653, 386] on div "EF-02 Fault" at bounding box center [647, 398] width 151 height 24
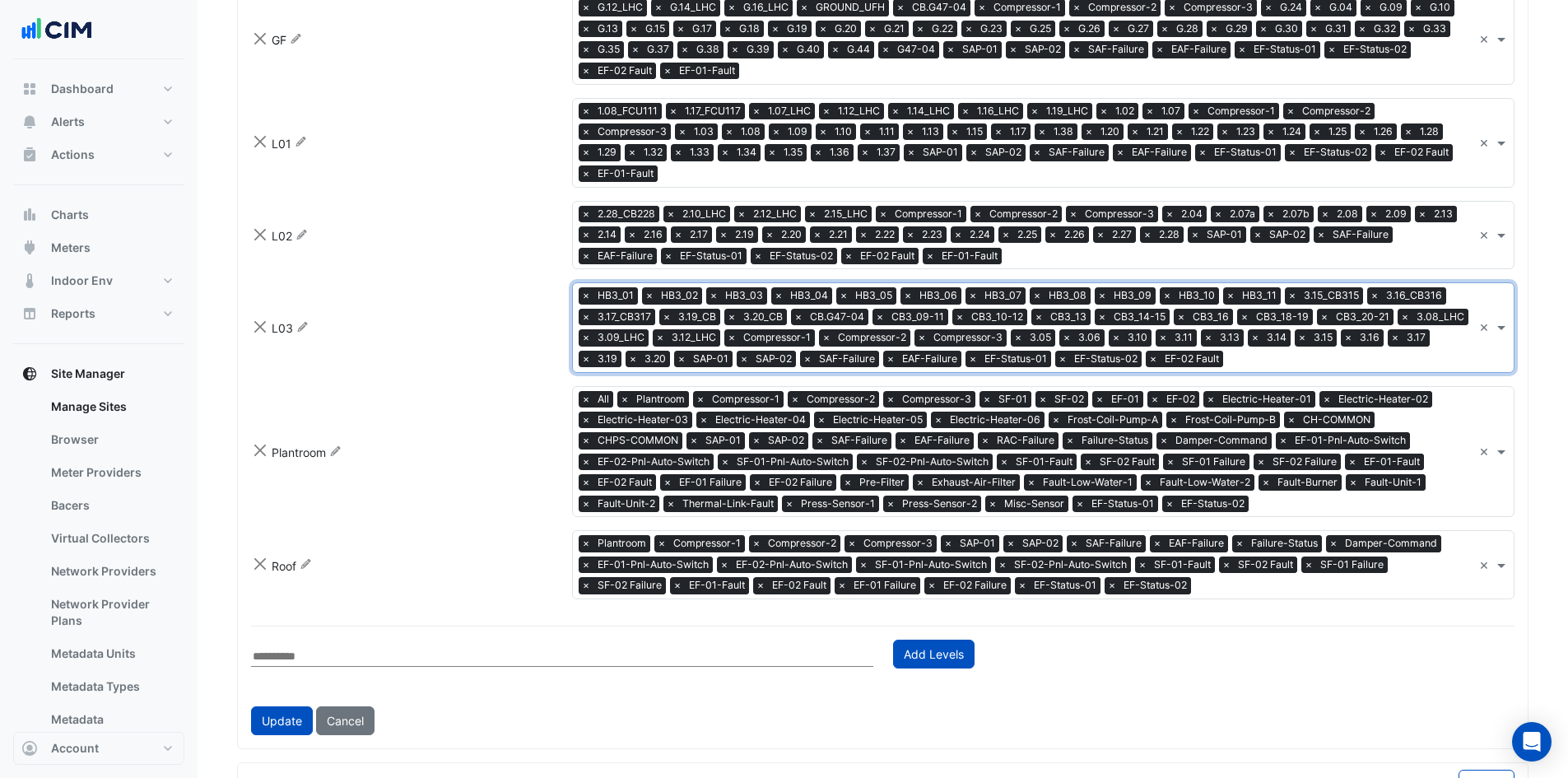
click at [1261, 353] on input "text" at bounding box center [1351, 361] width 242 height 17
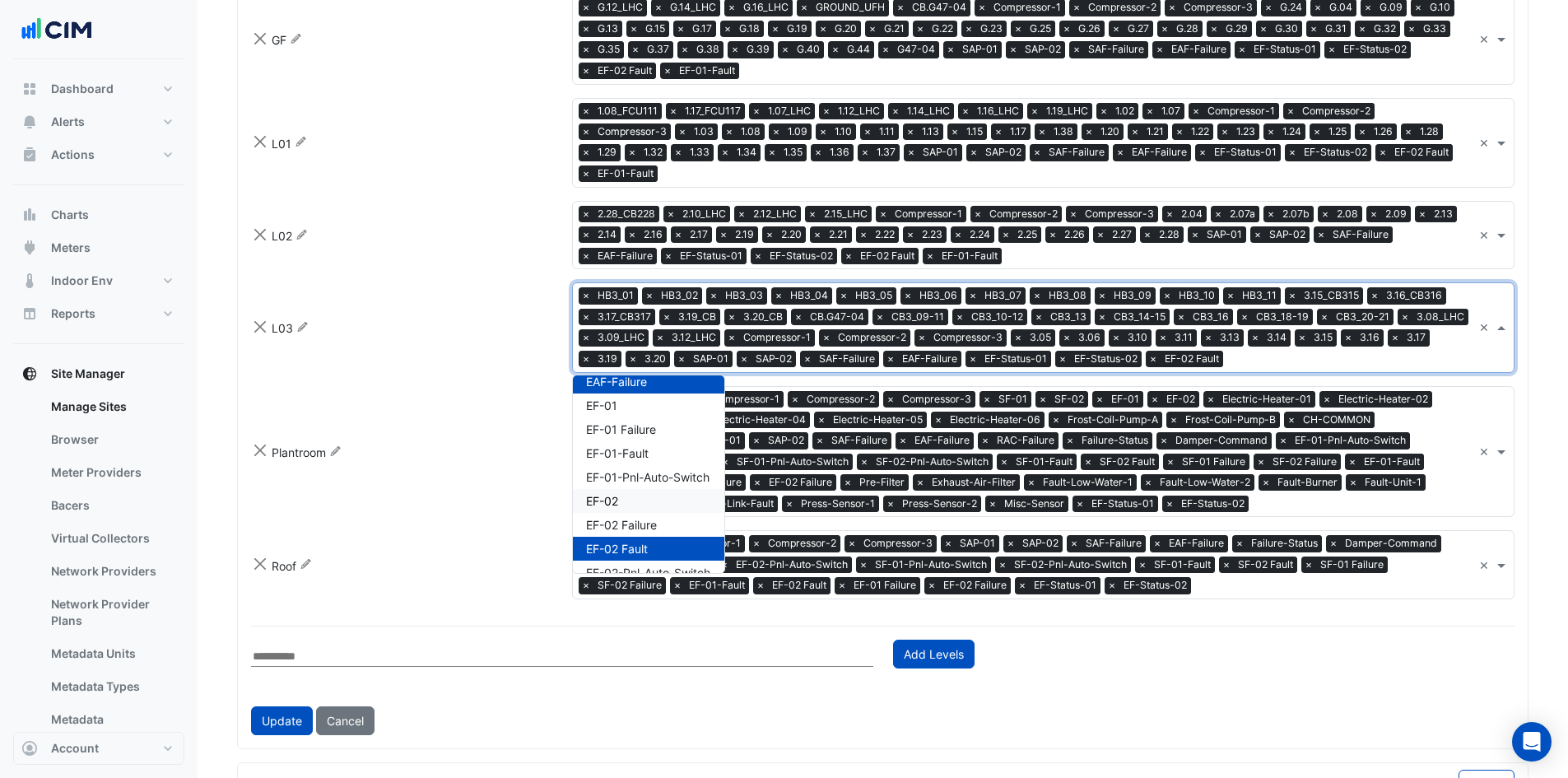
scroll to position [2229, 0]
click at [646, 450] on span "EF-01-Fault" at bounding box center [617, 456] width 62 height 14
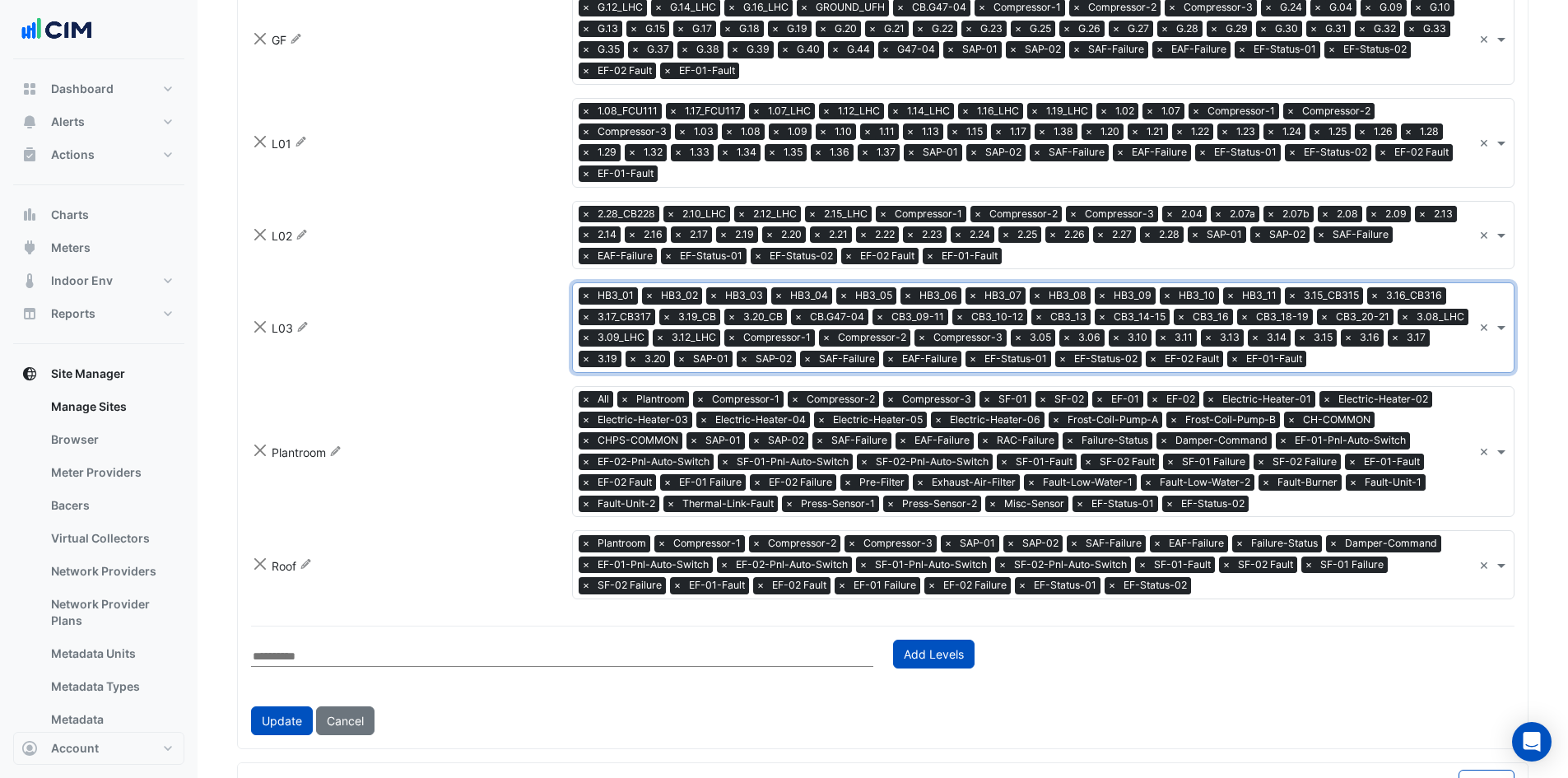
click at [1280, 497] on input "text" at bounding box center [1364, 505] width 217 height 17
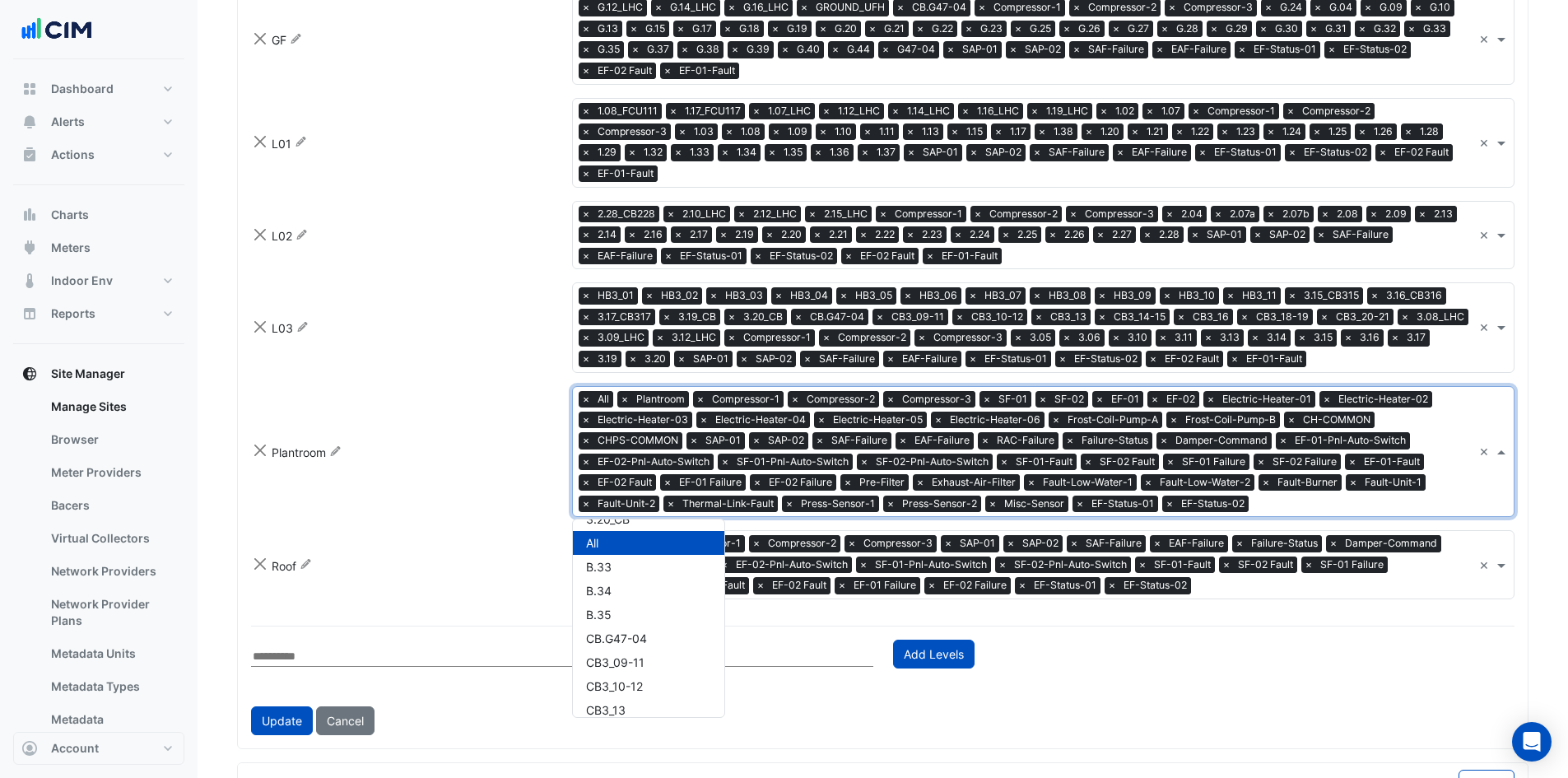
scroll to position [1725, 0]
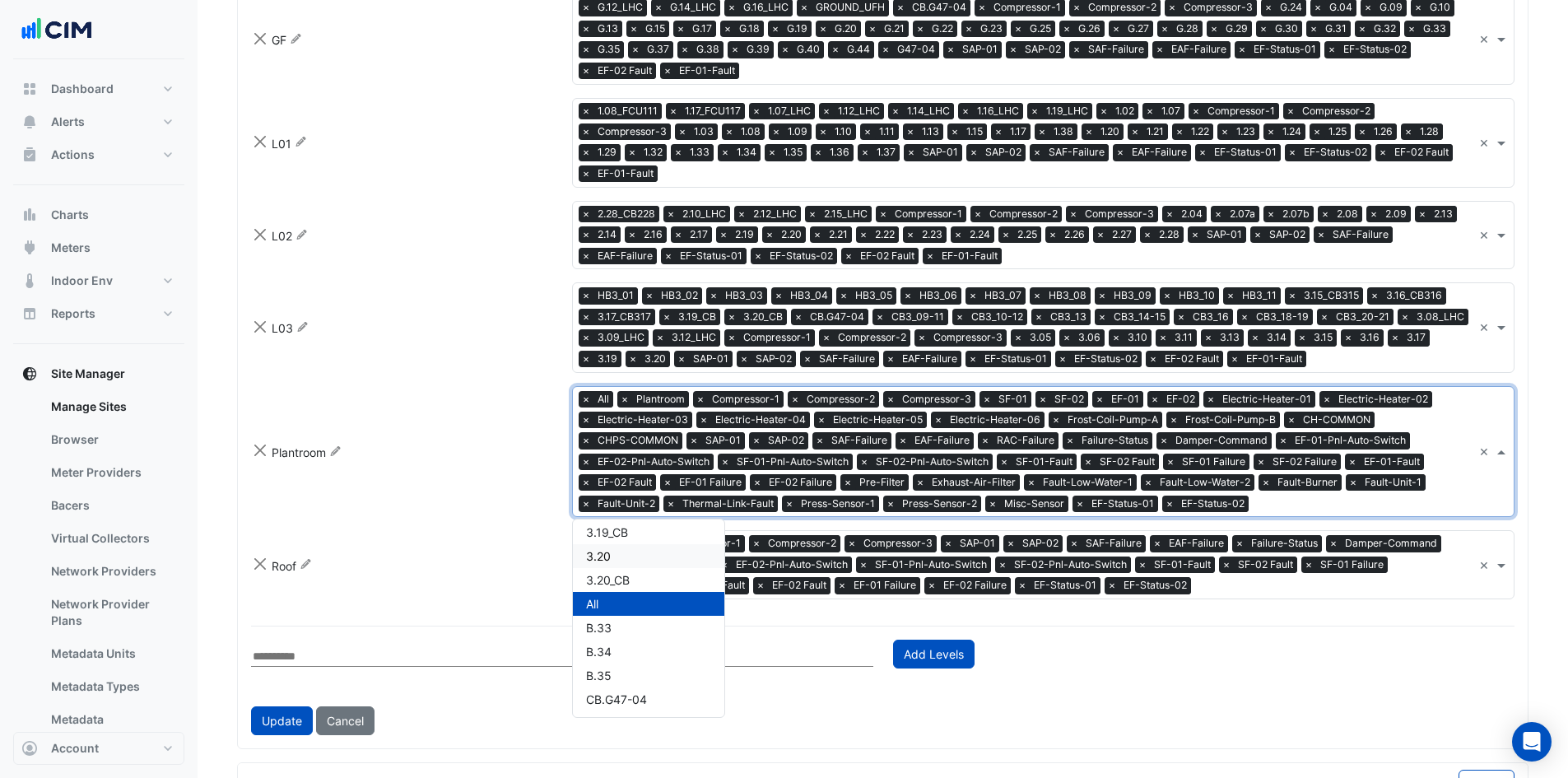
click at [1332, 497] on input "text" at bounding box center [1364, 505] width 217 height 17
click at [1253, 579] on input "text" at bounding box center [1335, 587] width 275 height 17
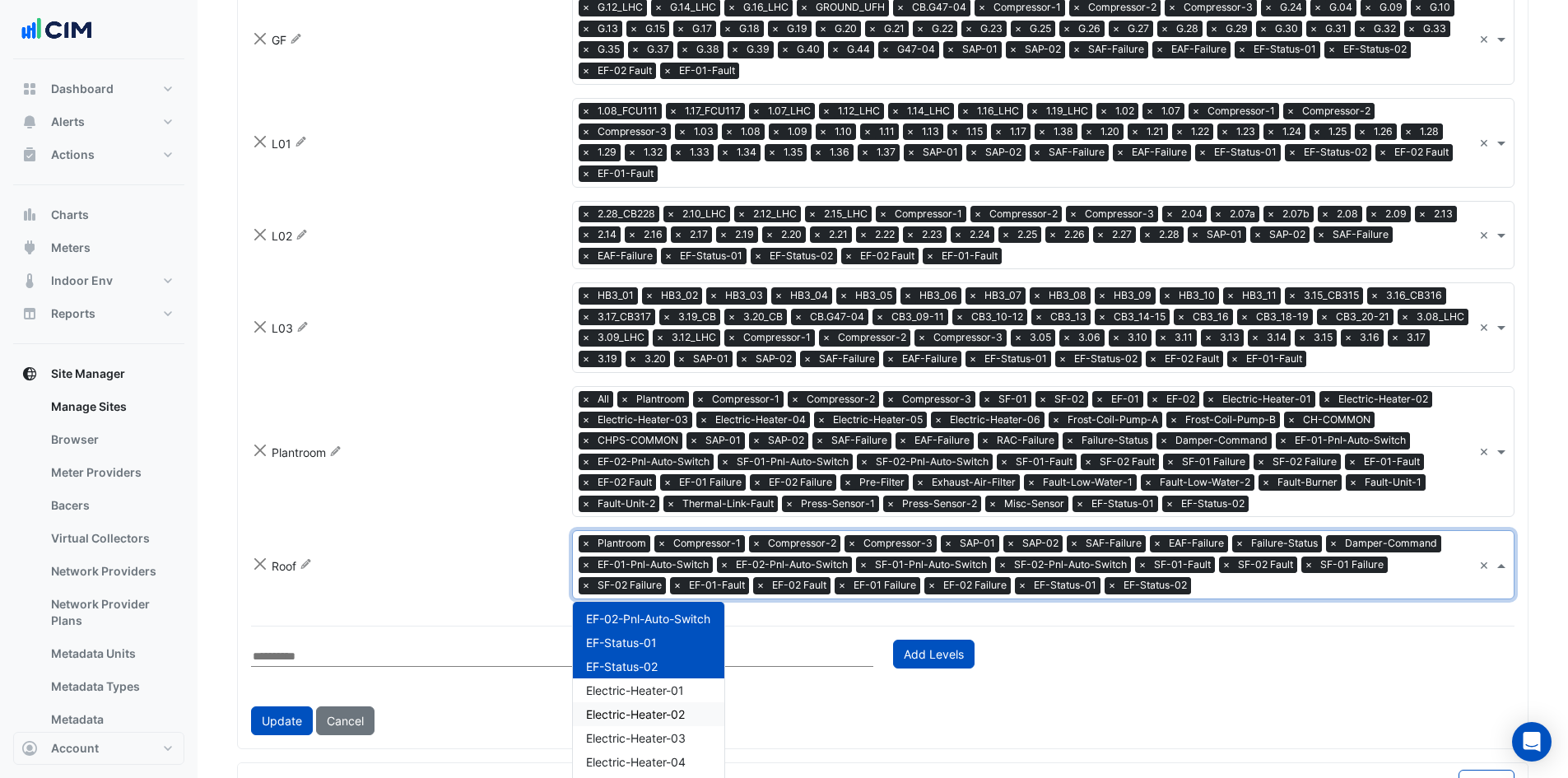
scroll to position [2384, 0]
click at [1227, 640] on div "Add Levels" at bounding box center [1204, 659] width 642 height 41
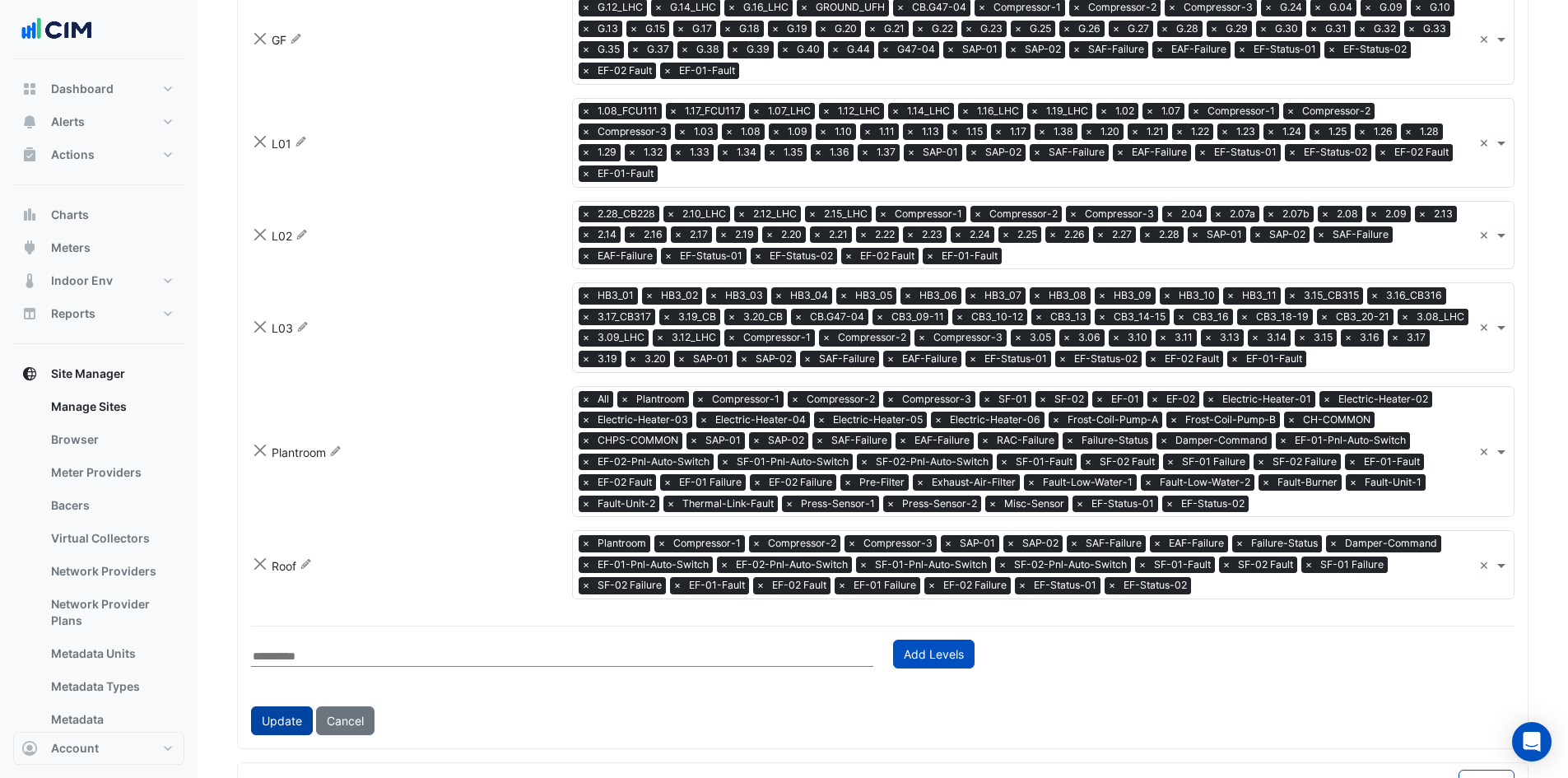
click at [269, 707] on button "Update" at bounding box center [282, 721] width 61 height 29
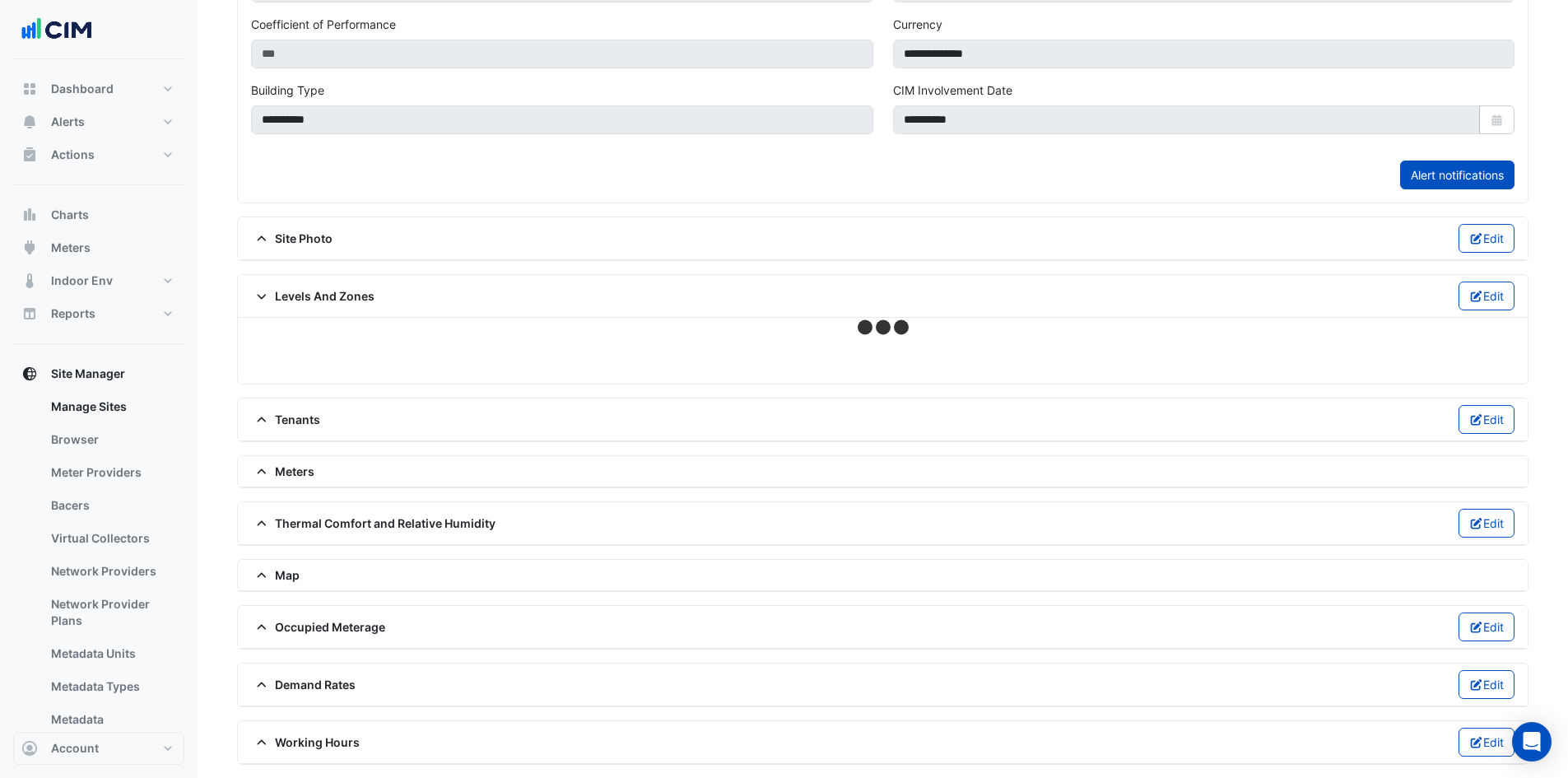
scroll to position [1076, 0]
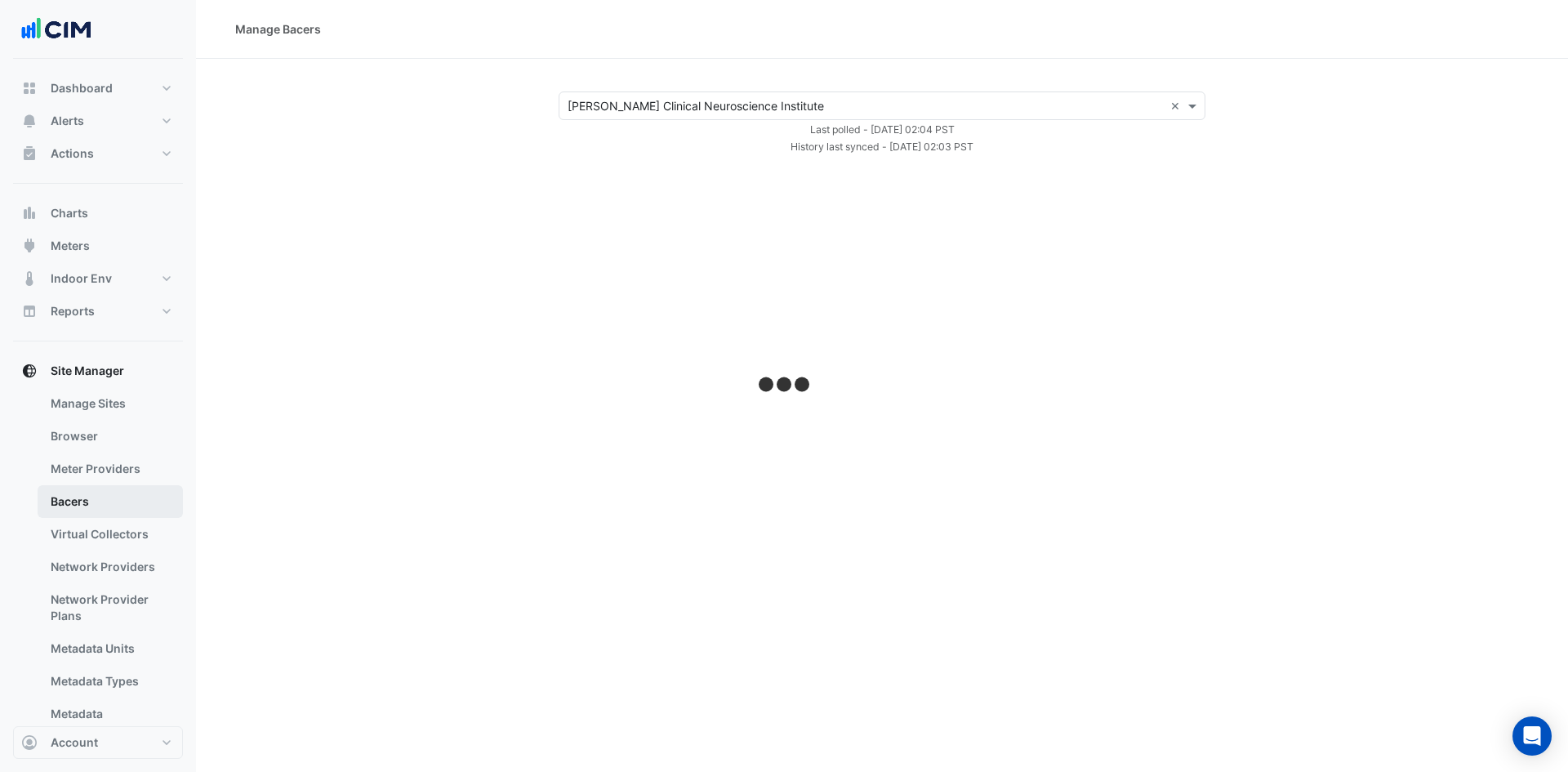
select select "***"
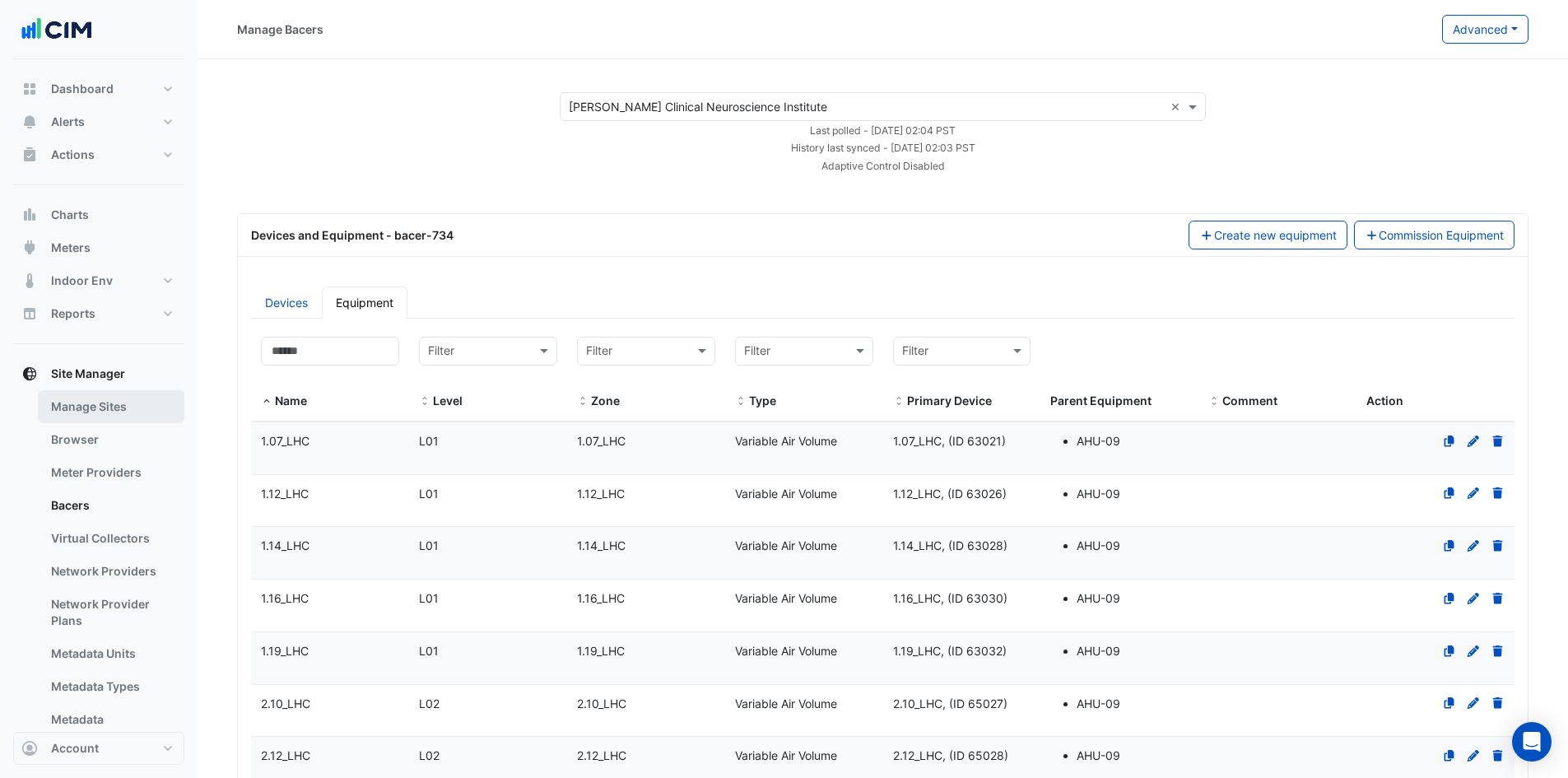
click at [113, 401] on link "Manage Sites" at bounding box center [111, 406] width 146 height 33
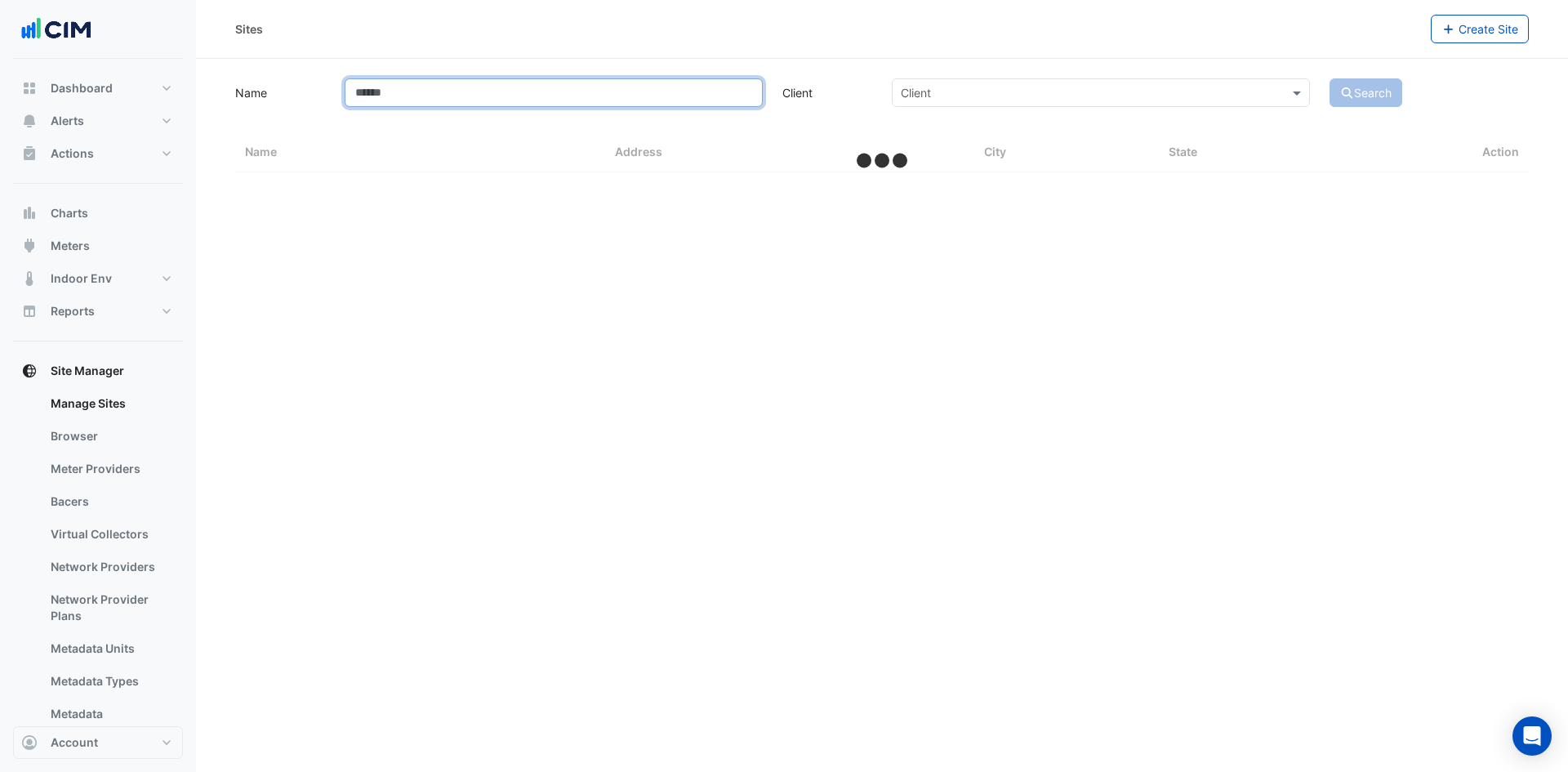
click at [618, 93] on input "Name" at bounding box center [554, 92] width 418 height 29
type input "**"
select select "***"
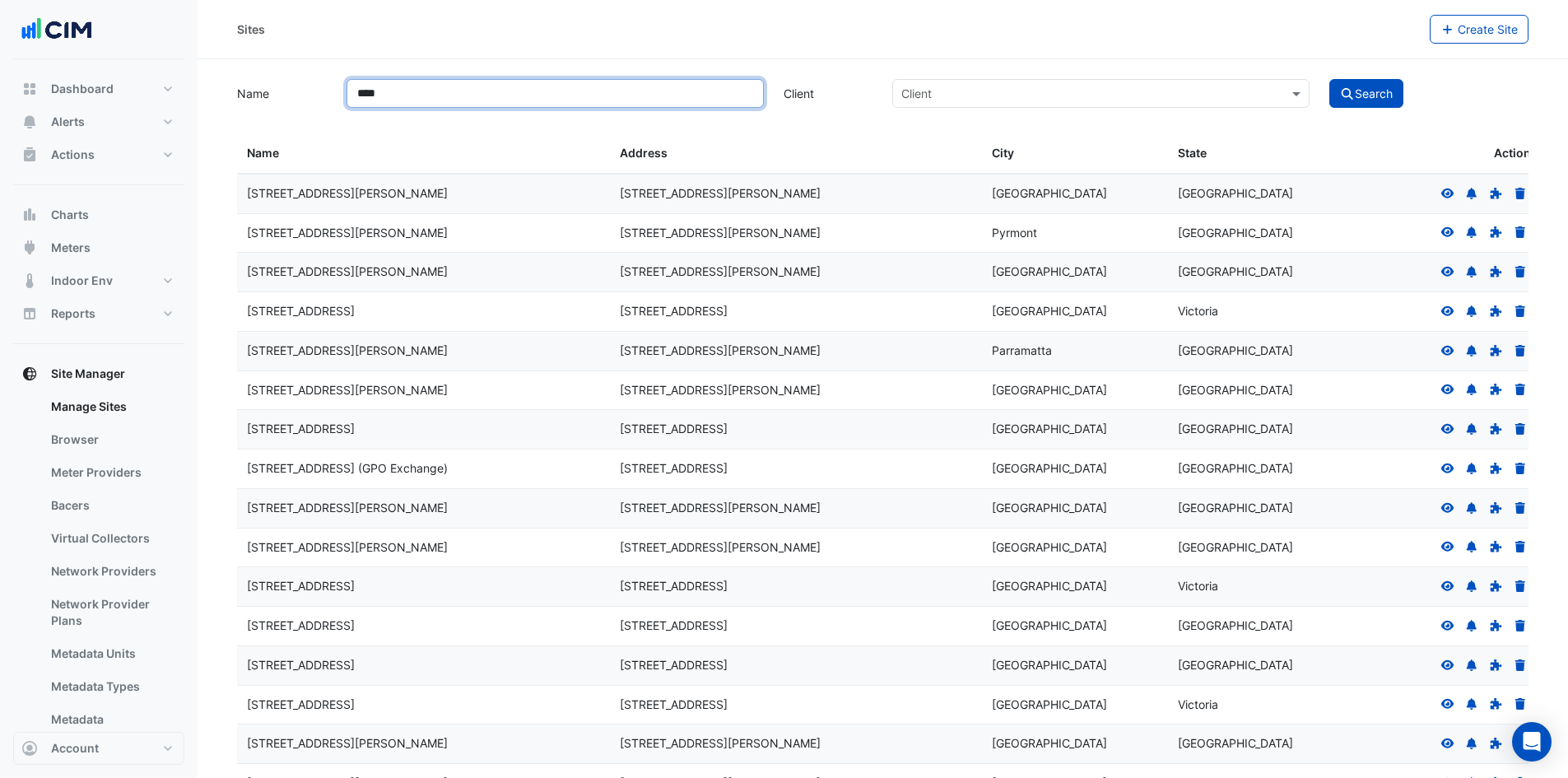
type input "****"
click at [1329, 79] on button "Search" at bounding box center [1366, 93] width 74 height 29
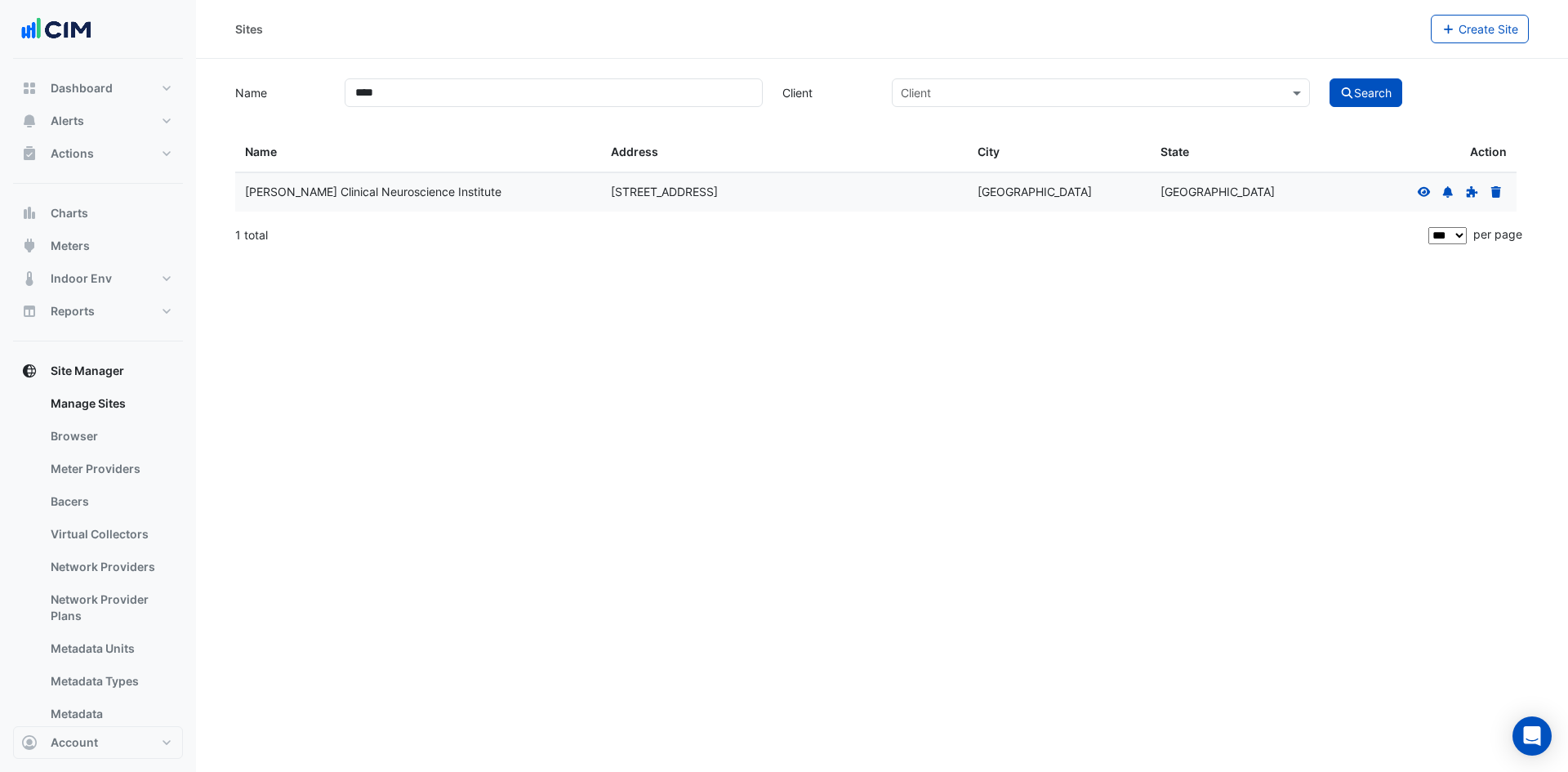
click at [1422, 192] on icon at bounding box center [1424, 190] width 13 height 10
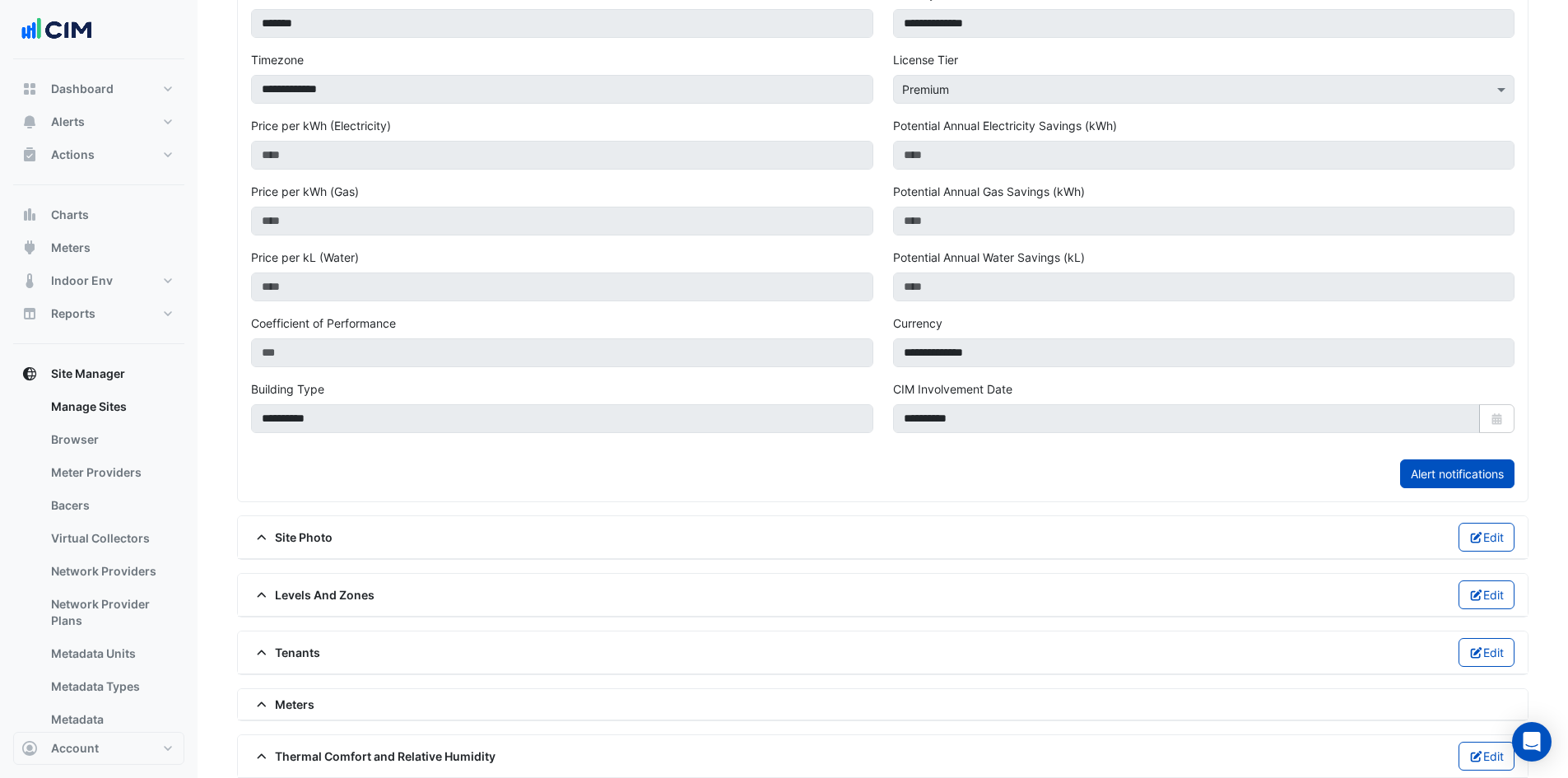
scroll to position [582, 0]
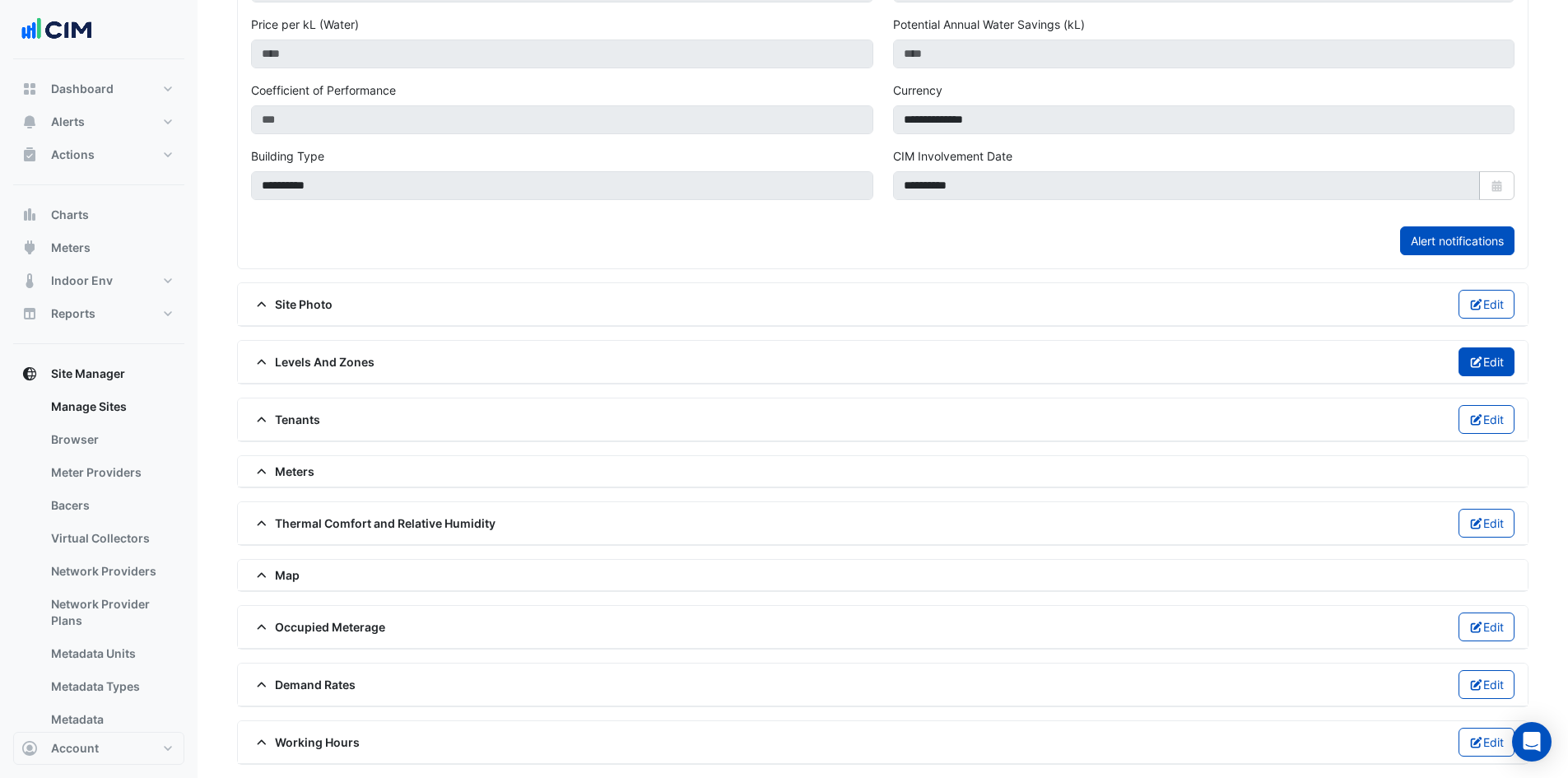
click at [1485, 358] on button "Edit" at bounding box center [1487, 362] width 57 height 29
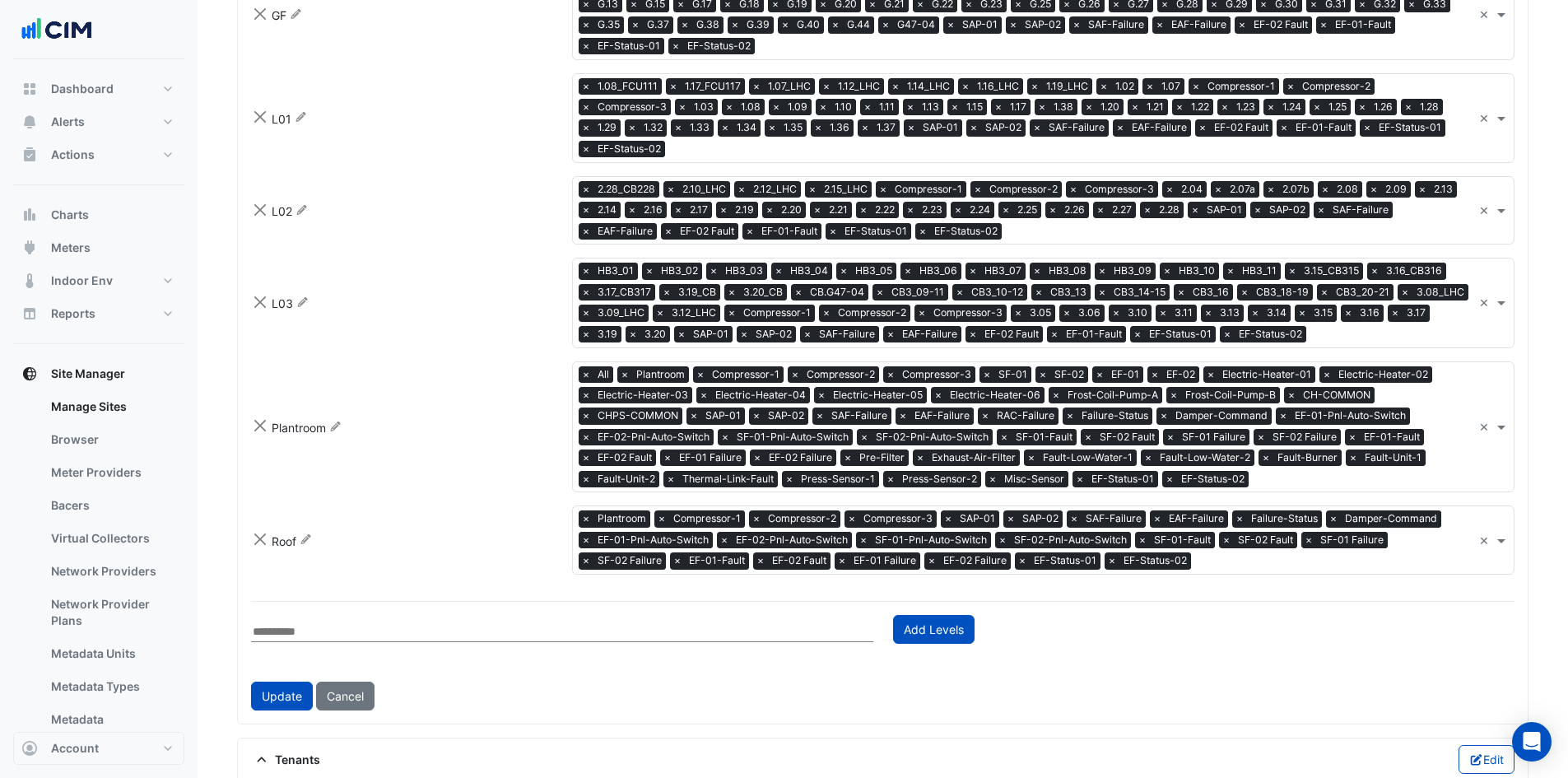
scroll to position [1076, 0]
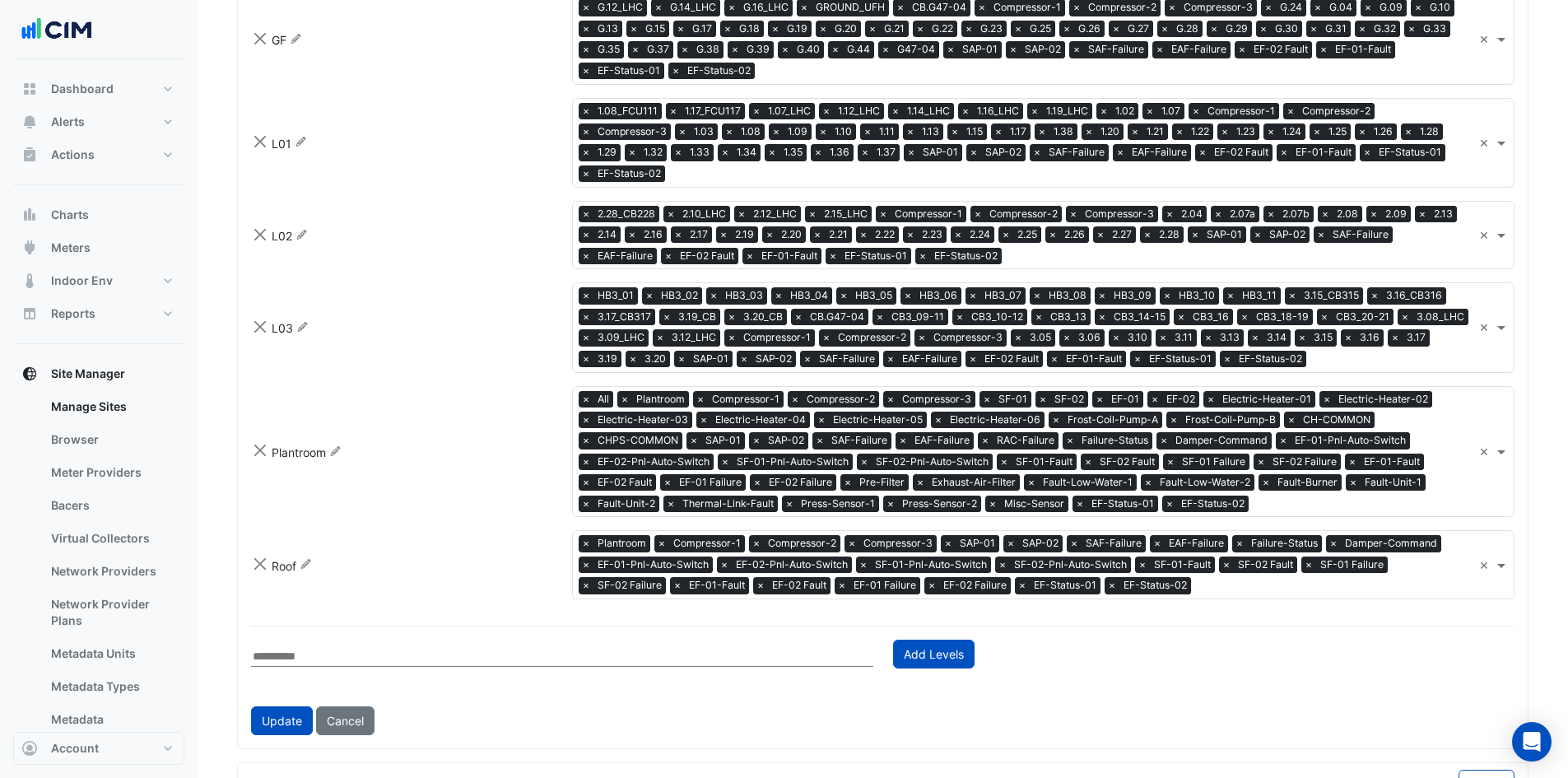
click at [1235, 579] on input "text" at bounding box center [1335, 587] width 275 height 17
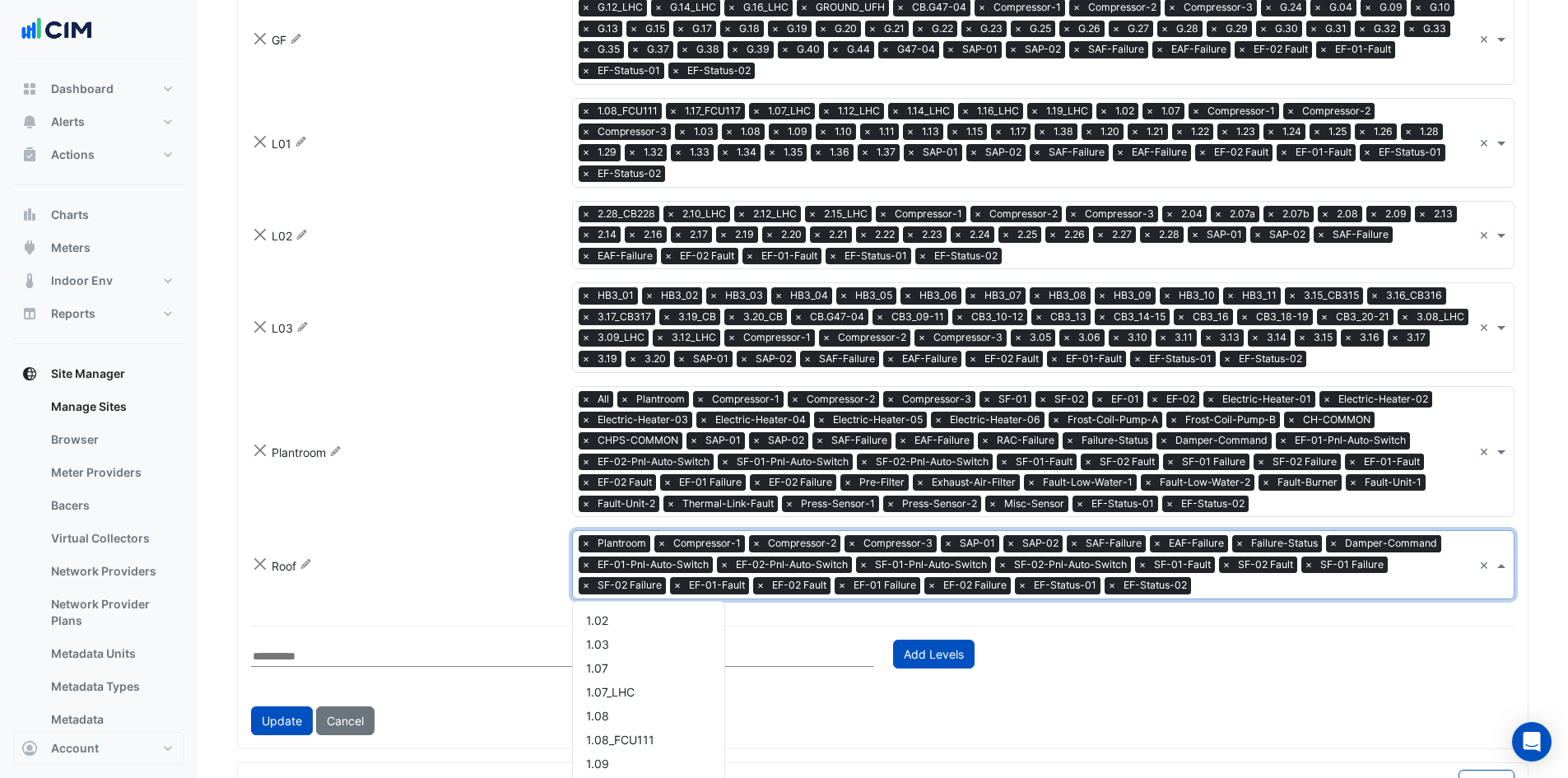
scroll to position [2466, 0]
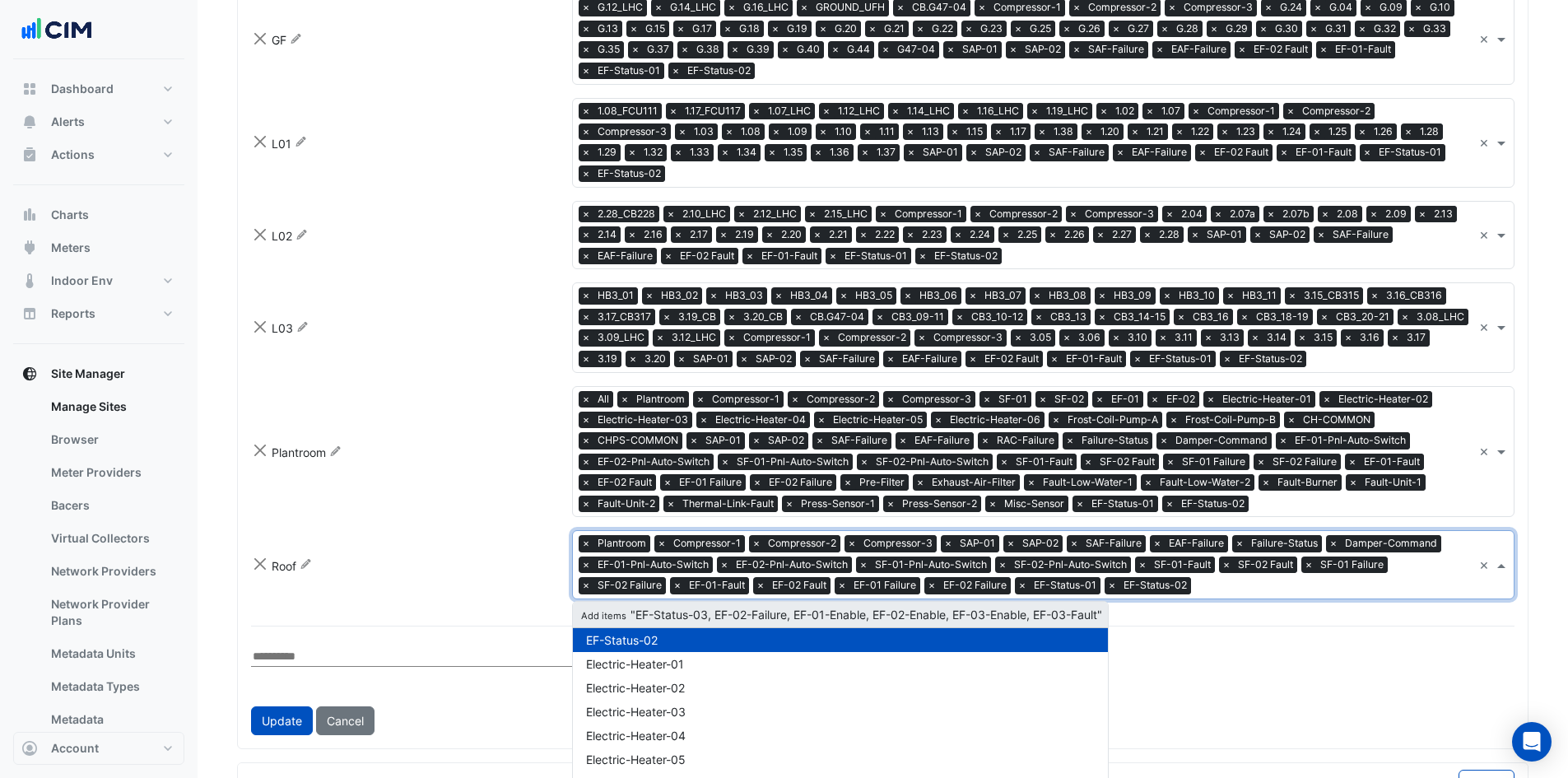
click at [1005, 608] on span "Add items "EF-Status-03, EF-02-Failure, EF-01-Enable, EF-02-Enable, EF-03-Enabl…" at bounding box center [840, 614] width 524 height 14
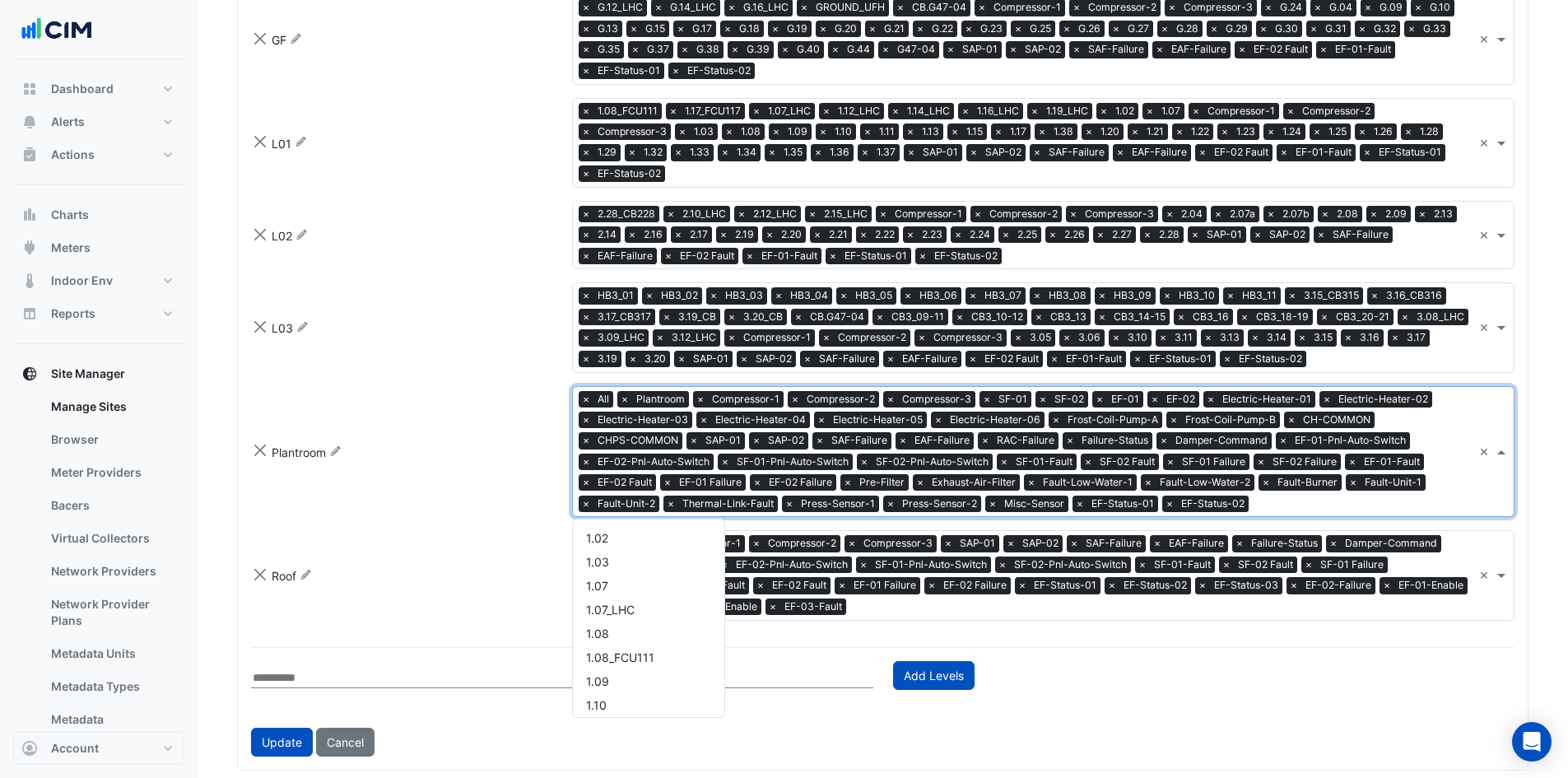
click at [1281, 497] on input "text" at bounding box center [1364, 505] width 217 height 17
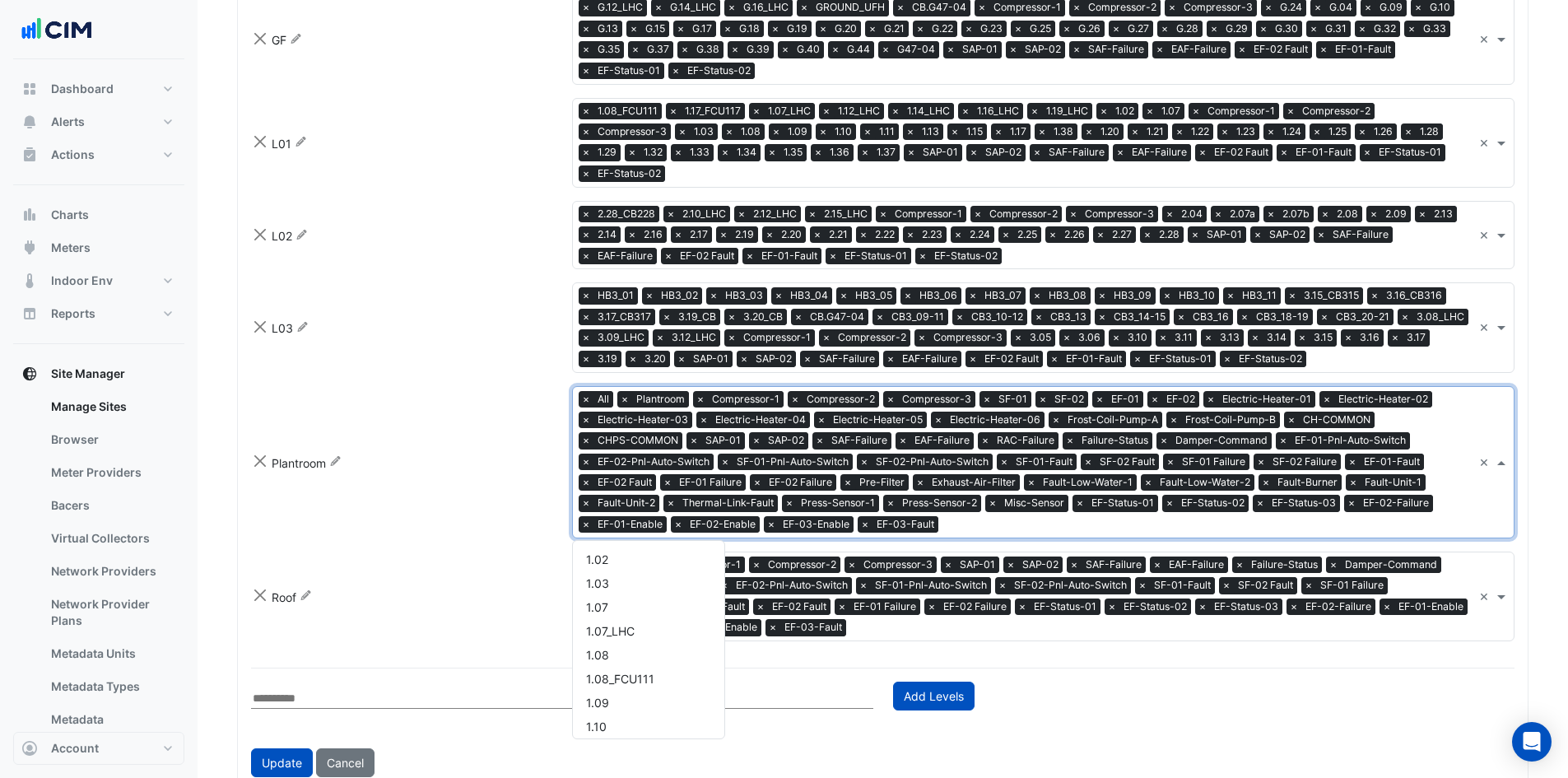
scroll to position [2538, 0]
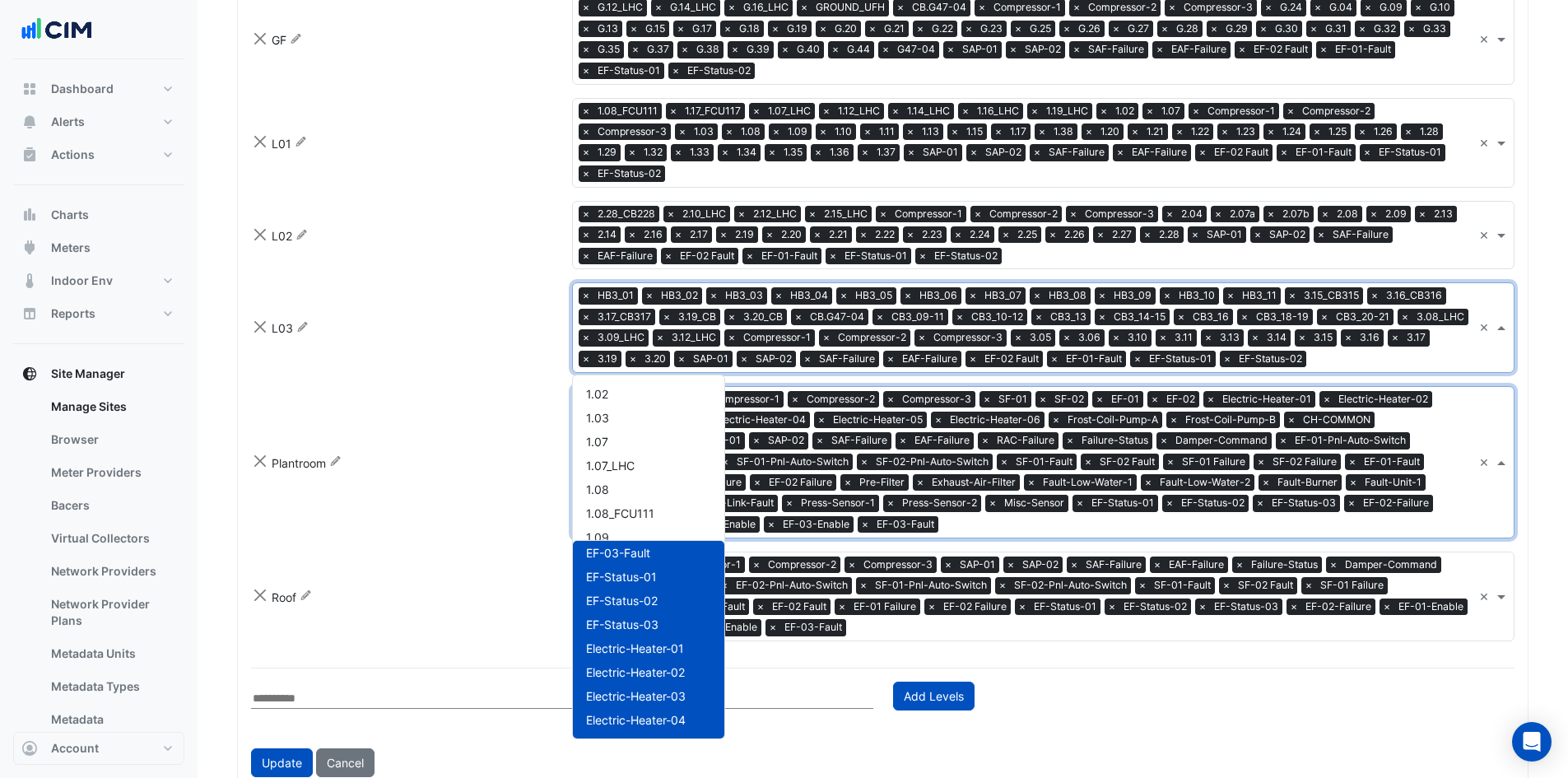
click at [1349, 353] on input "text" at bounding box center [1393, 361] width 160 height 17
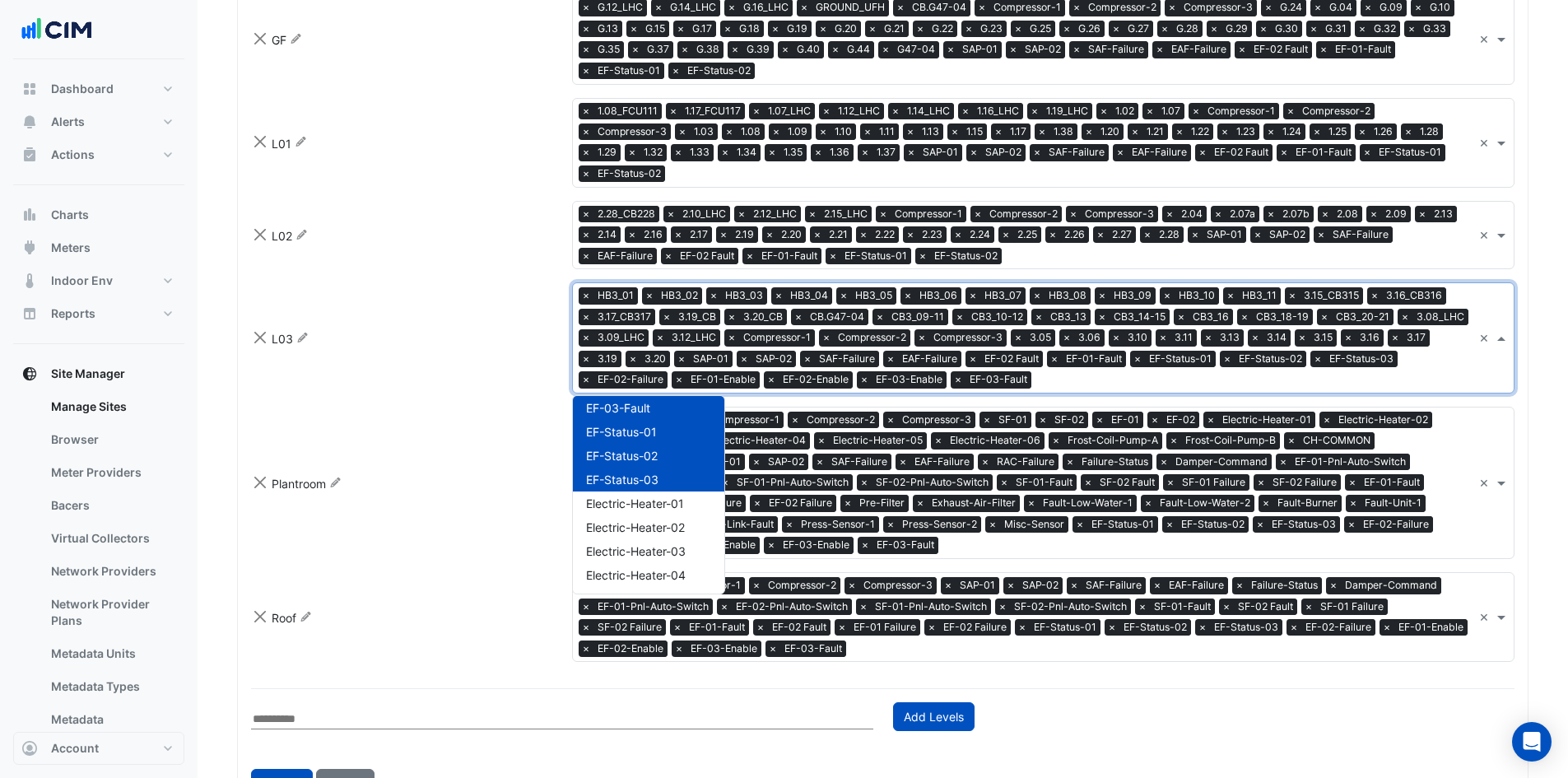
click at [1013, 249] on input "text" at bounding box center [1240, 257] width 464 height 17
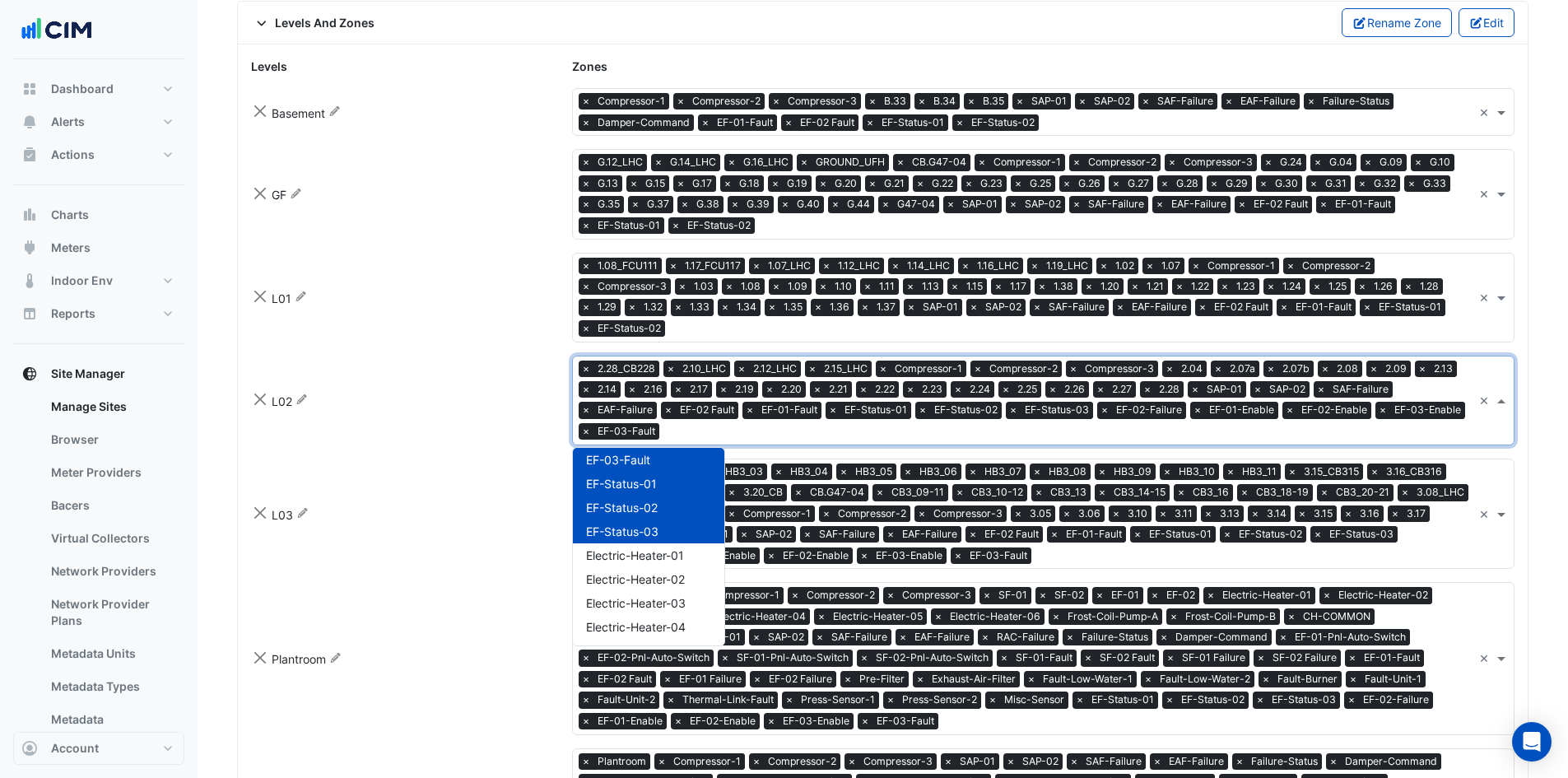
scroll to position [911, 0]
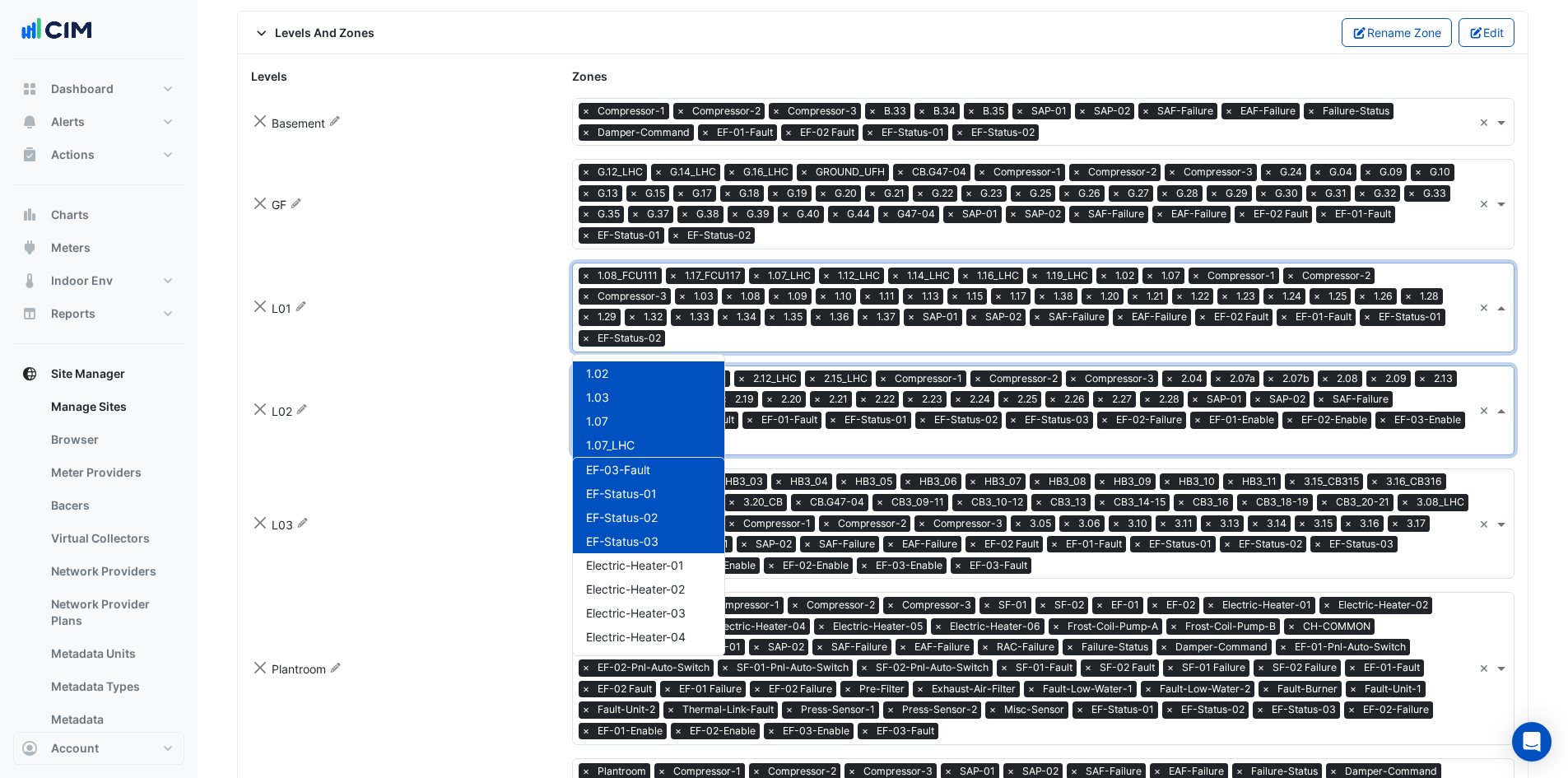
click at [1467, 332] on input "text" at bounding box center [1072, 340] width 801 height 17
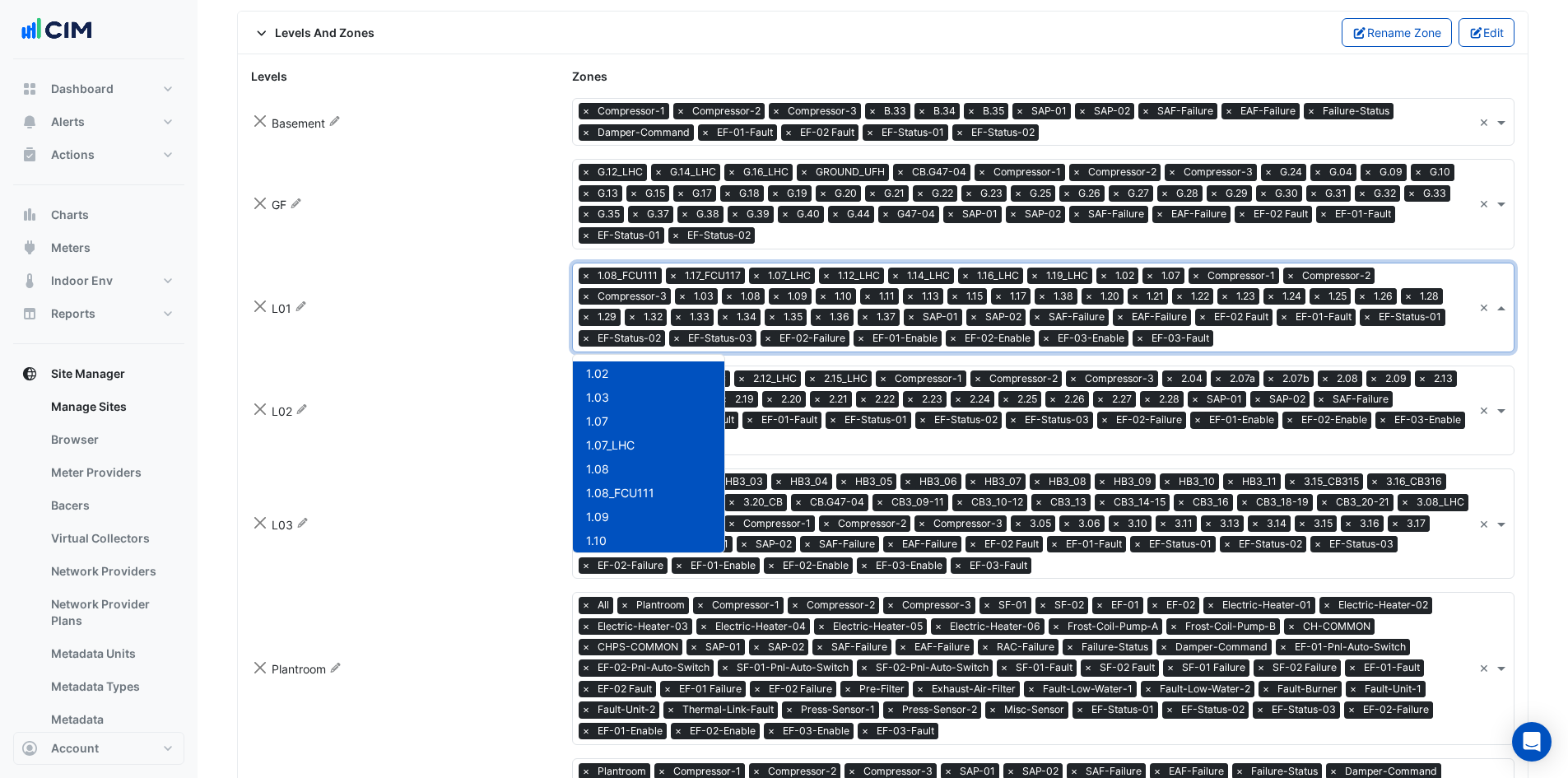
scroll to position [2538, 0]
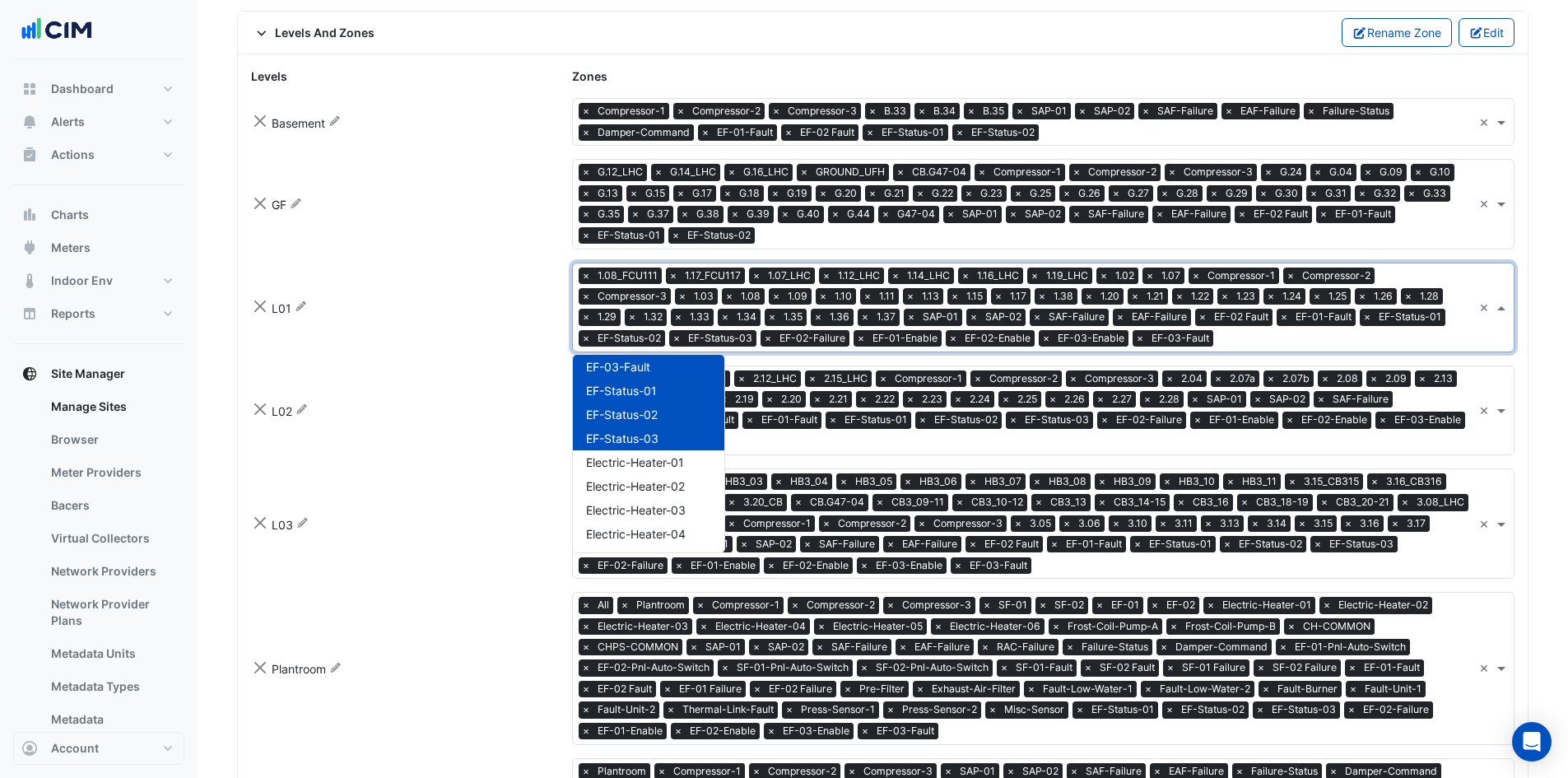
click at [775, 235] on input "text" at bounding box center [1117, 237] width 711 height 17
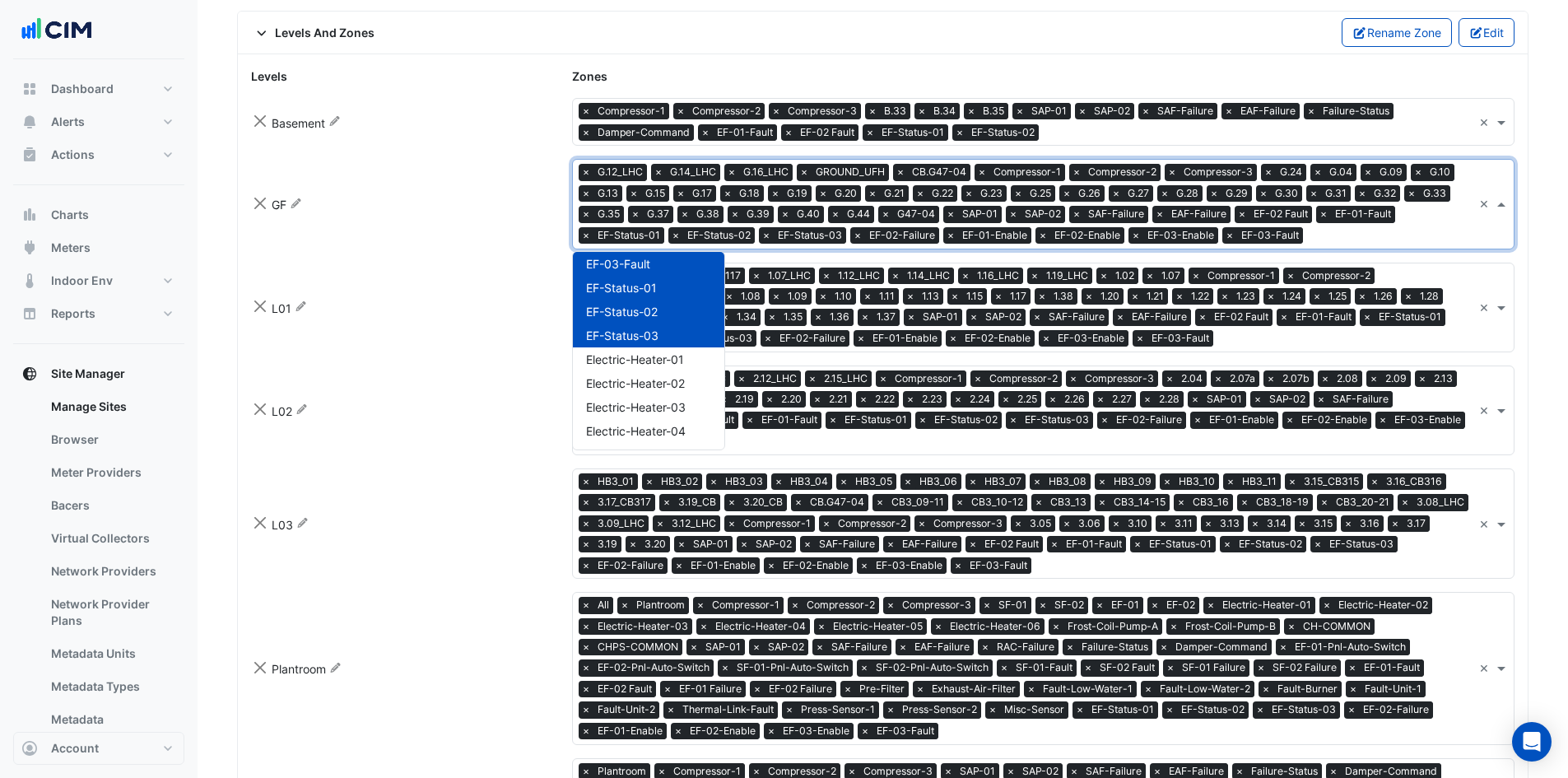
click at [1122, 138] on input "text" at bounding box center [1259, 133] width 427 height 17
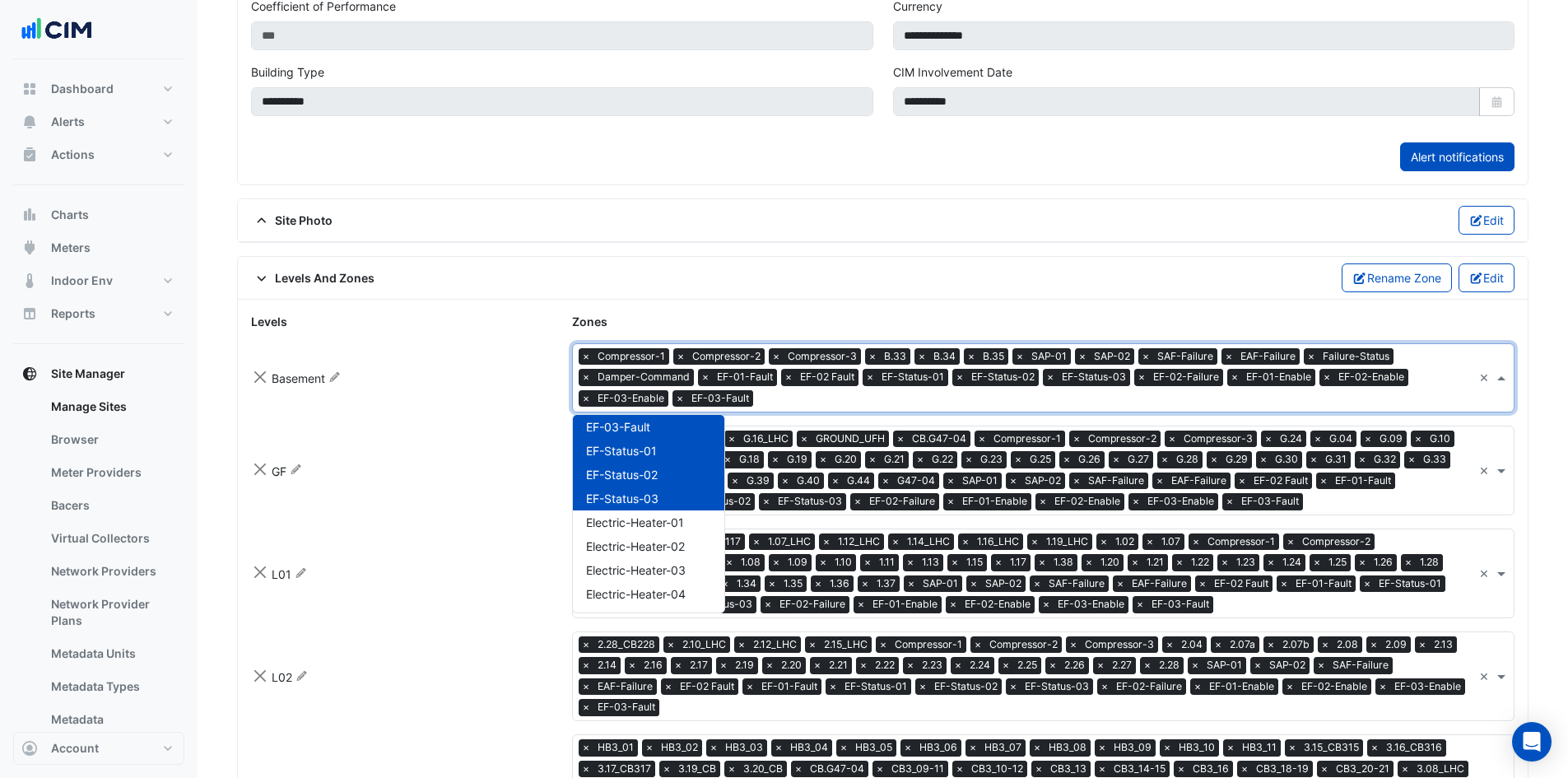
scroll to position [664, 0]
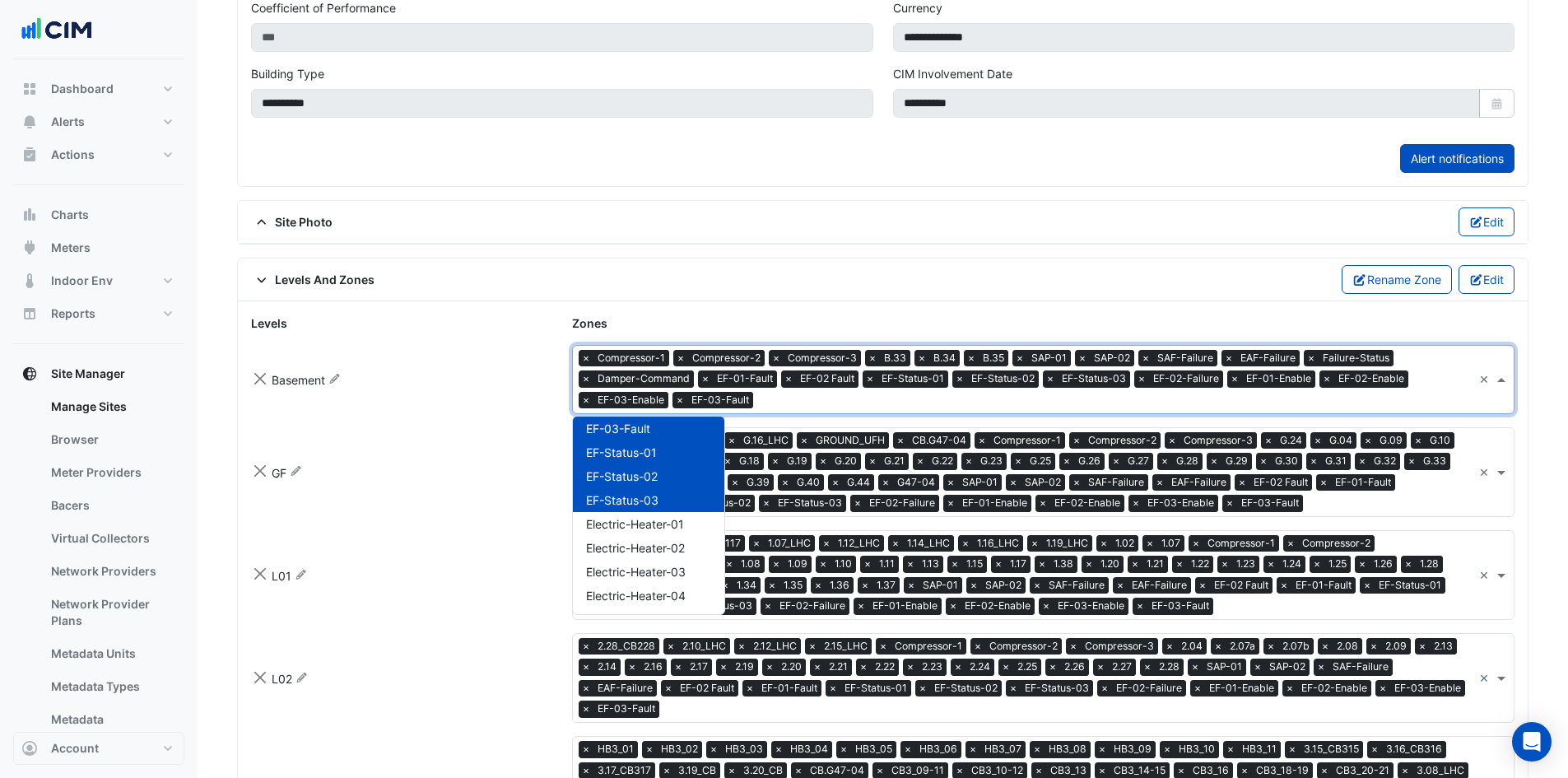
click at [864, 410] on div at bounding box center [1114, 403] width 715 height 22
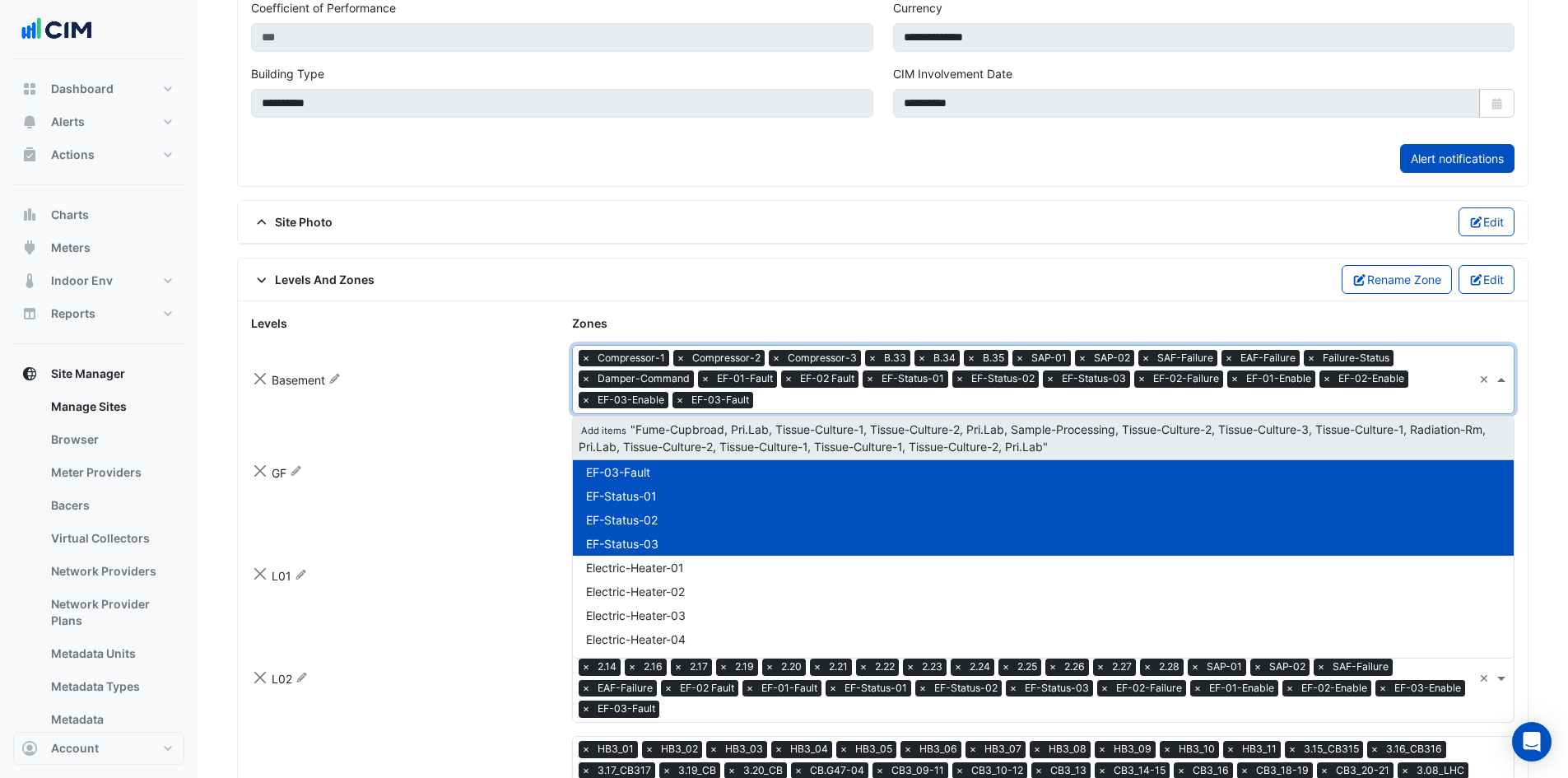
click at [812, 441] on span "Add items "Fume-Cupbroad, Pri.Lab, Tissue-Culture-1, Tissue-Culture-2, Pri.Lab,…" at bounding box center [1032, 438] width 907 height 32
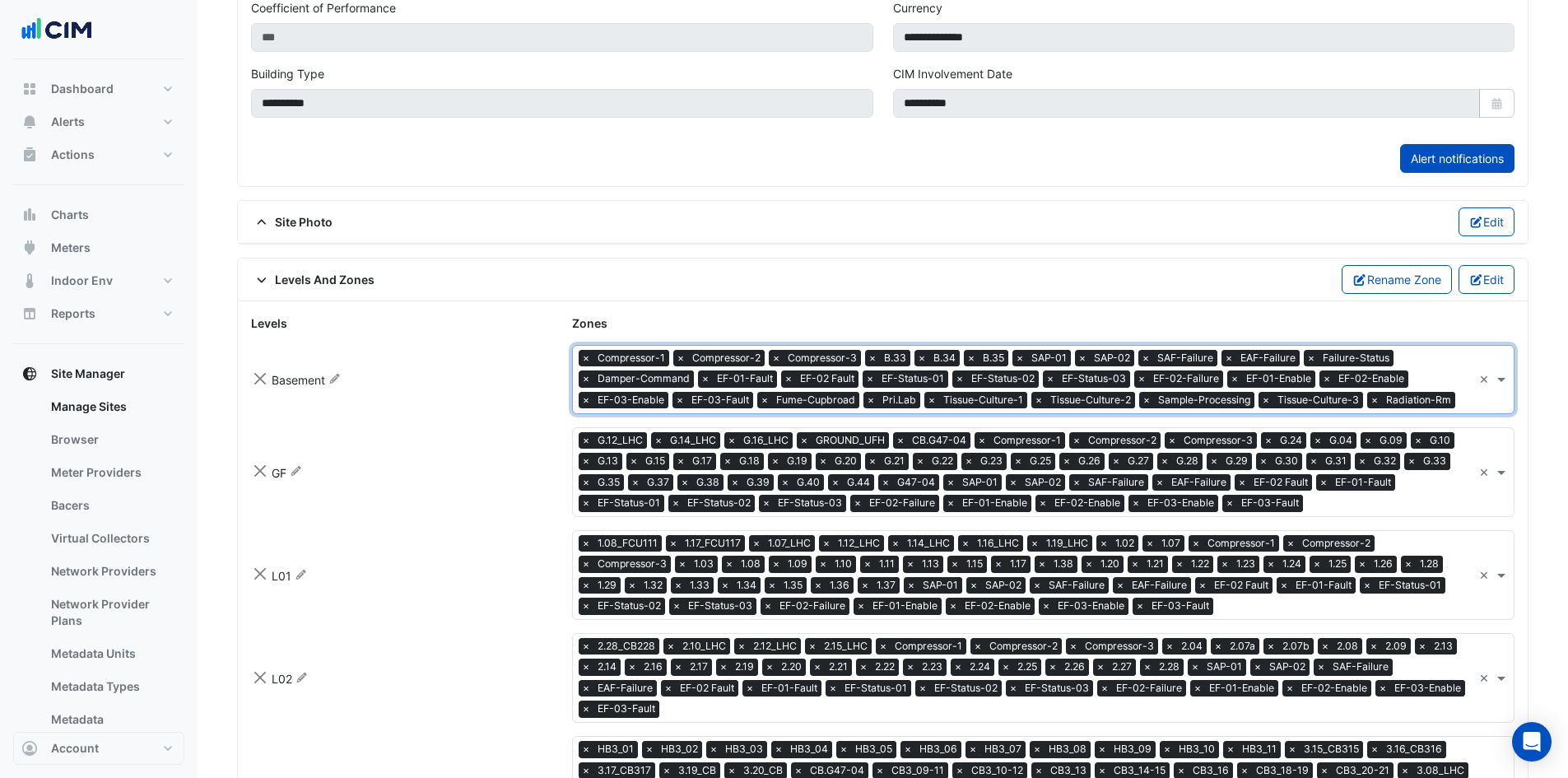
click at [1331, 511] on input "text" at bounding box center [1391, 505] width 163 height 17
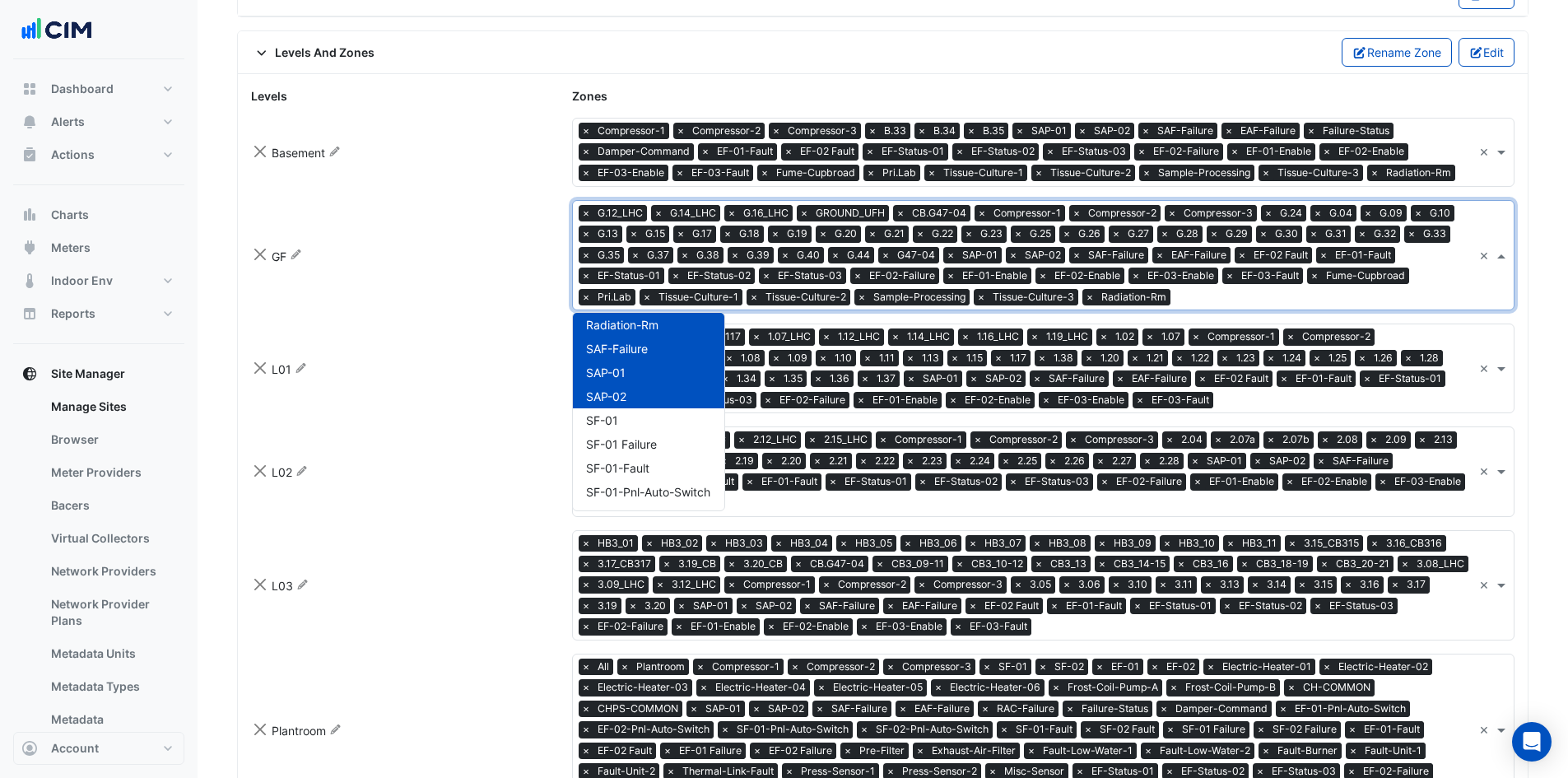
scroll to position [911, 0]
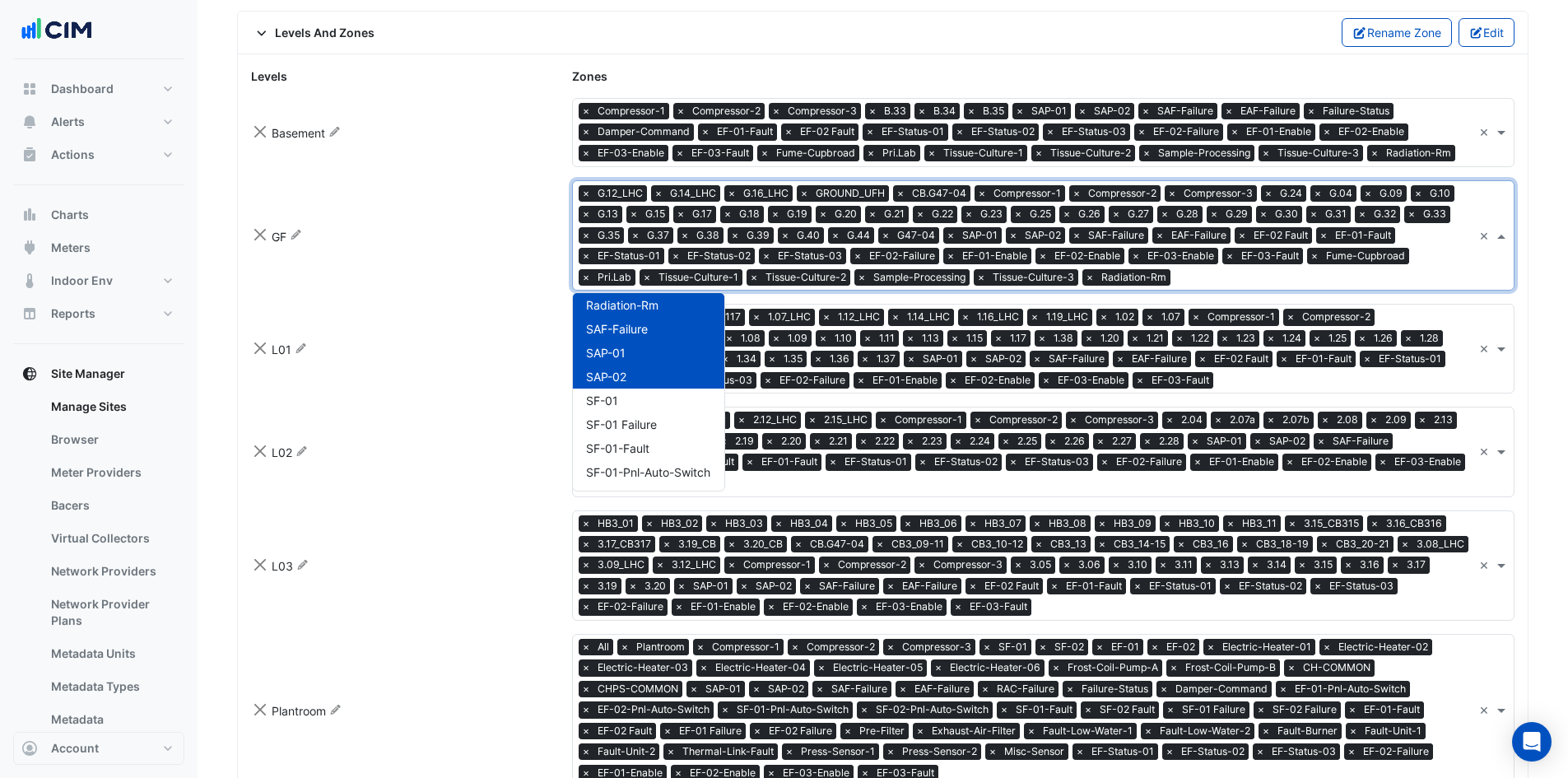
click at [1220, 380] on input "text" at bounding box center [1346, 381] width 252 height 17
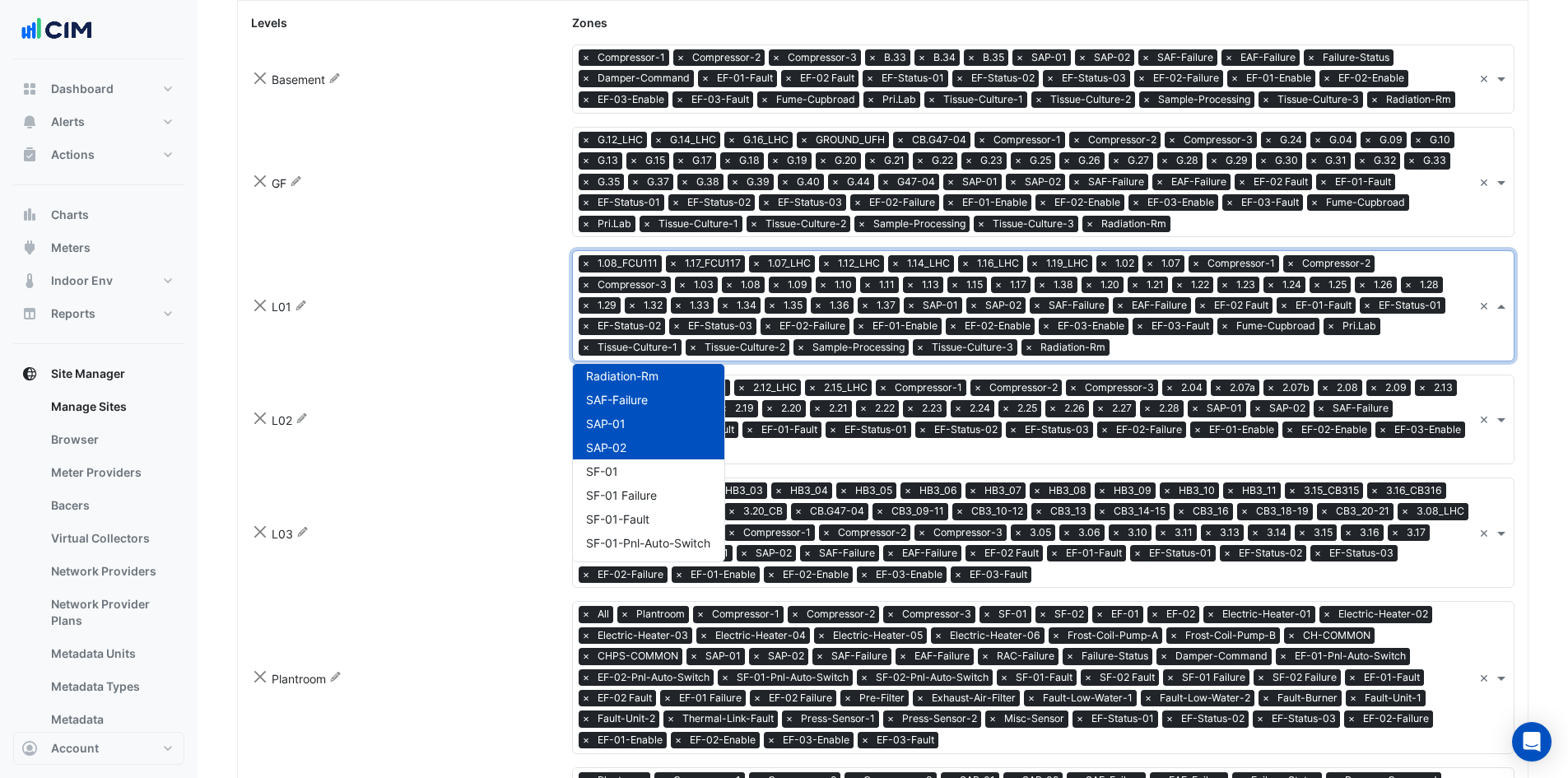
scroll to position [993, 0]
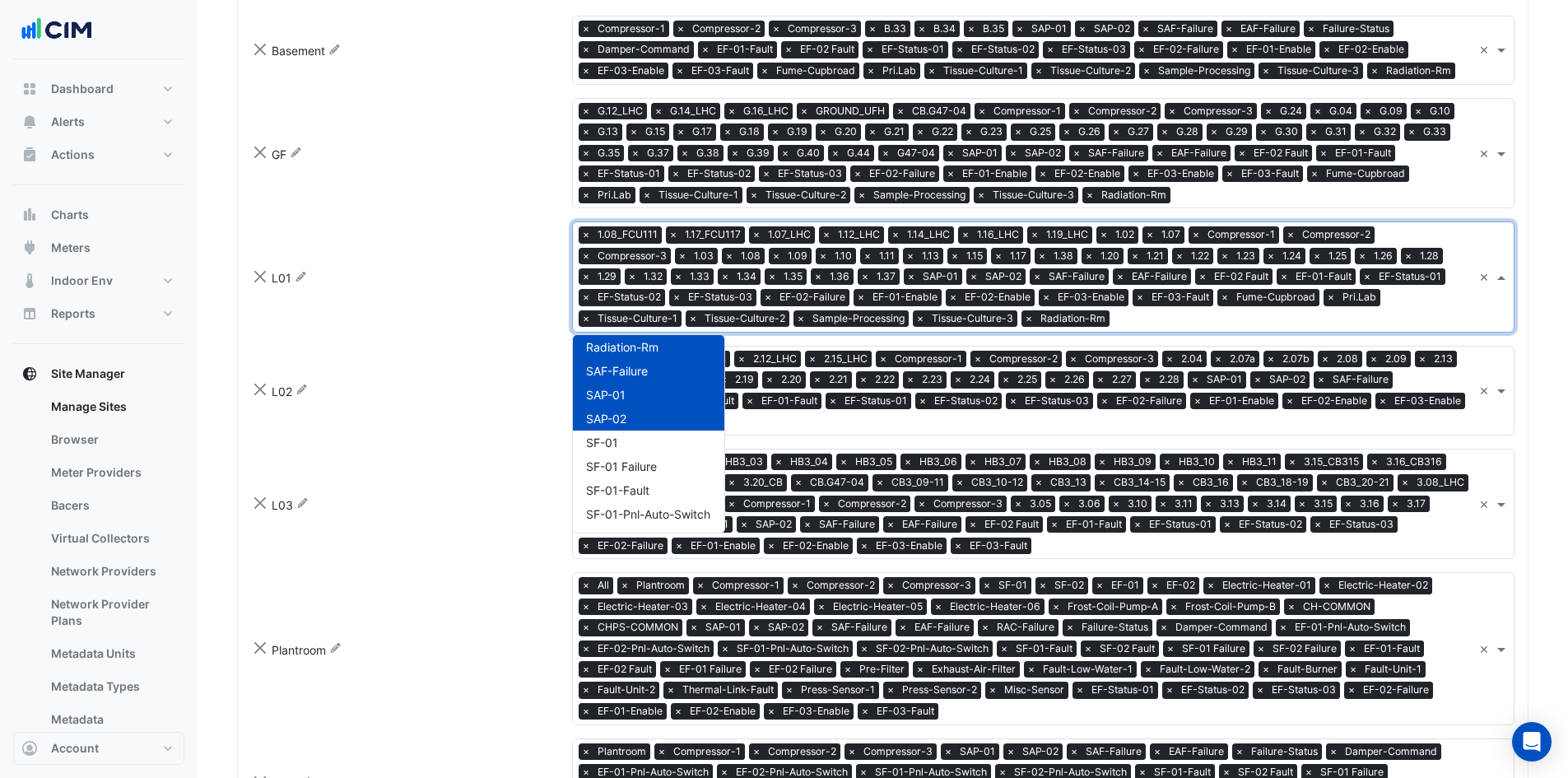
click at [846, 420] on input "text" at bounding box center [1069, 423] width 807 height 17
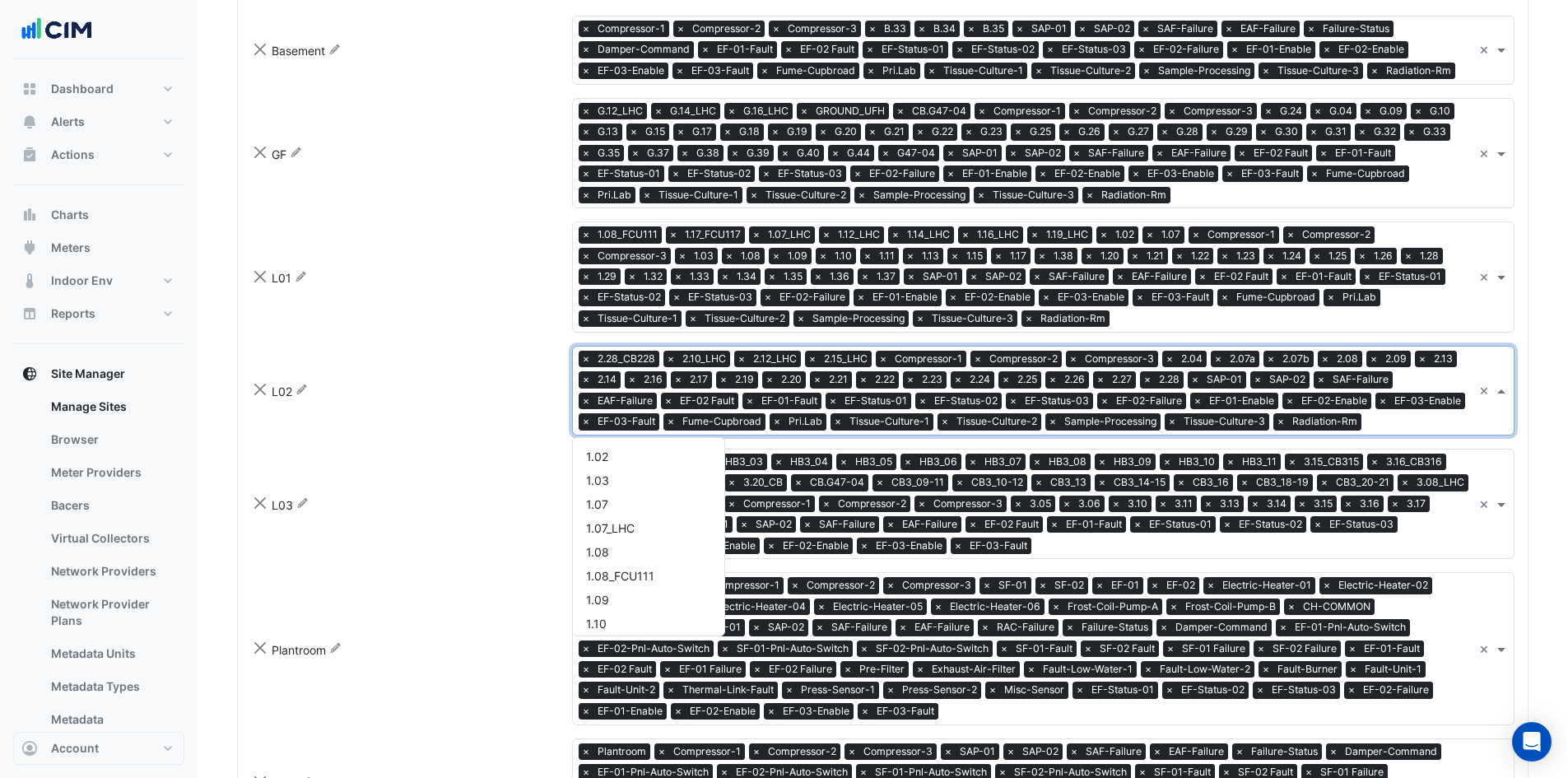
scroll to position [4304, 0]
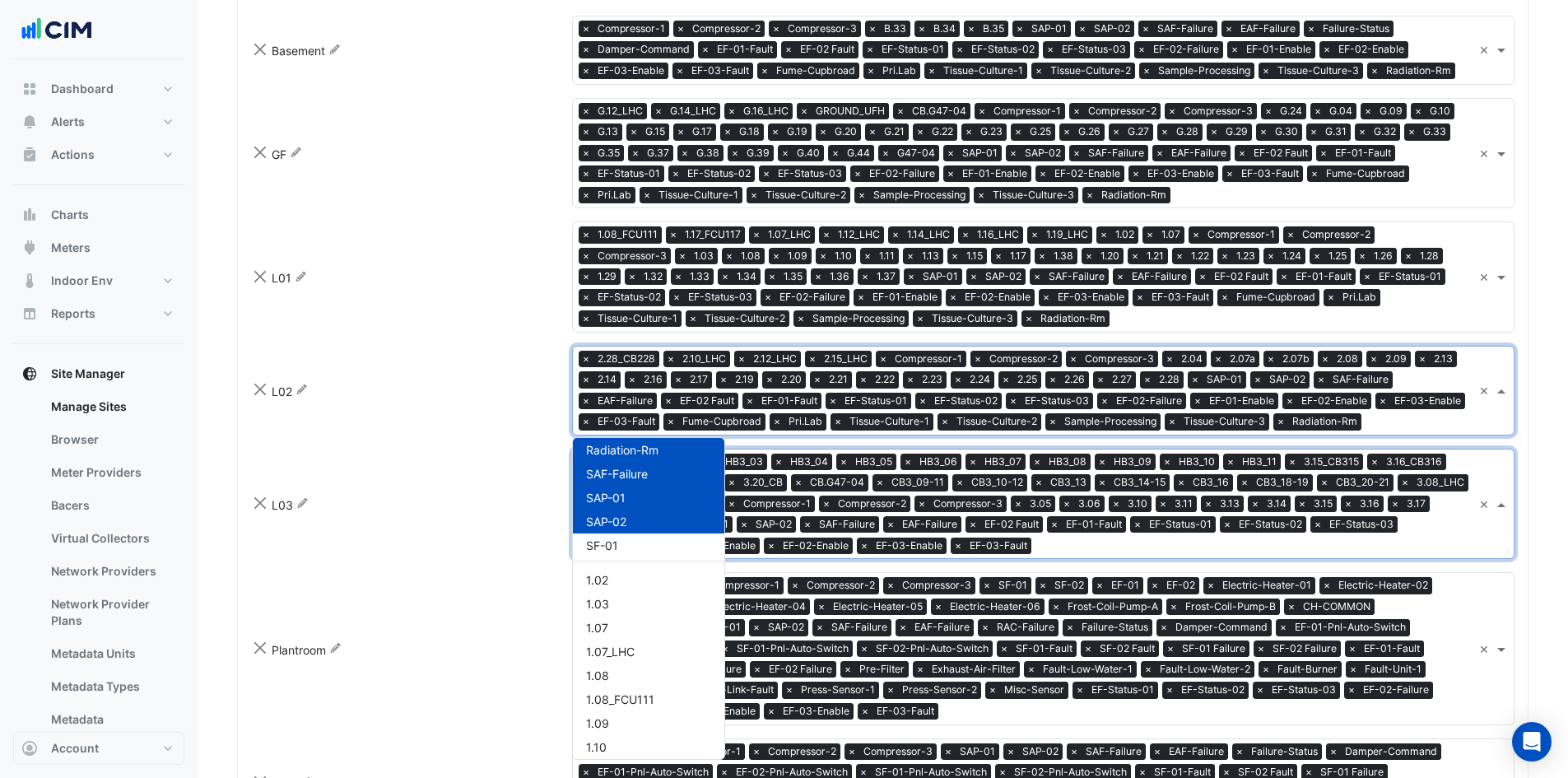
click at [1061, 545] on input "text" at bounding box center [1255, 546] width 435 height 17
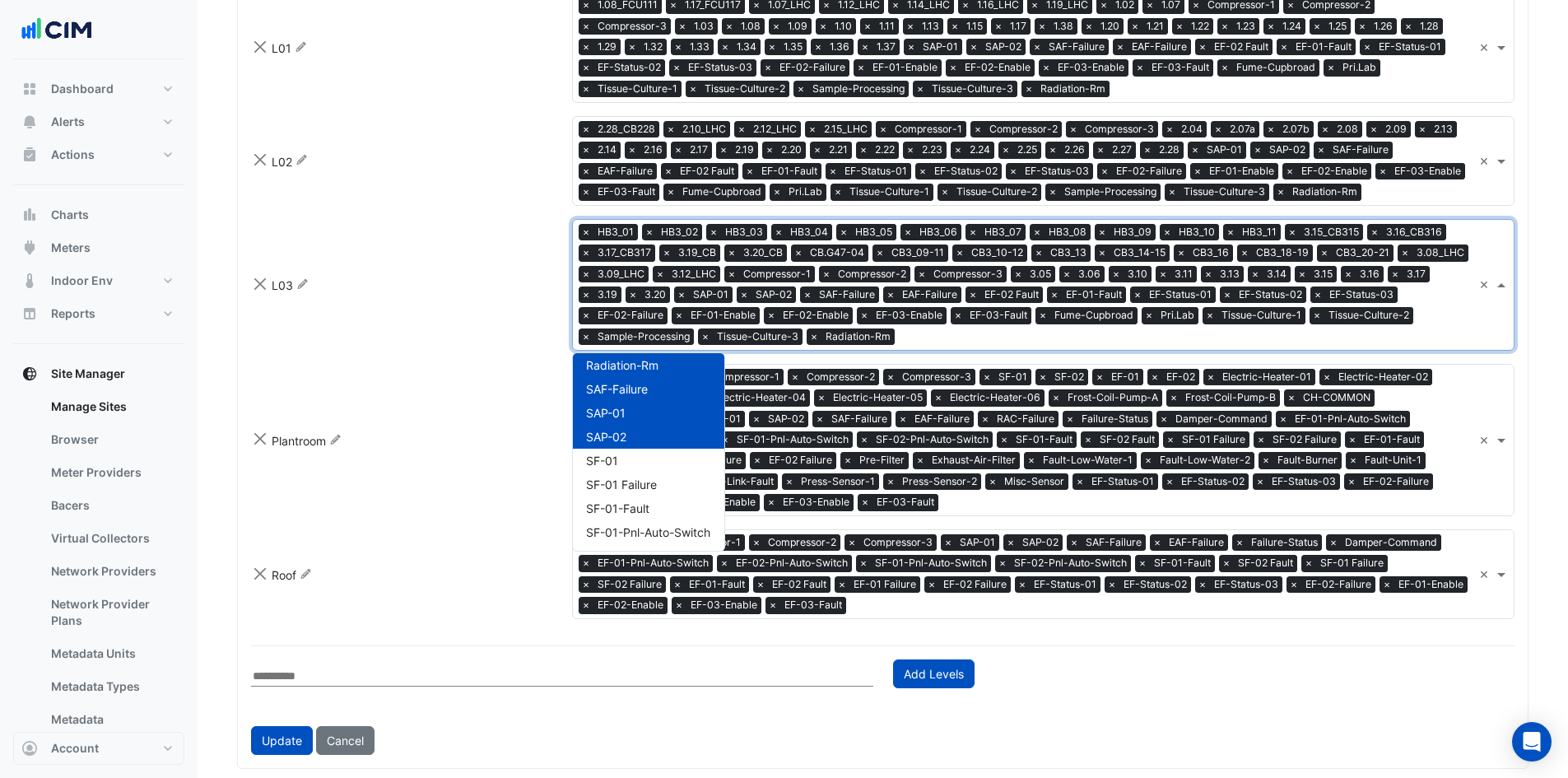
scroll to position [1240, 0]
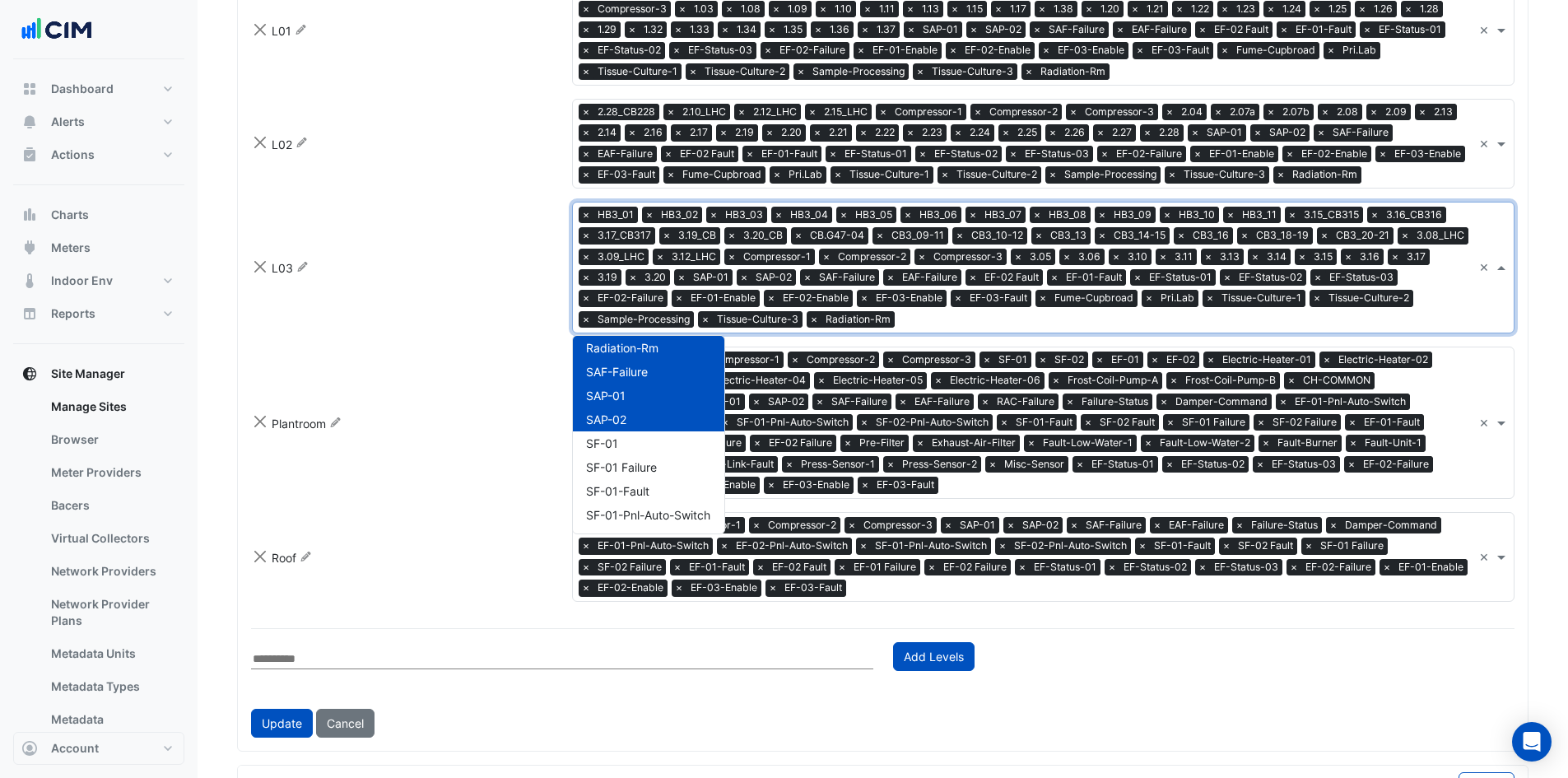
click at [987, 487] on input "text" at bounding box center [1208, 487] width 527 height 17
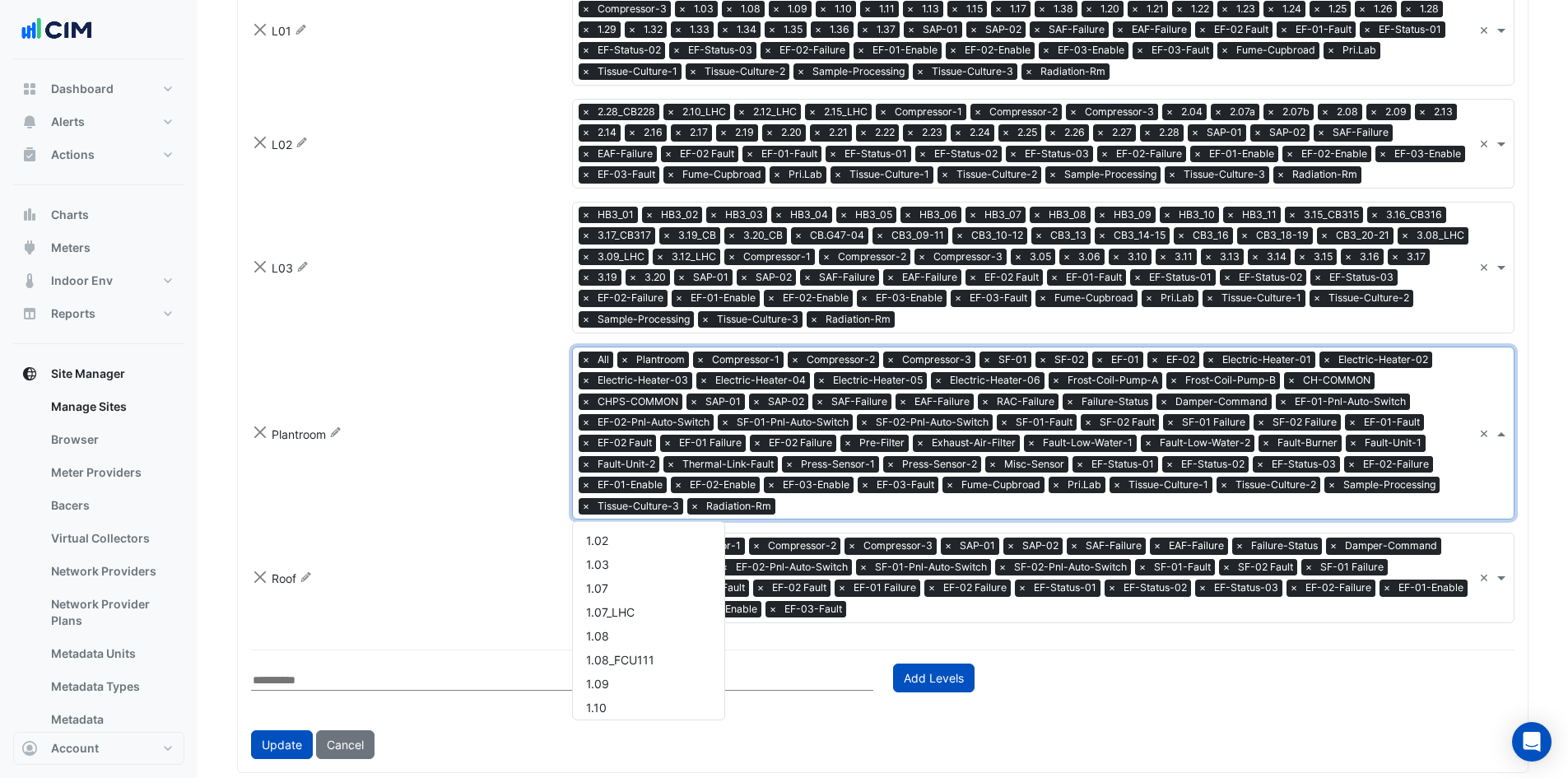
scroll to position [4304, 0]
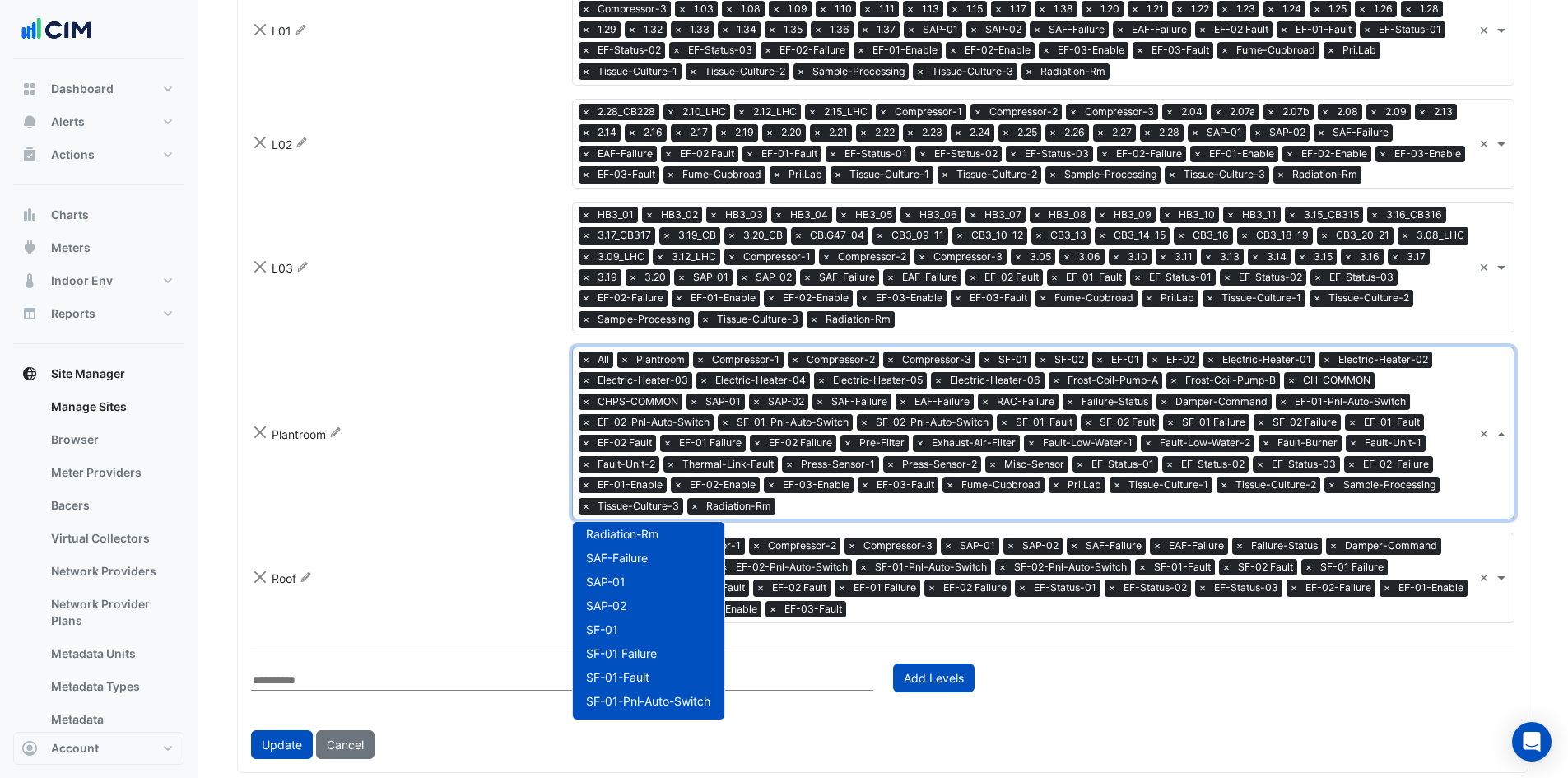
click at [955, 609] on input "text" at bounding box center [1162, 611] width 619 height 17
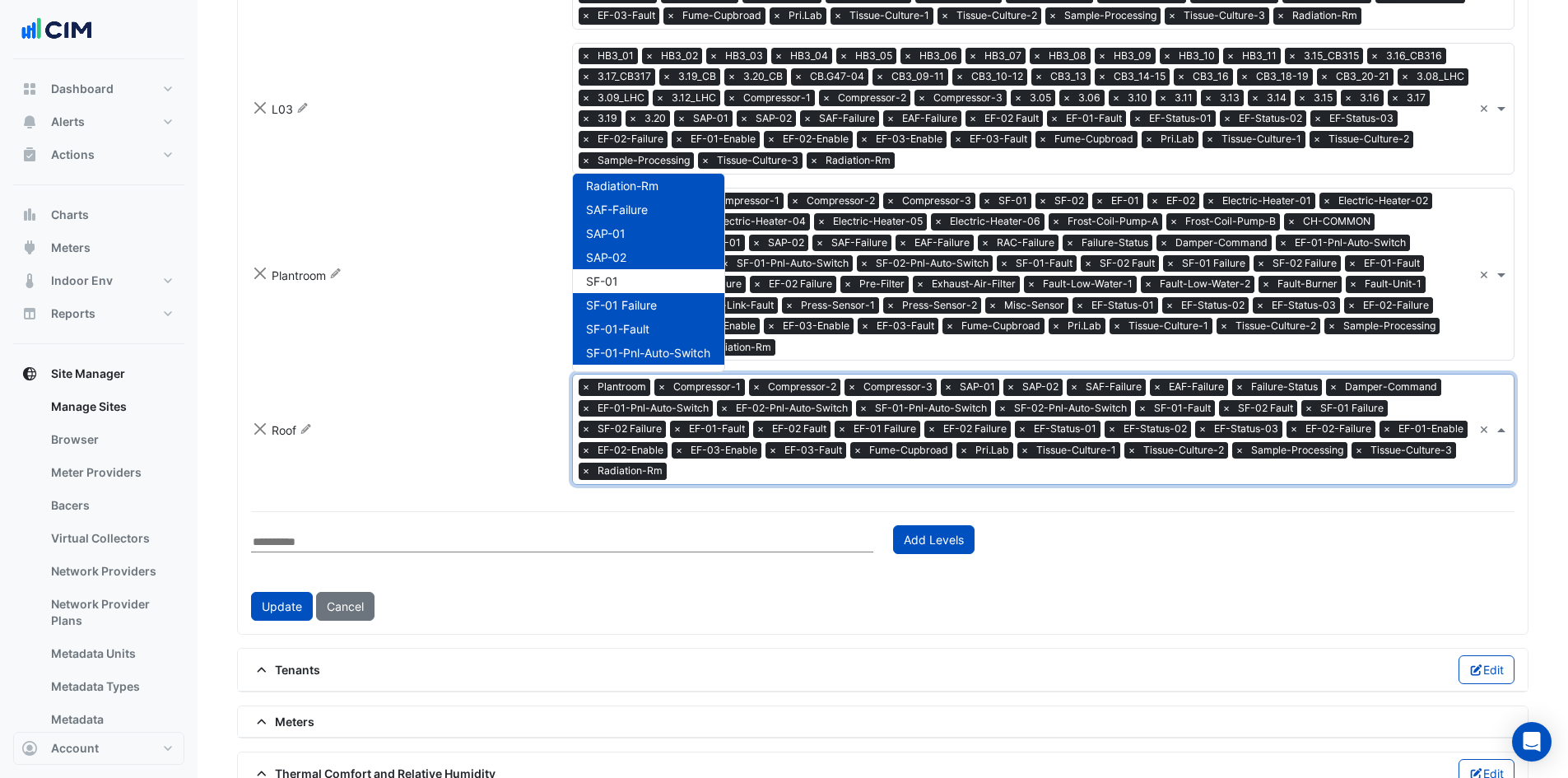
scroll to position [0, 0]
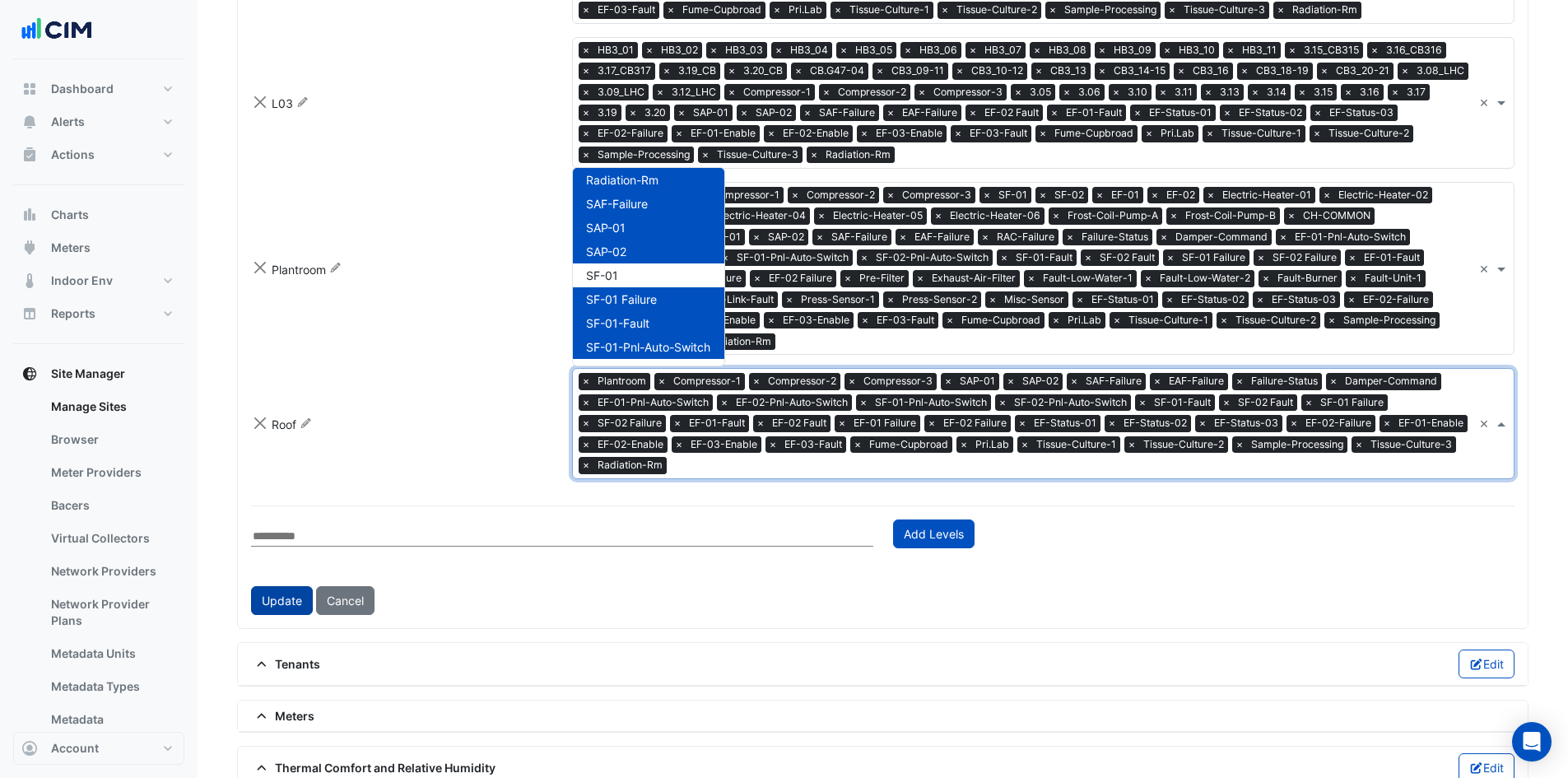
click at [270, 593] on button "Update" at bounding box center [282, 601] width 61 height 29
